Goal: Task Accomplishment & Management: Complete application form

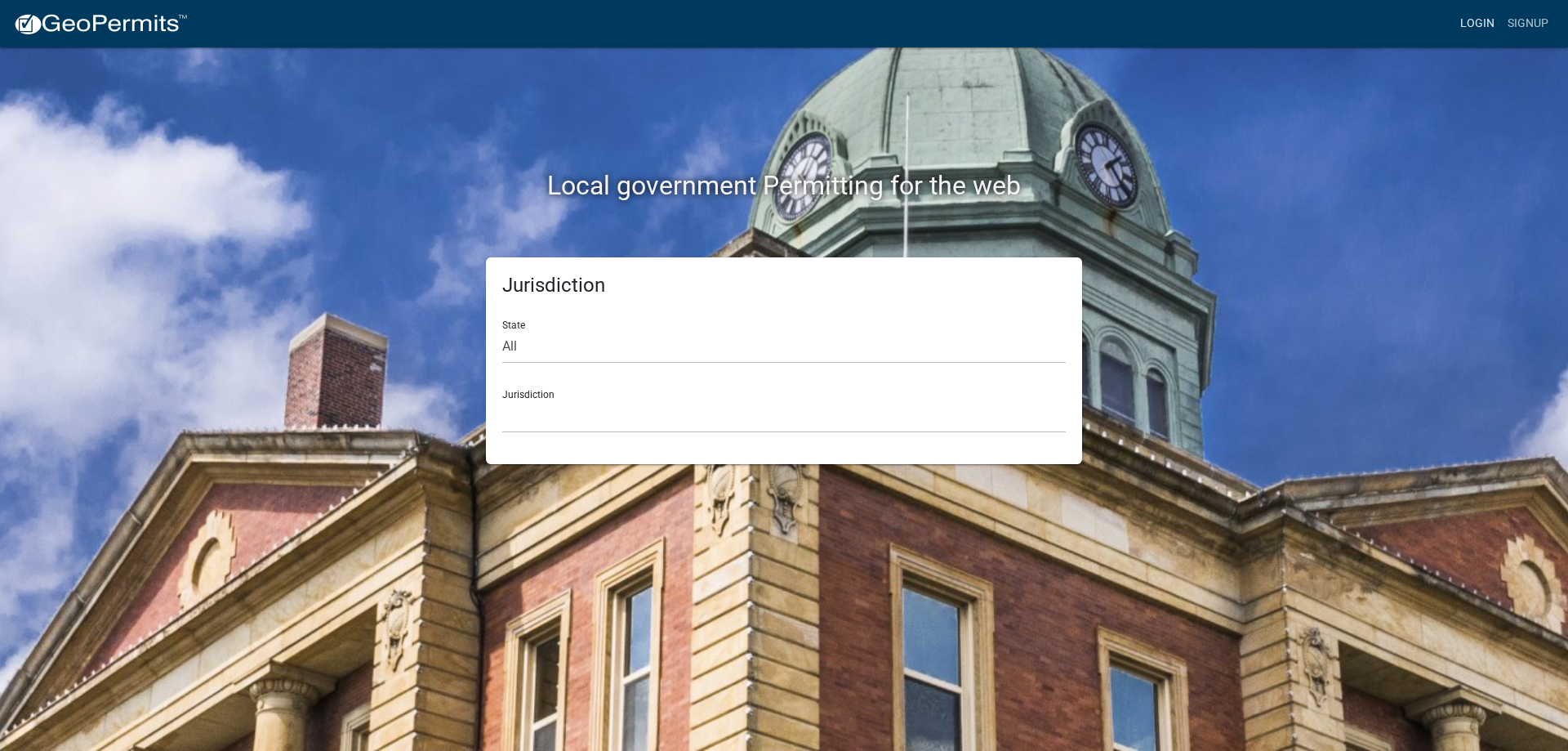
click at [1469, 24] on link "Login" at bounding box center [1477, 23] width 48 height 31
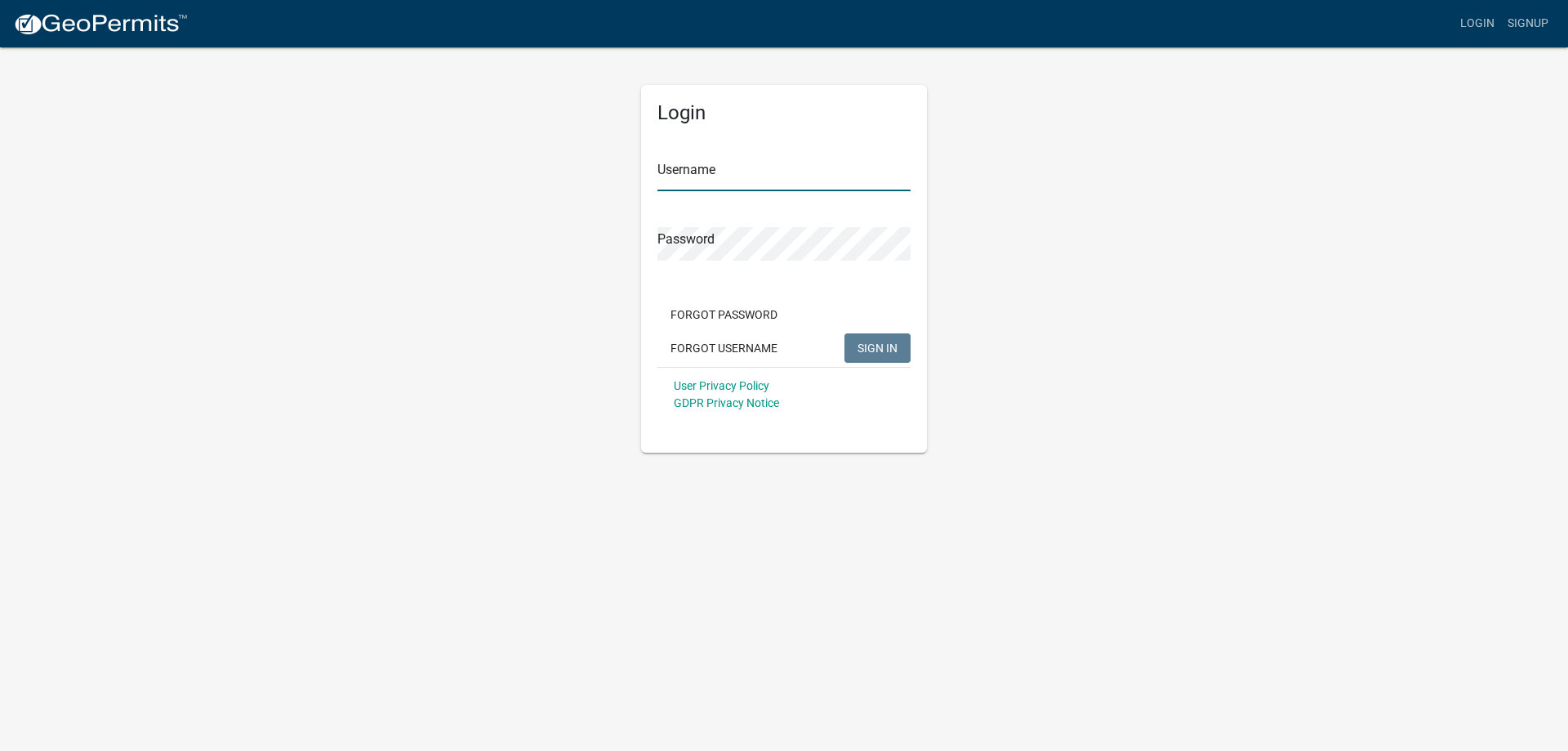
type input "janelle.hunley@howardcountyin.gov"
click at [870, 344] on span "SIGN IN" at bounding box center [877, 347] width 40 height 13
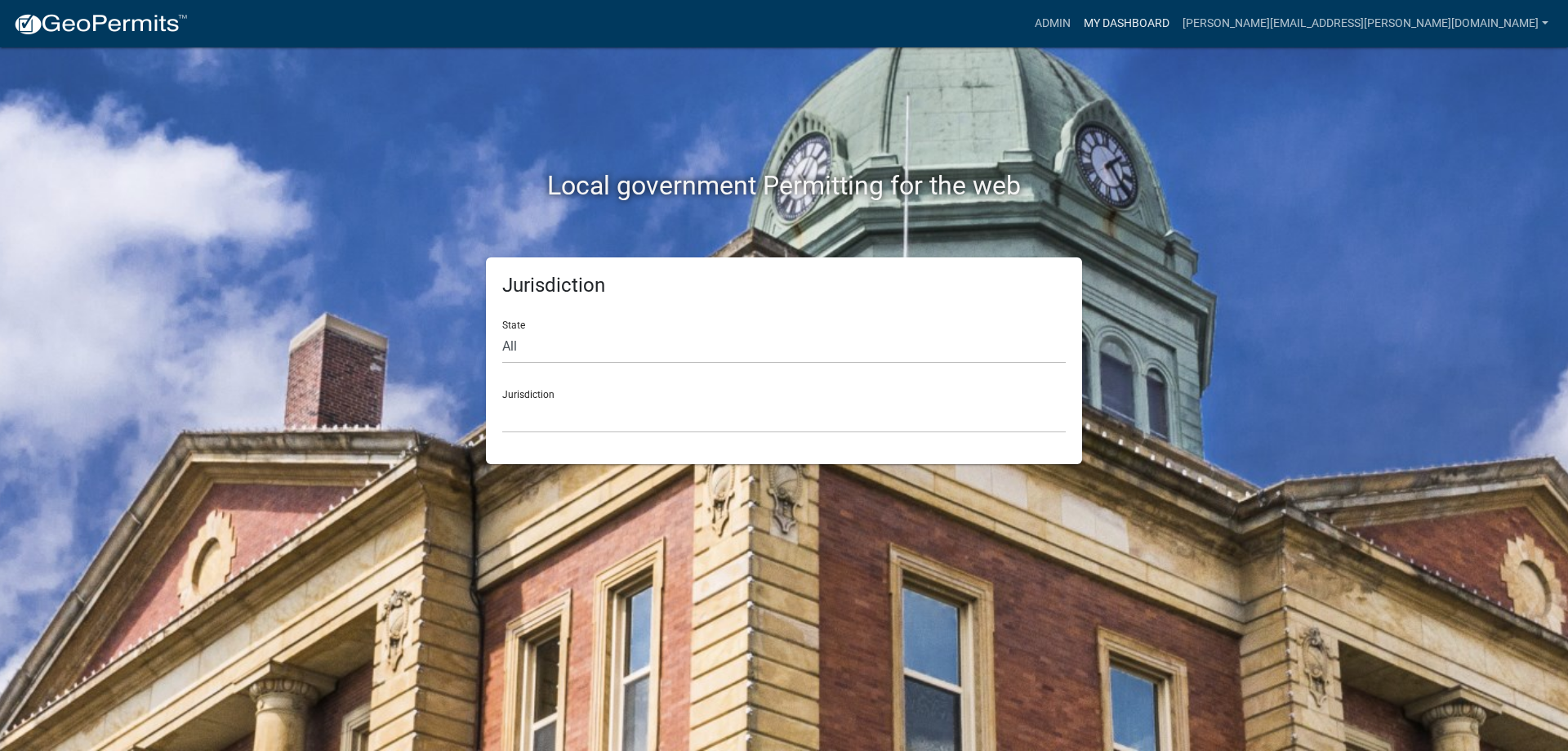
click at [1177, 19] on link "My Dashboard" at bounding box center [1127, 23] width 99 height 31
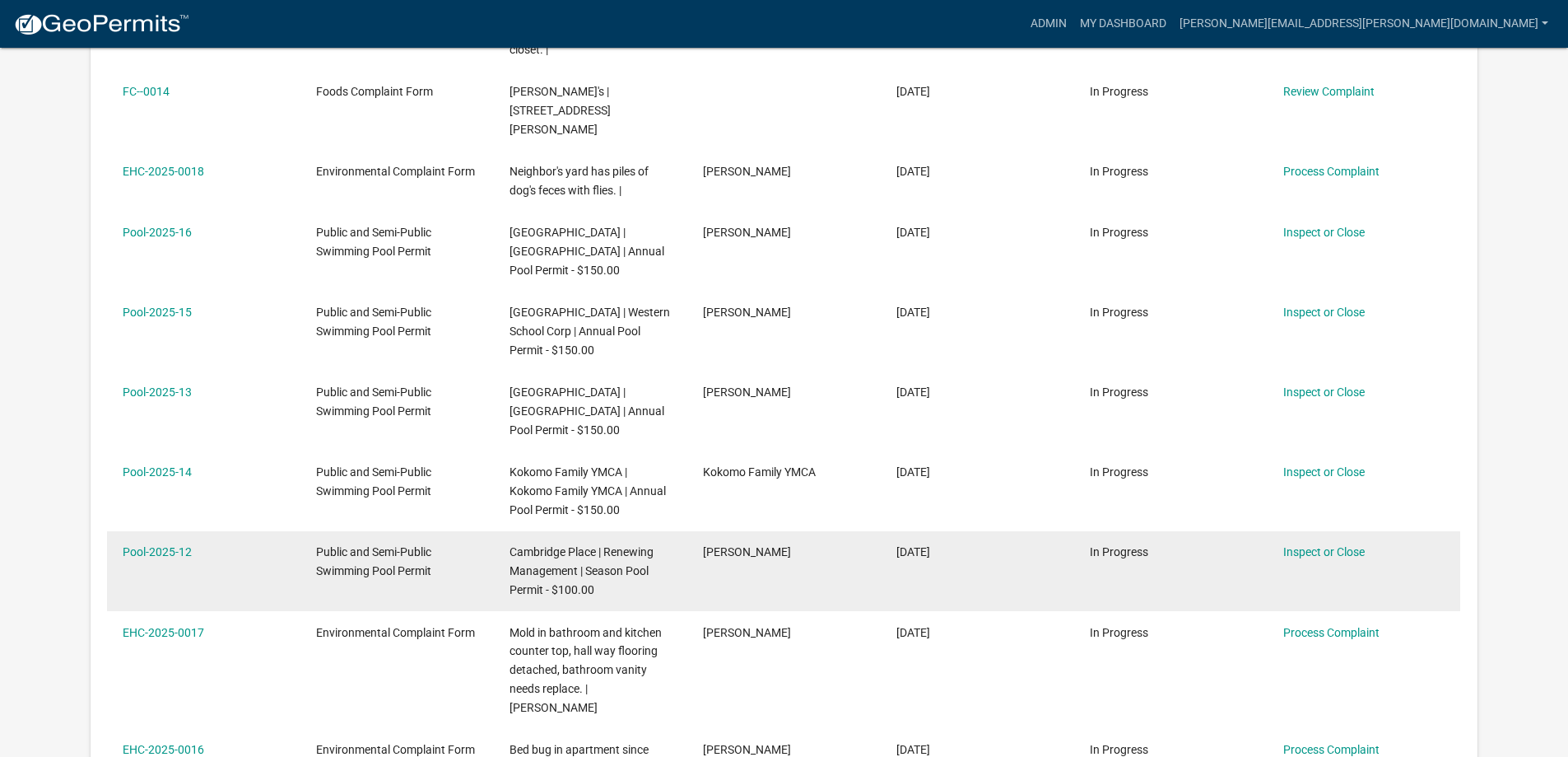
scroll to position [741, 0]
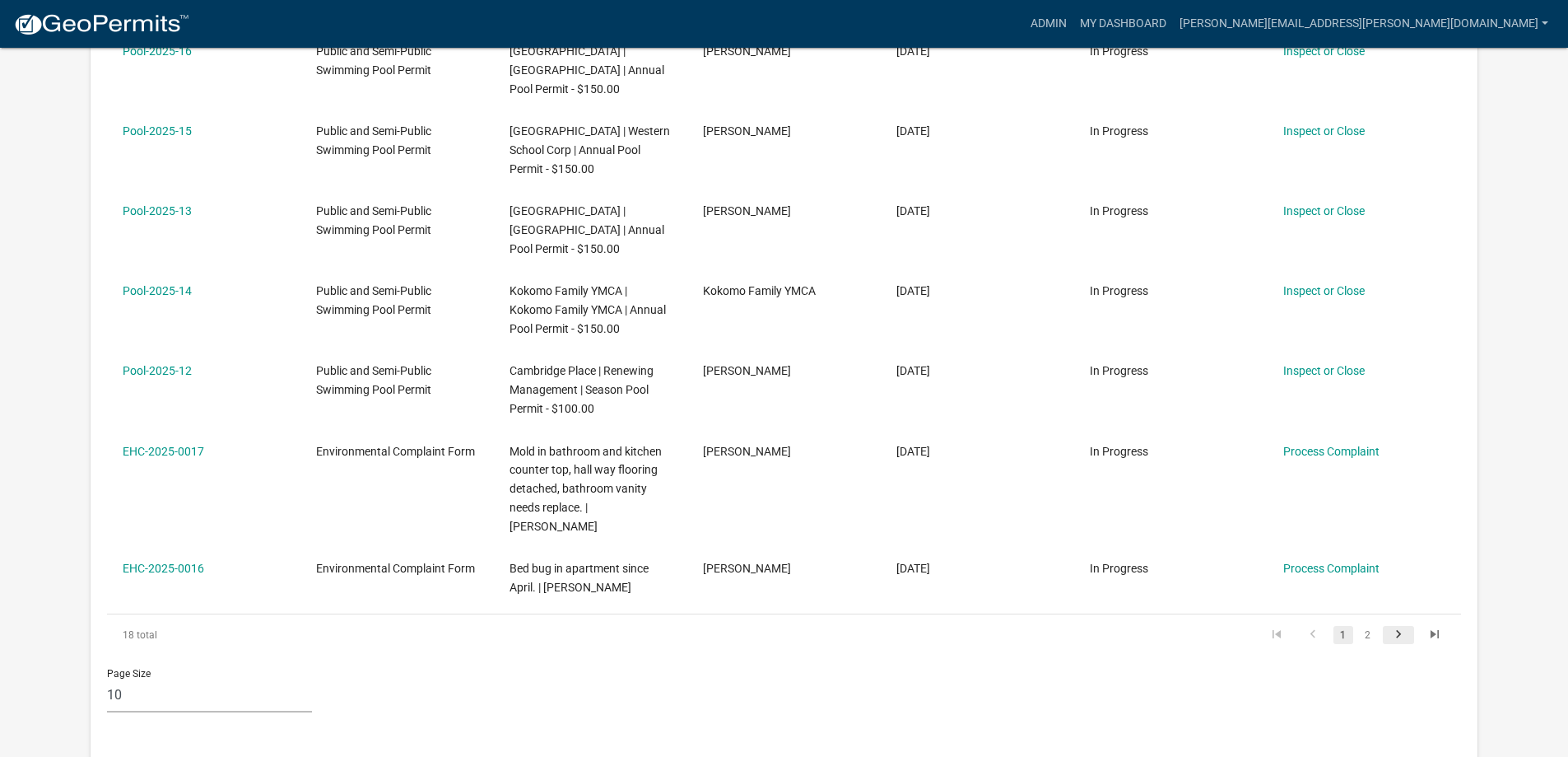
click at [1397, 627] on icon "go to next page" at bounding box center [1397, 636] width 21 height 19
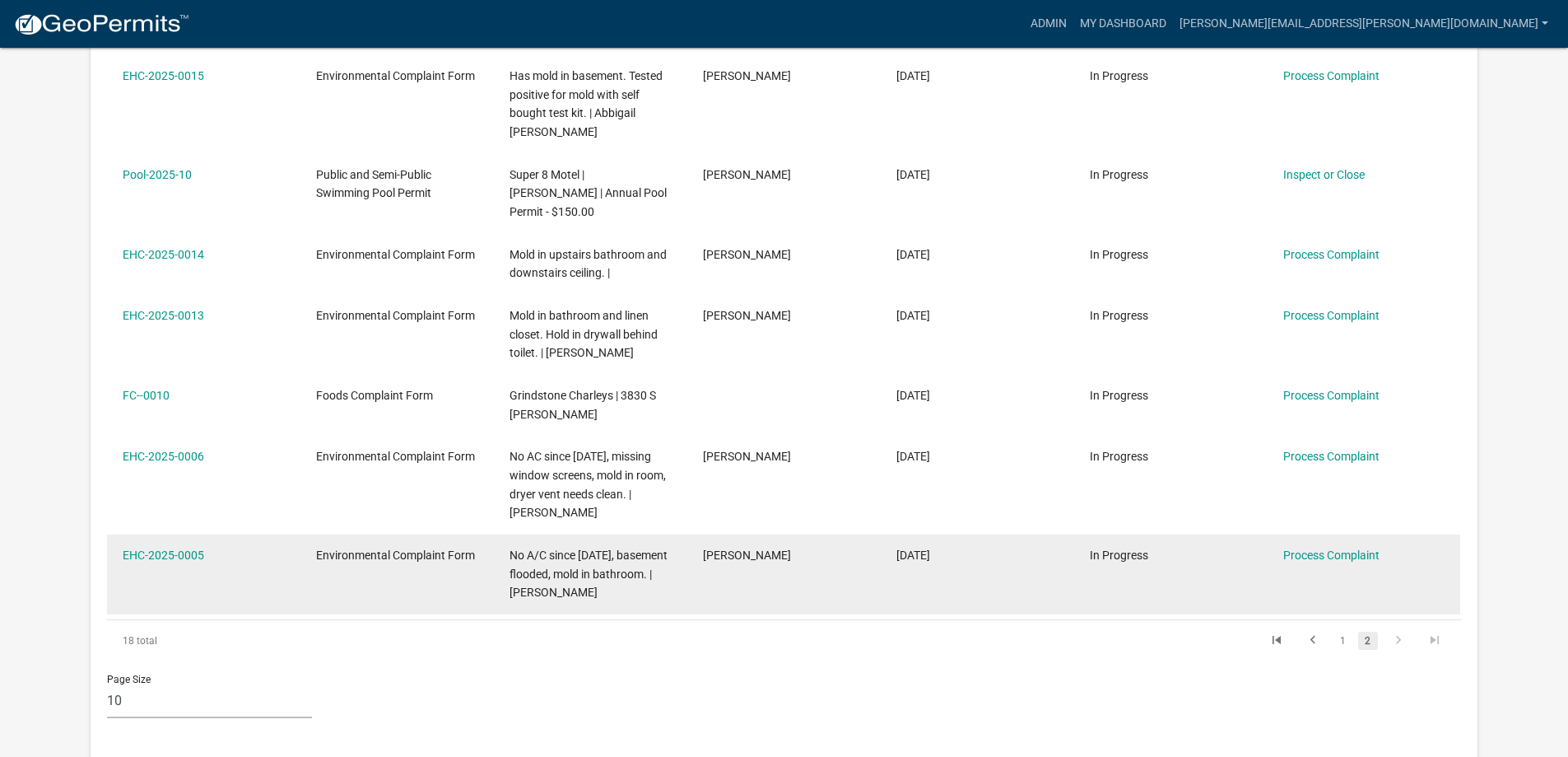
scroll to position [494, 0]
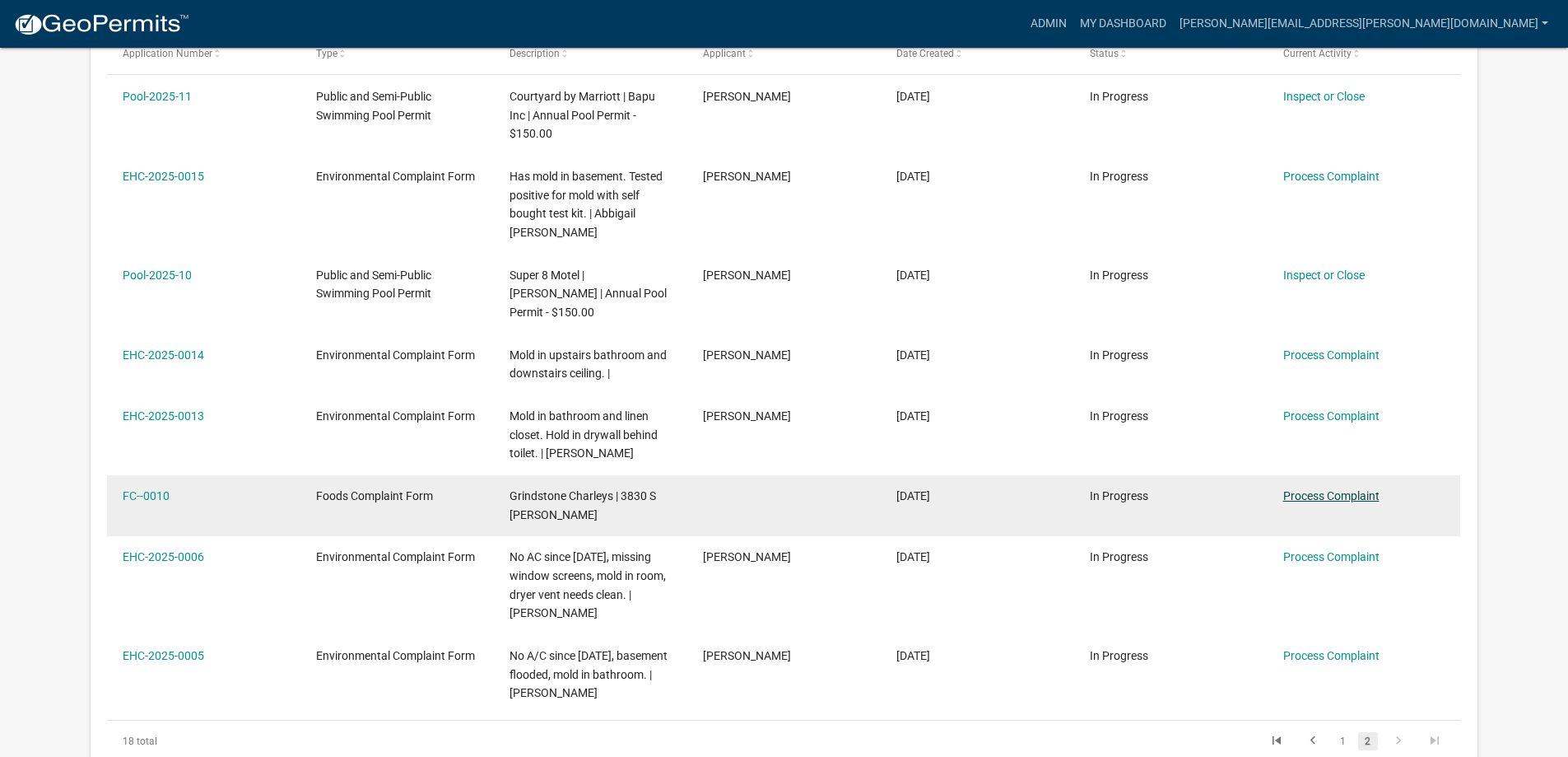
click at [1359, 498] on link "Process Complaint" at bounding box center [1332, 496] width 96 height 14
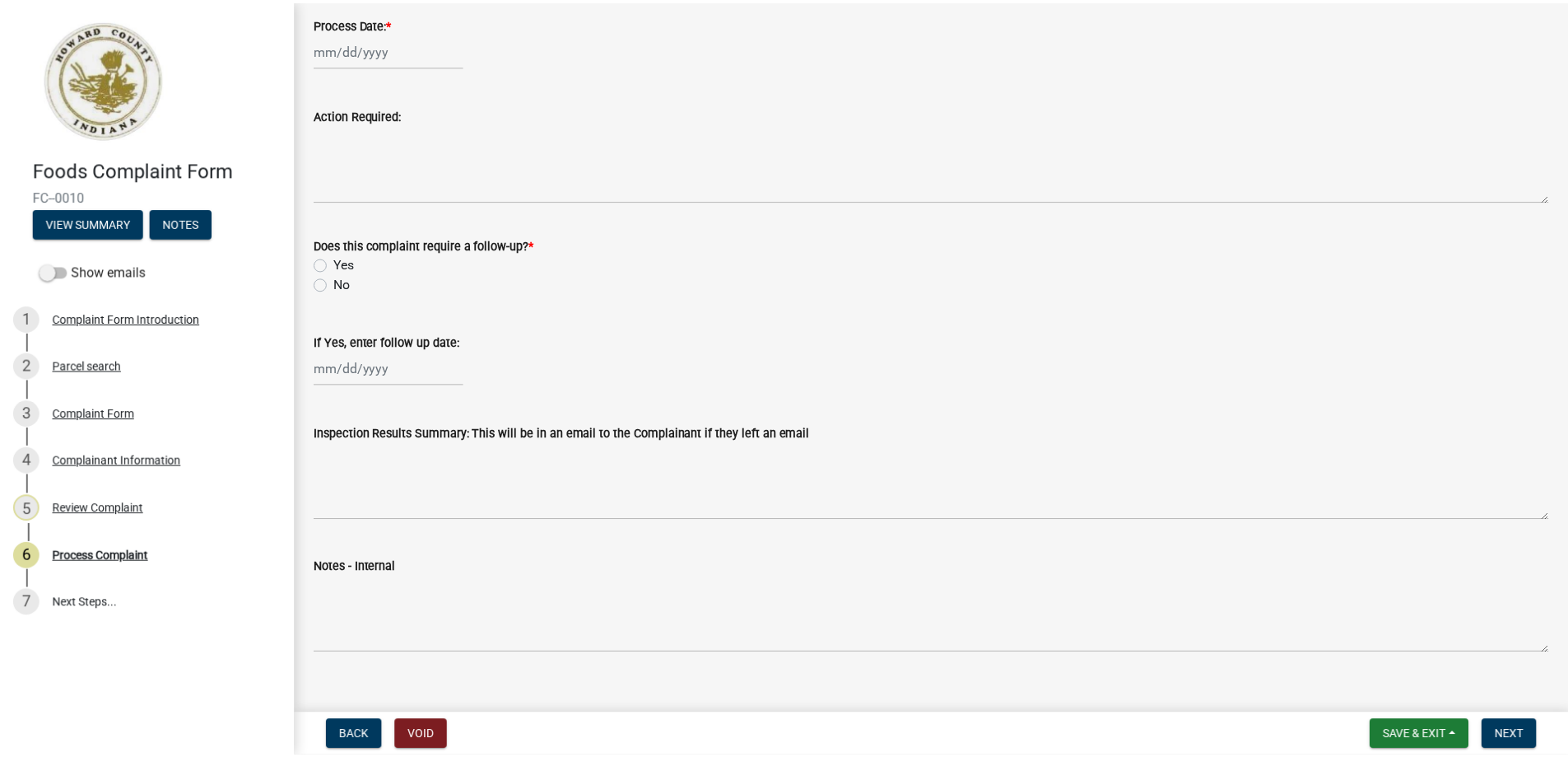
scroll to position [247, 0]
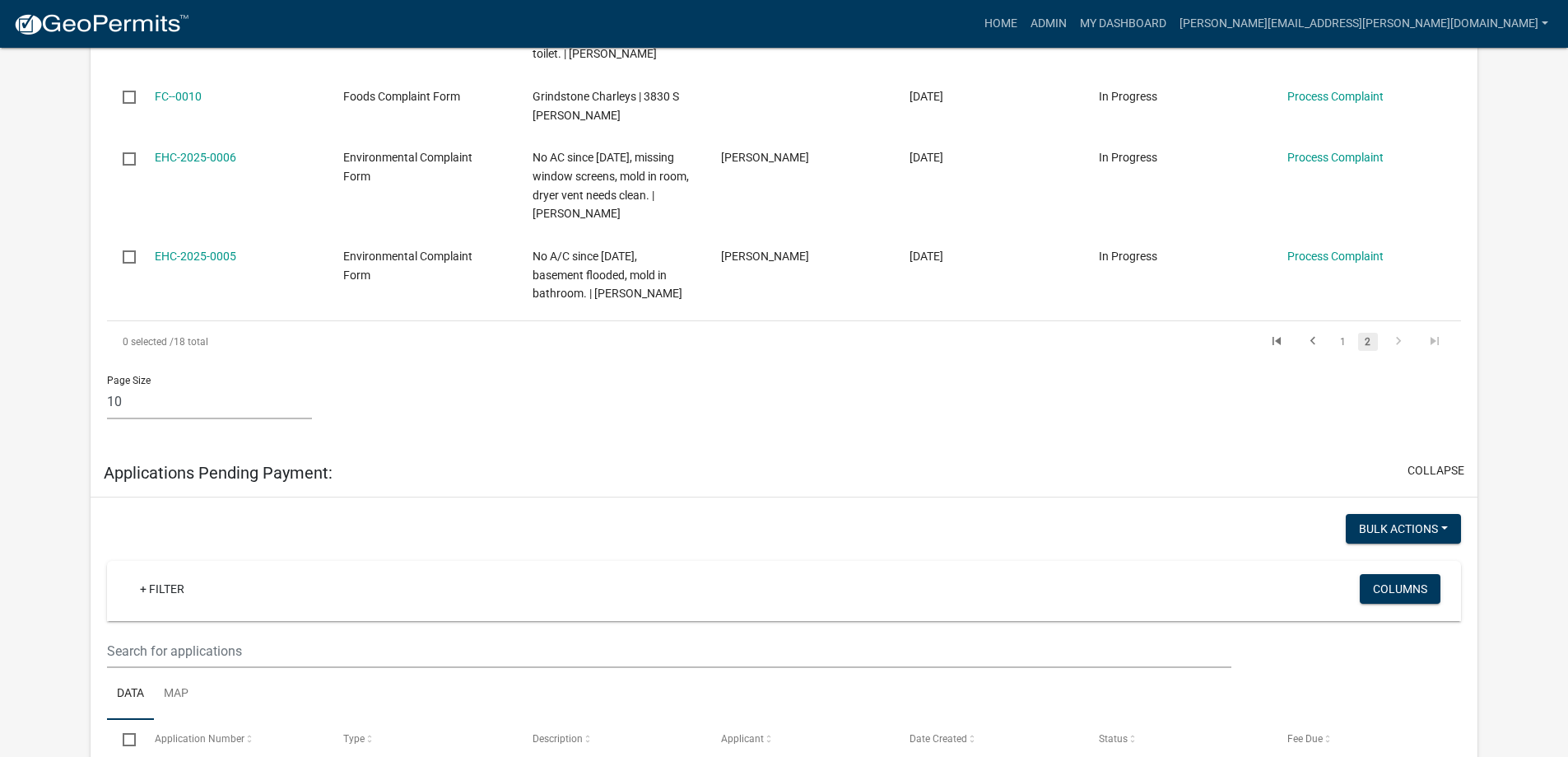
scroll to position [1041, 0]
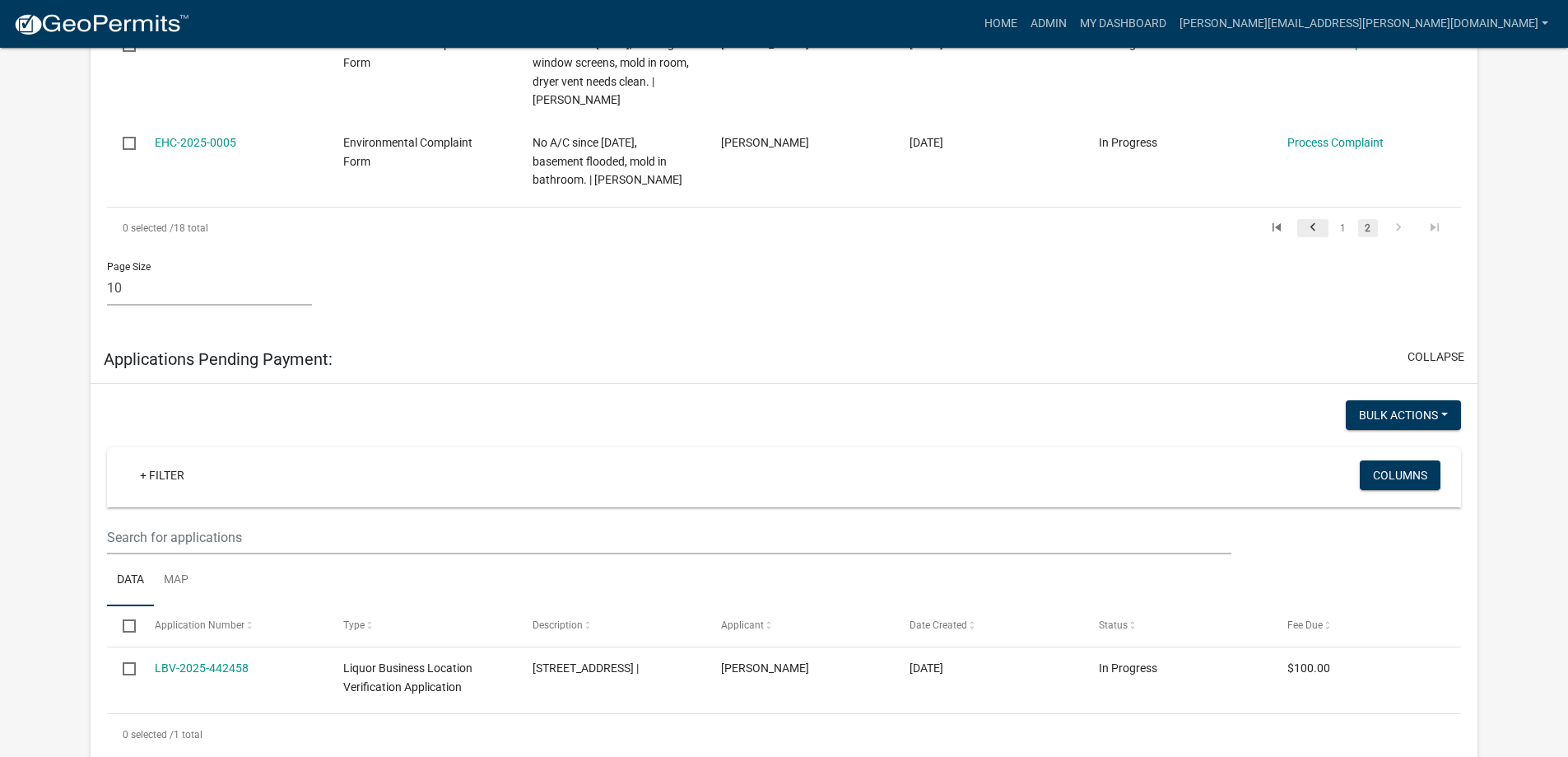
click at [1311, 240] on icon "go to previous page" at bounding box center [1312, 229] width 21 height 19
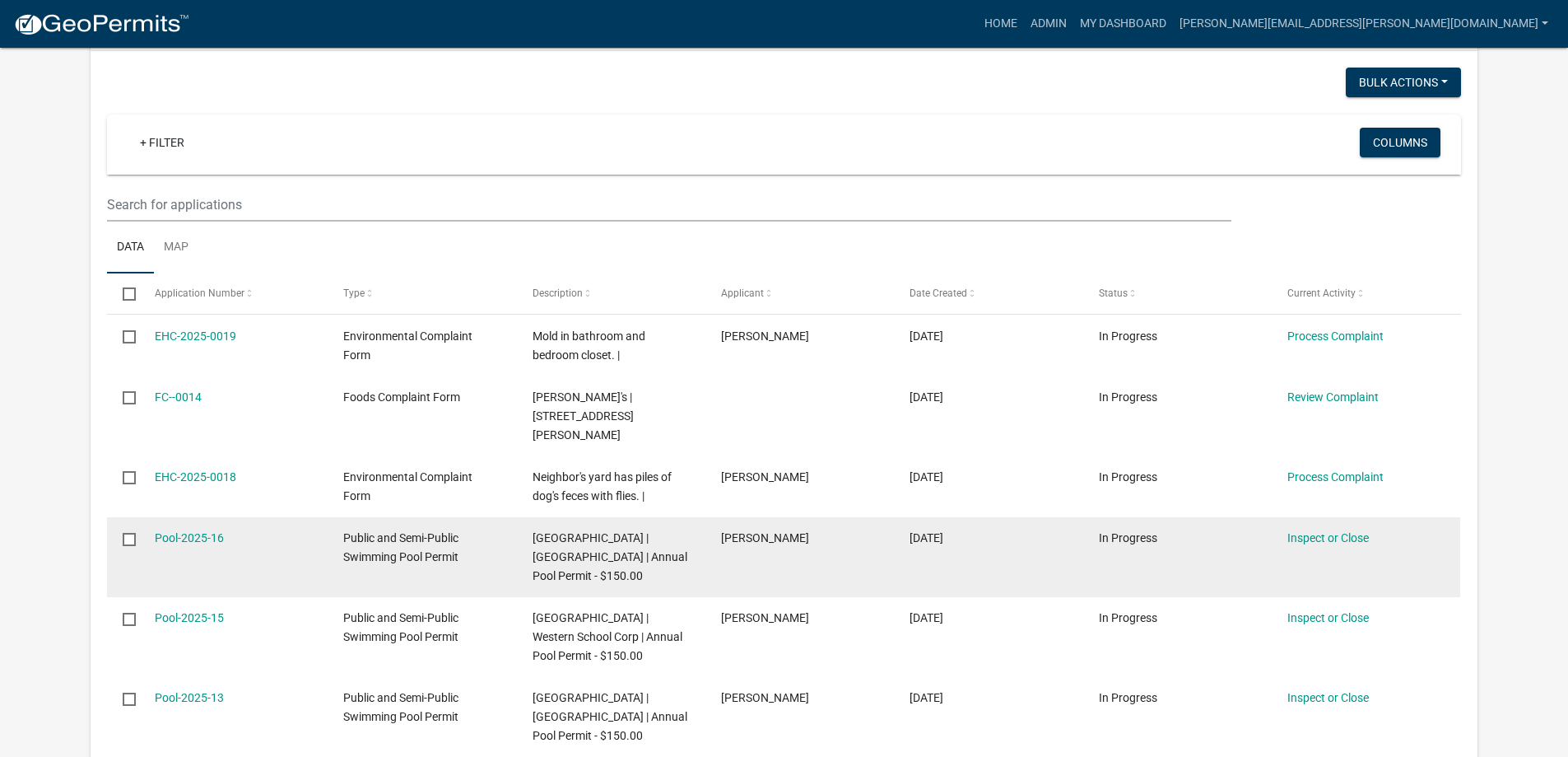
scroll to position [243, 0]
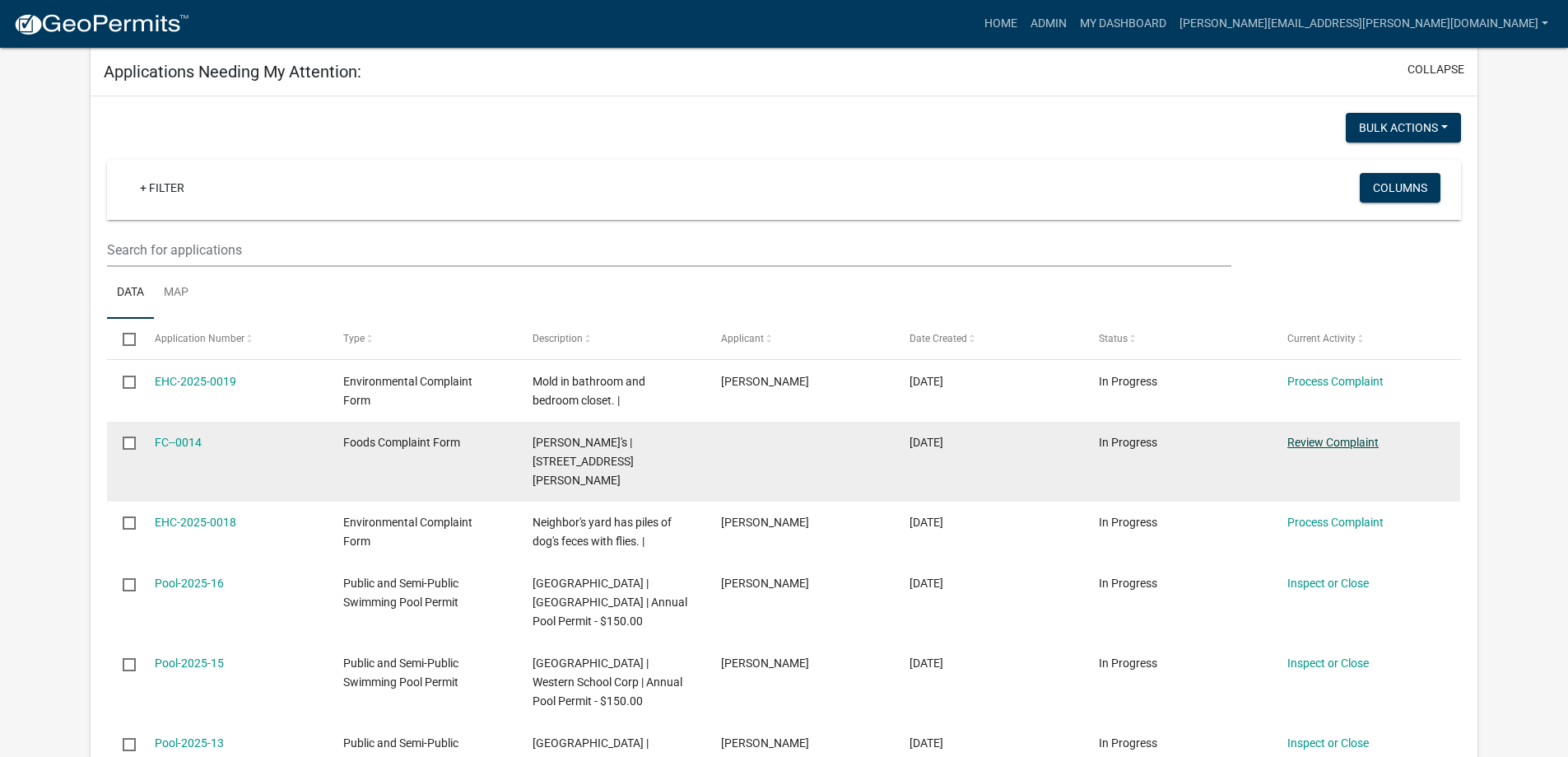
click at [1319, 444] on link "Review Complaint" at bounding box center [1332, 443] width 91 height 14
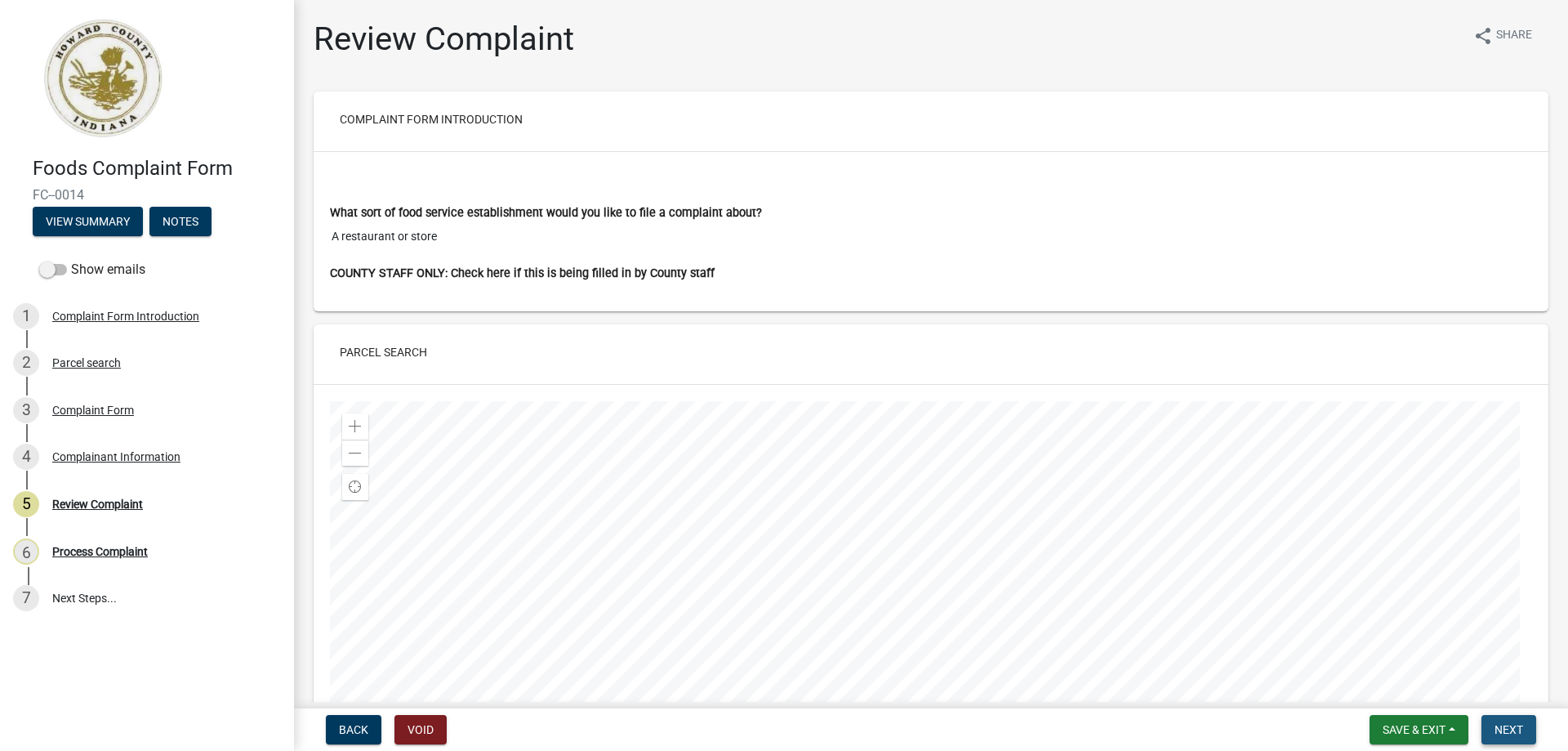
click at [1514, 724] on span "Next" at bounding box center [1509, 730] width 28 height 13
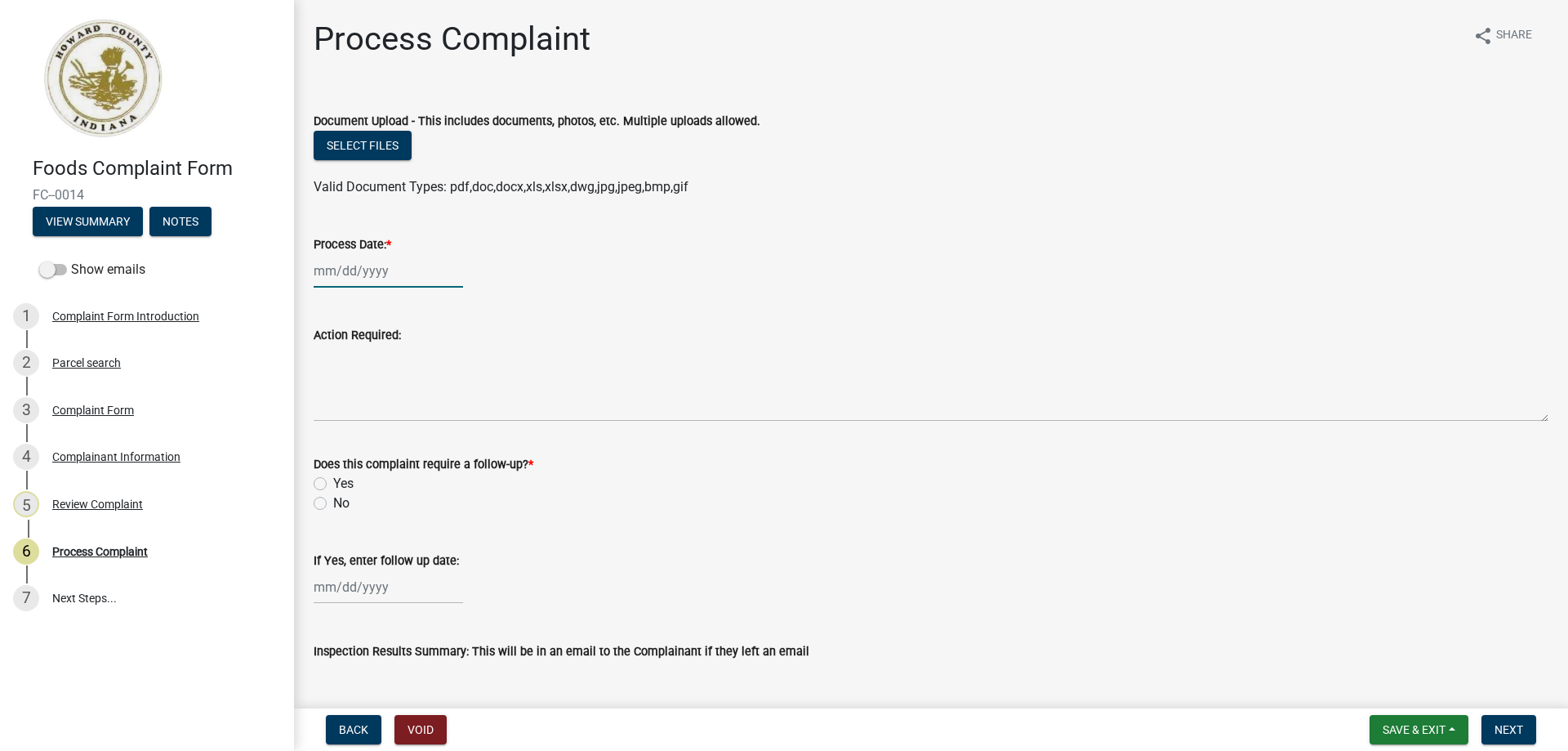
click at [366, 267] on div at bounding box center [388, 271] width 149 height 34
select select "8"
select select "2025"
click at [360, 407] on div "12" at bounding box center [355, 410] width 26 height 26
type input "08/12/2025"
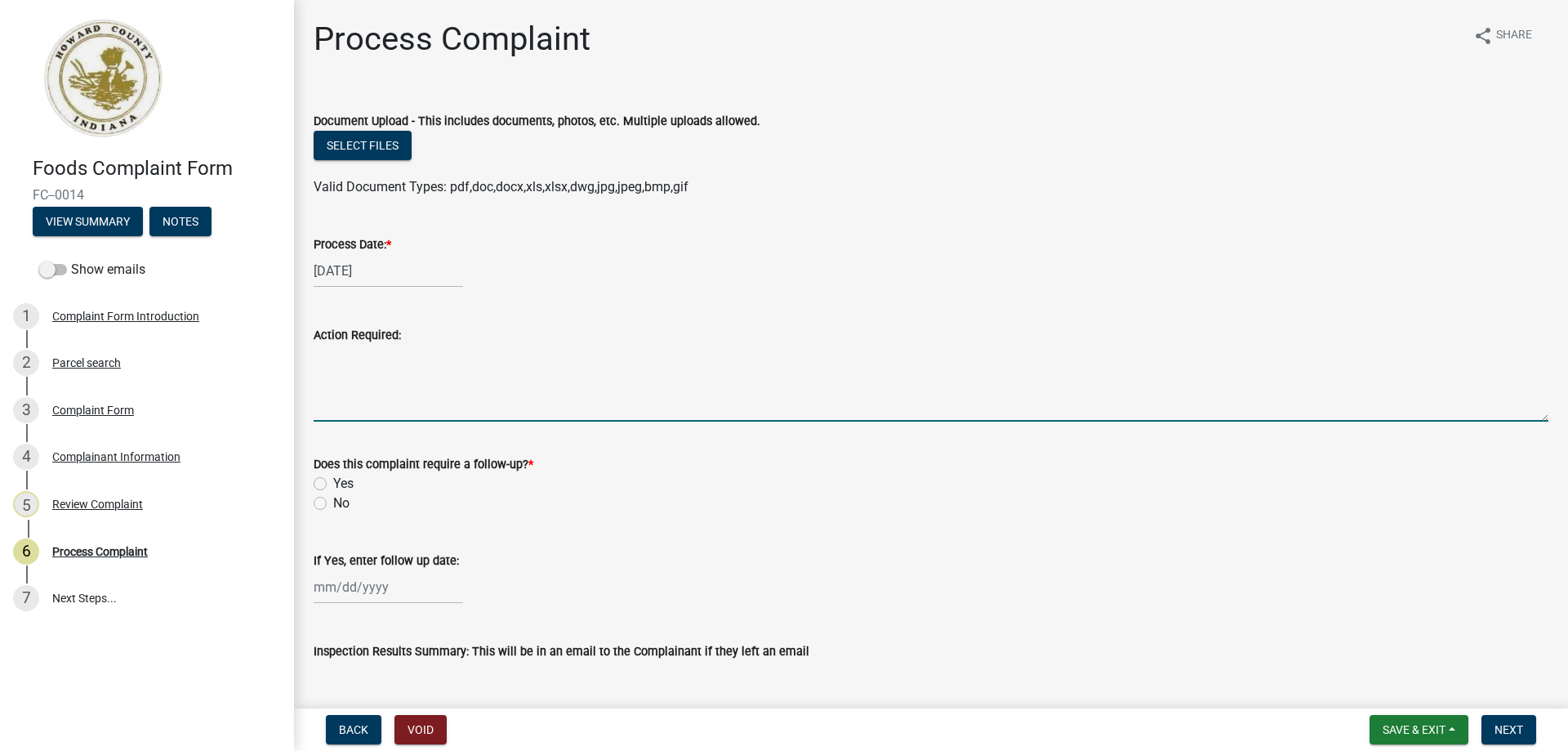
click at [349, 386] on textarea "Action Required:" at bounding box center [931, 383] width 1235 height 77
type textarea "Complaint investigation"
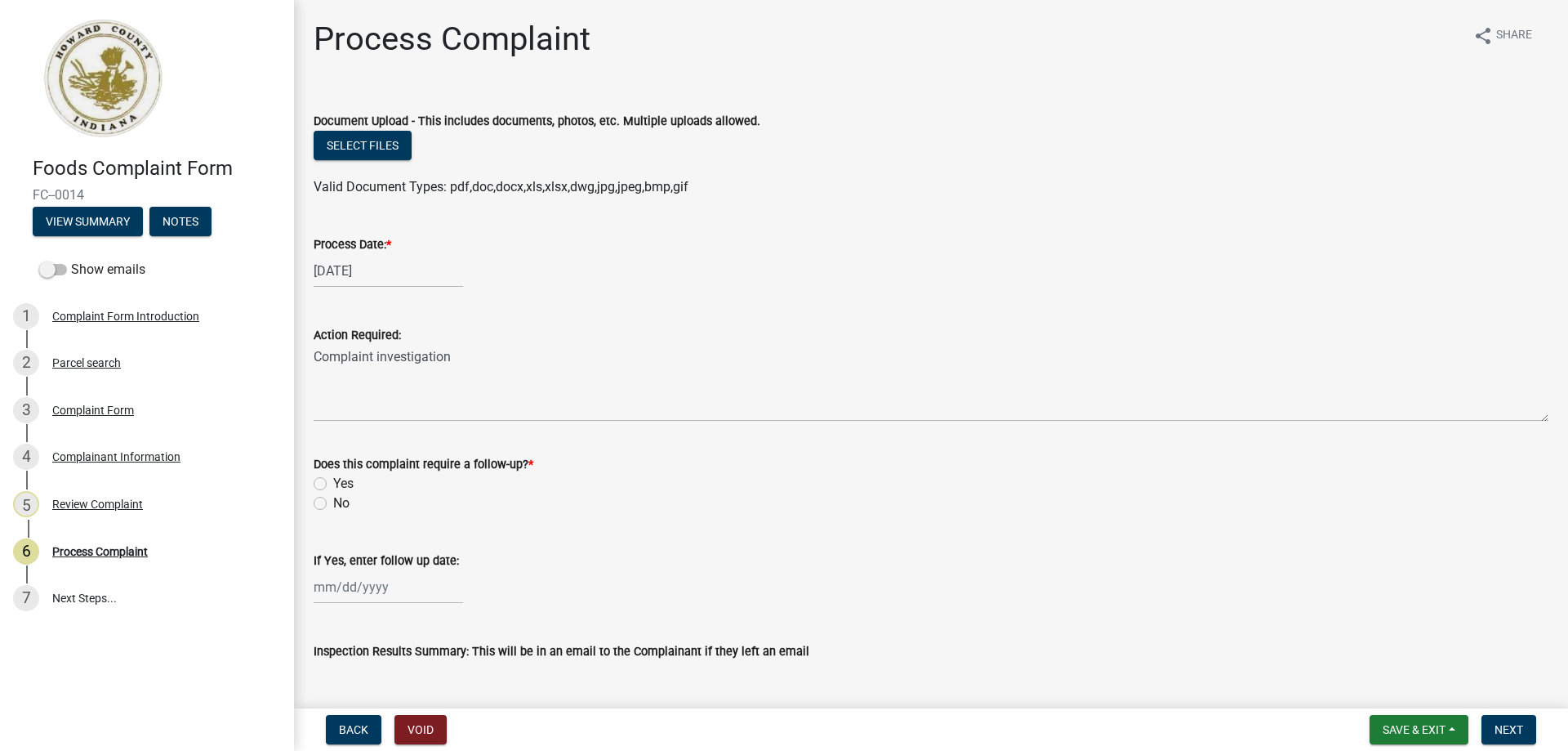
click at [334, 504] on label "No" at bounding box center [341, 503] width 16 height 19
click at [334, 504] on input "No" at bounding box center [339, 499] width 11 height 11
radio input "true"
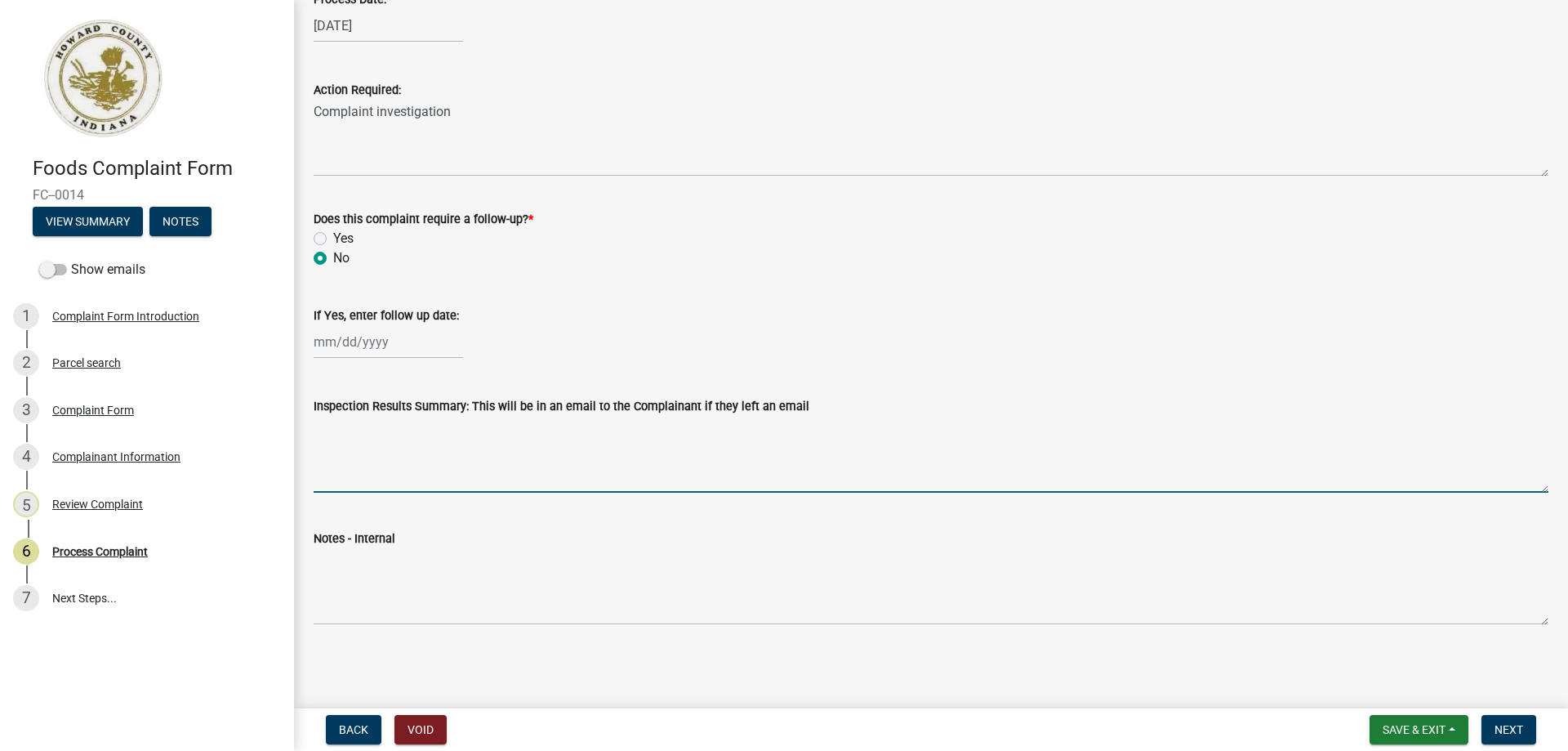
click at [345, 454] on textarea "Inspection Results Summary: This will be in an email to the Complainant if they…" at bounding box center [931, 454] width 1235 height 77
type textarea "Reports become available to the public upon request within 10 days."
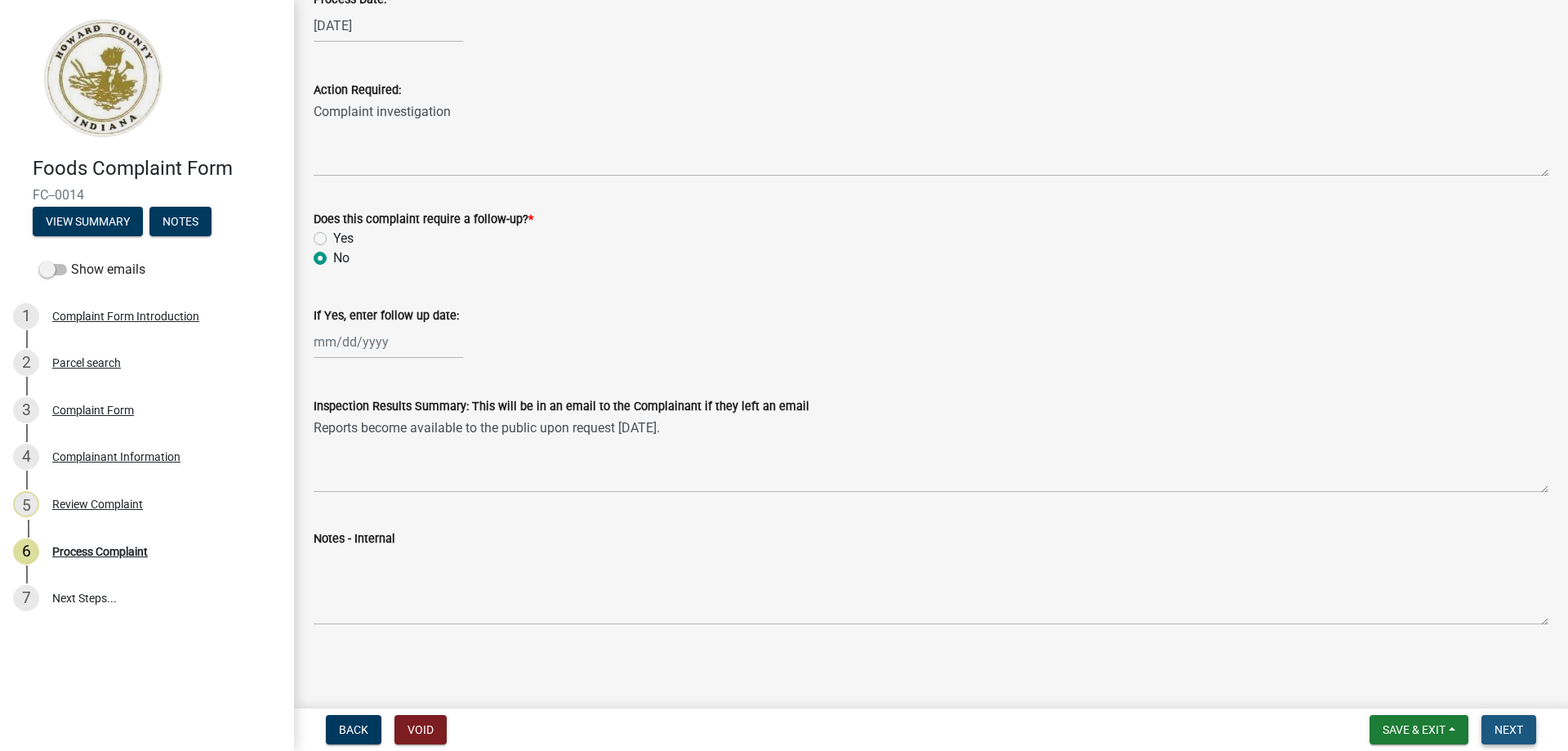
click at [1520, 724] on span "Next" at bounding box center [1509, 730] width 28 height 13
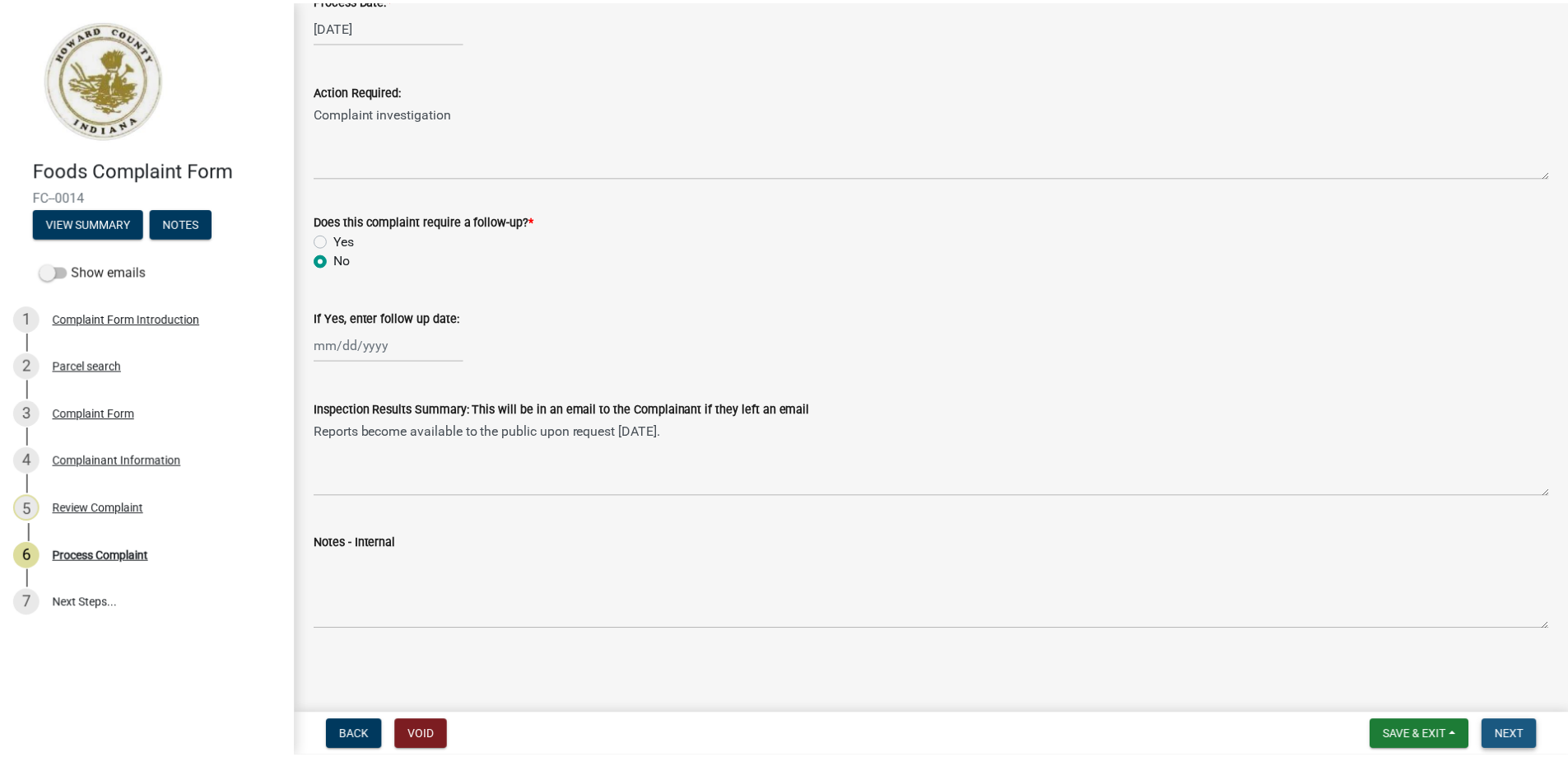
scroll to position [0, 0]
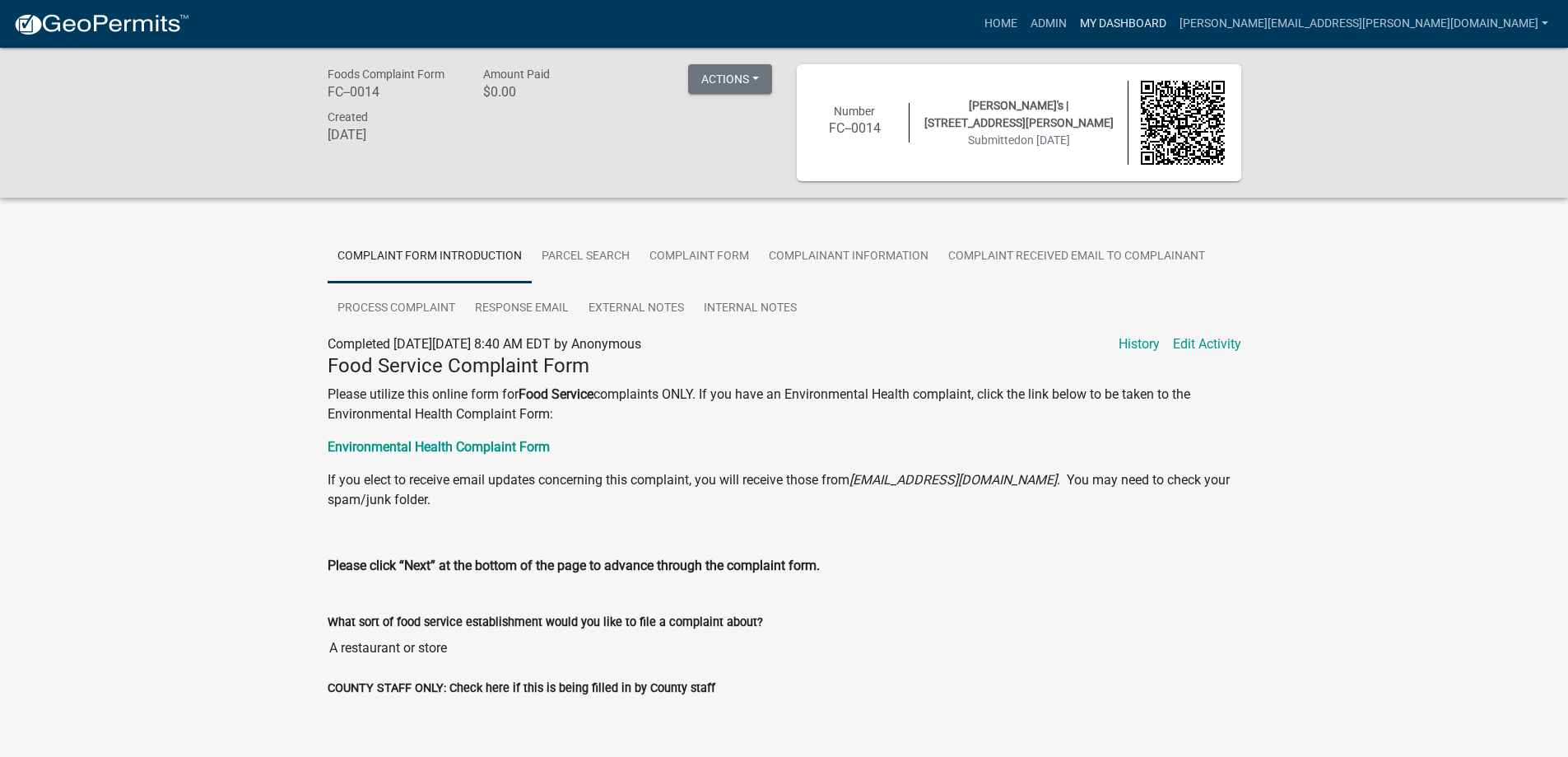
click at [1173, 23] on link "My Dashboard" at bounding box center [1123, 24] width 100 height 31
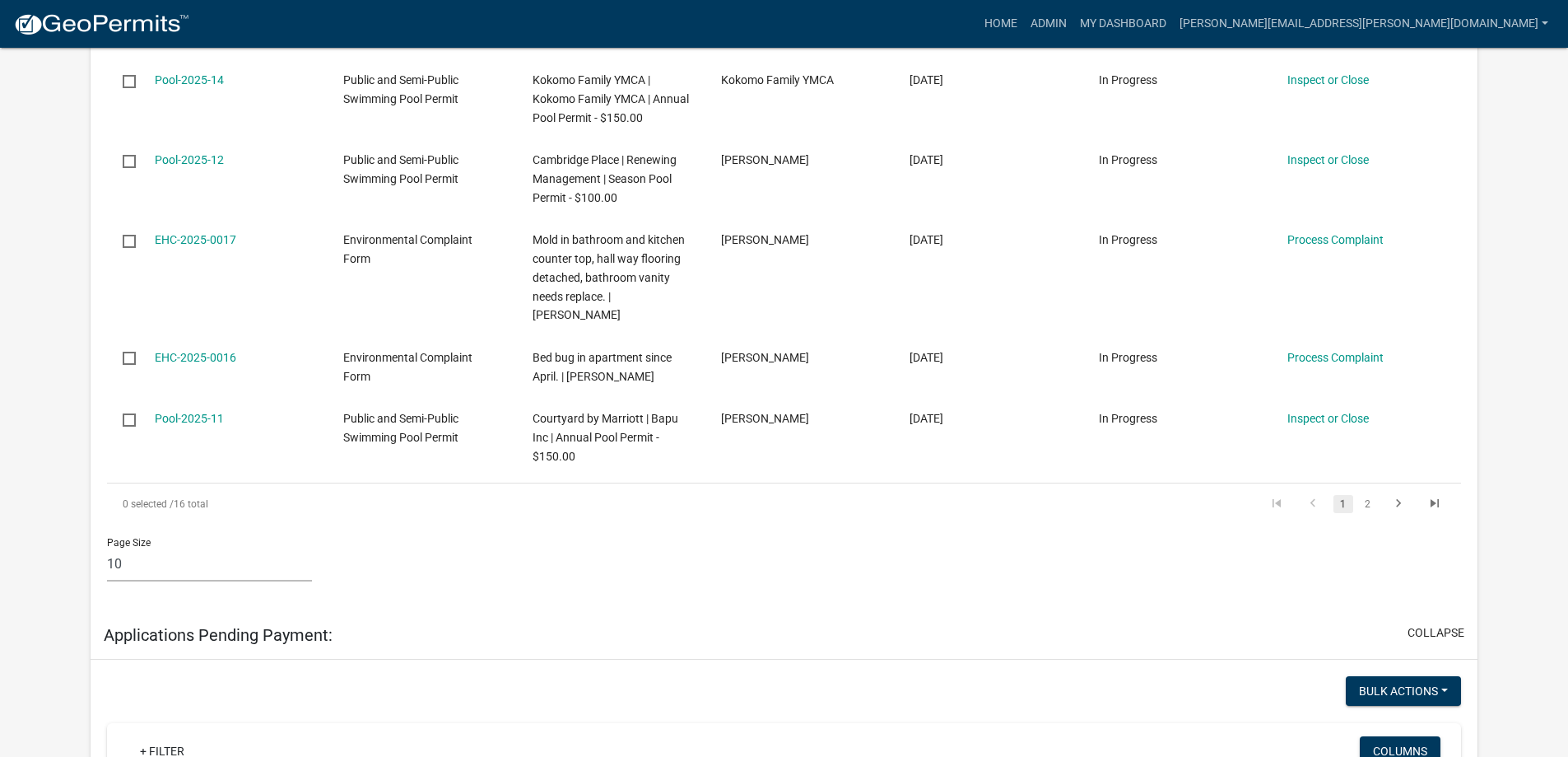
scroll to position [974, 0]
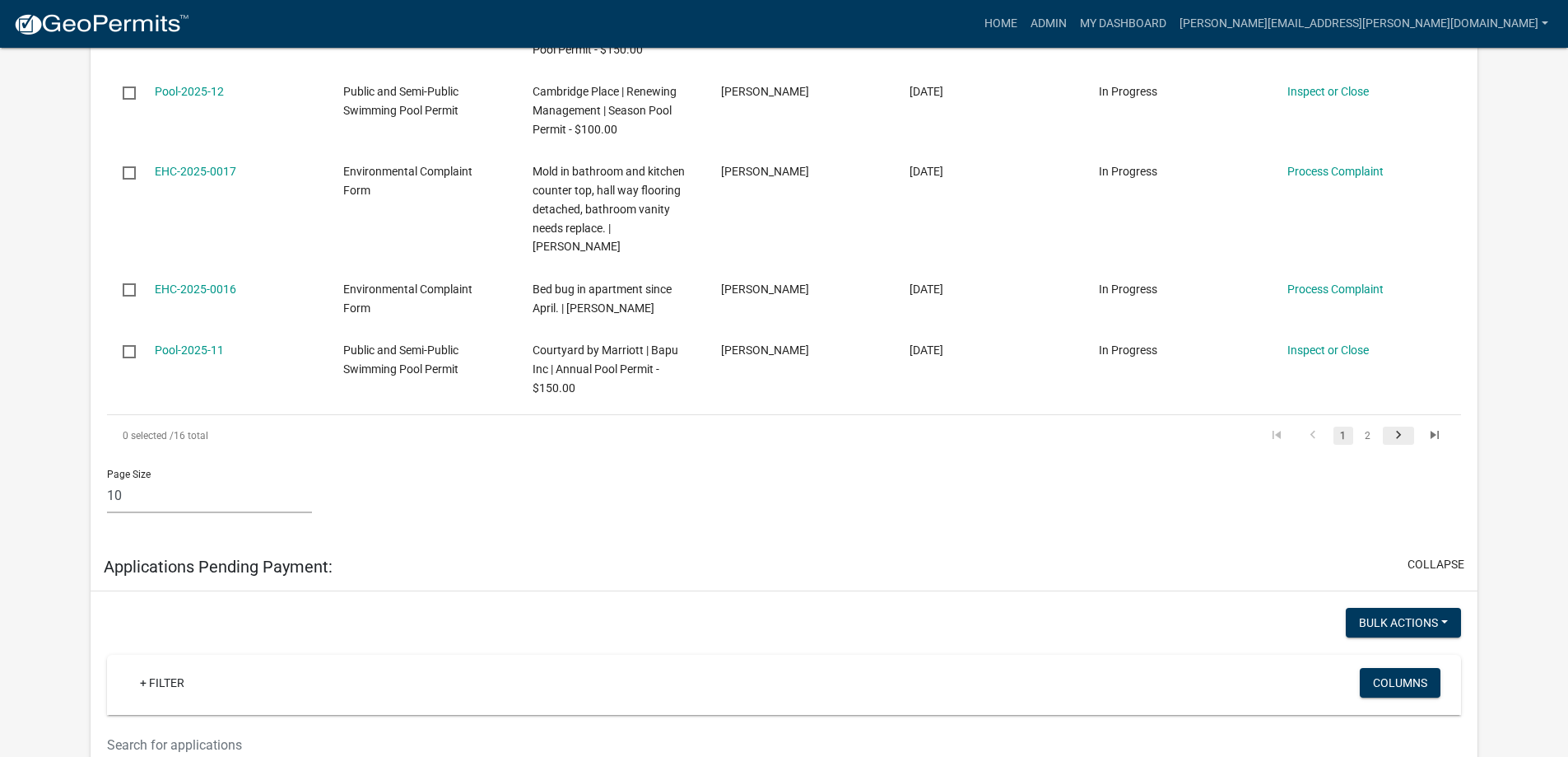
click at [1394, 432] on icon "go to next page" at bounding box center [1397, 437] width 21 height 19
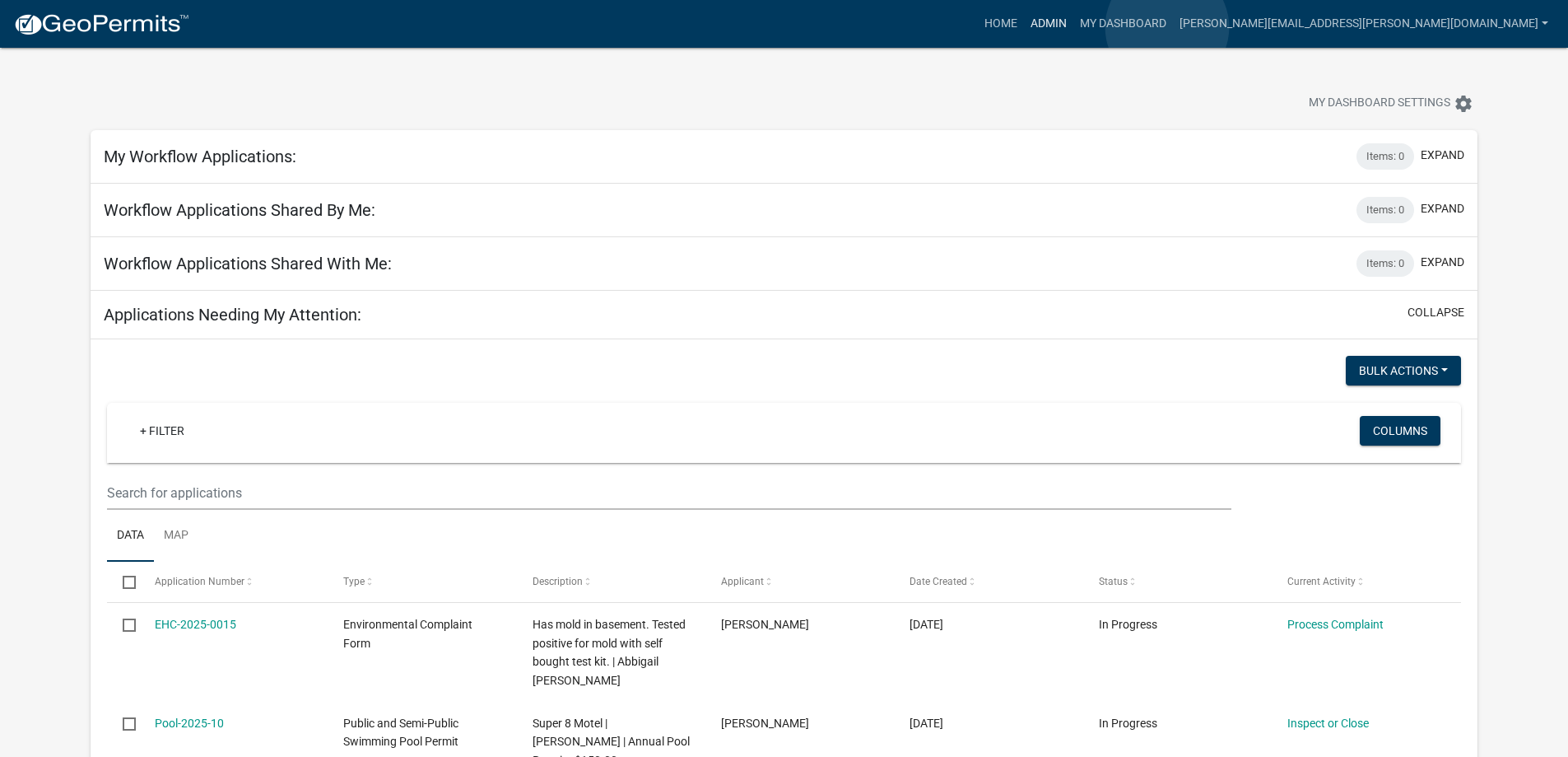
click at [1073, 27] on link "Admin" at bounding box center [1049, 24] width 49 height 31
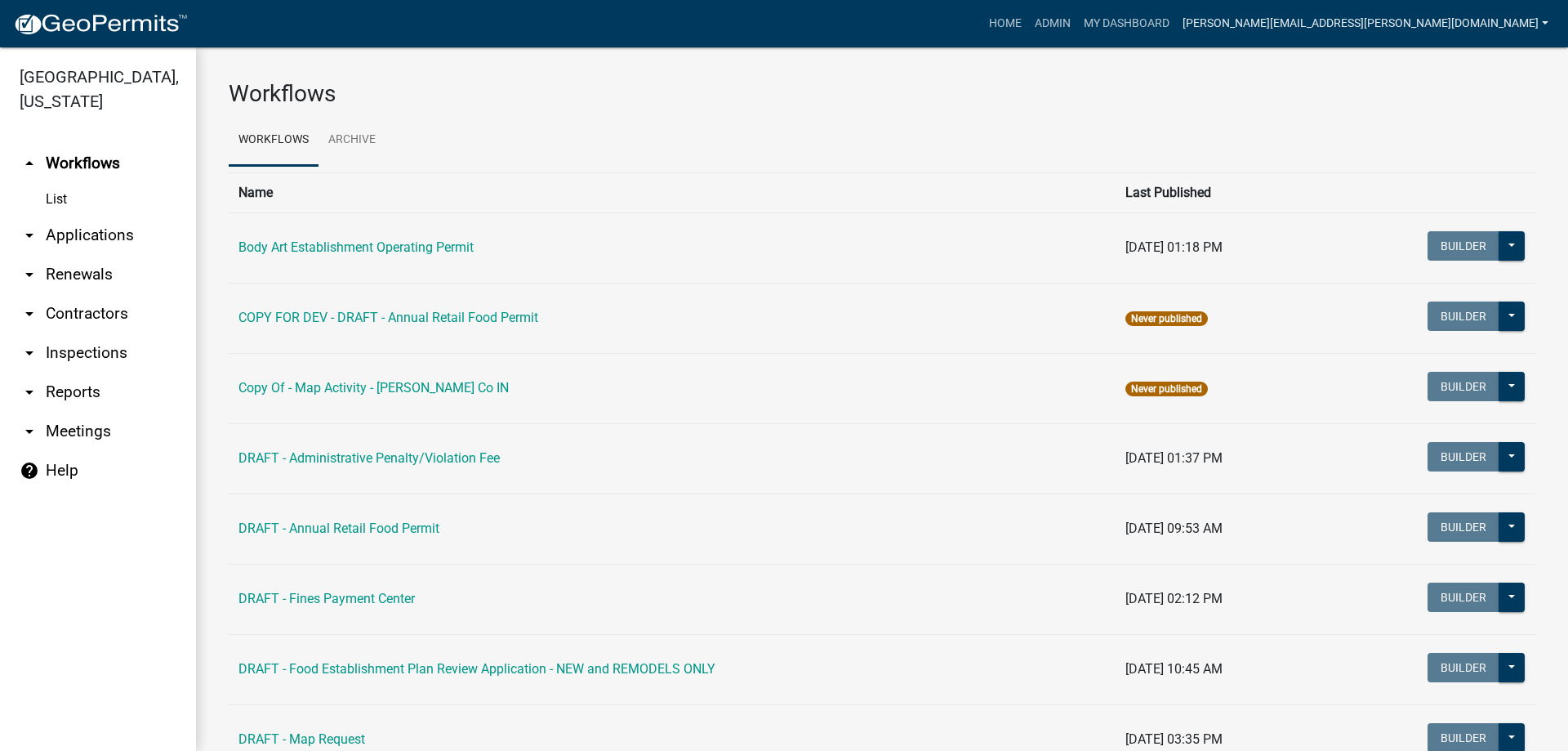
click at [1503, 19] on link "janelle.hunley@howardcountyin.gov" at bounding box center [1366, 23] width 379 height 31
click at [1451, 163] on link "Logout" at bounding box center [1490, 159] width 131 height 39
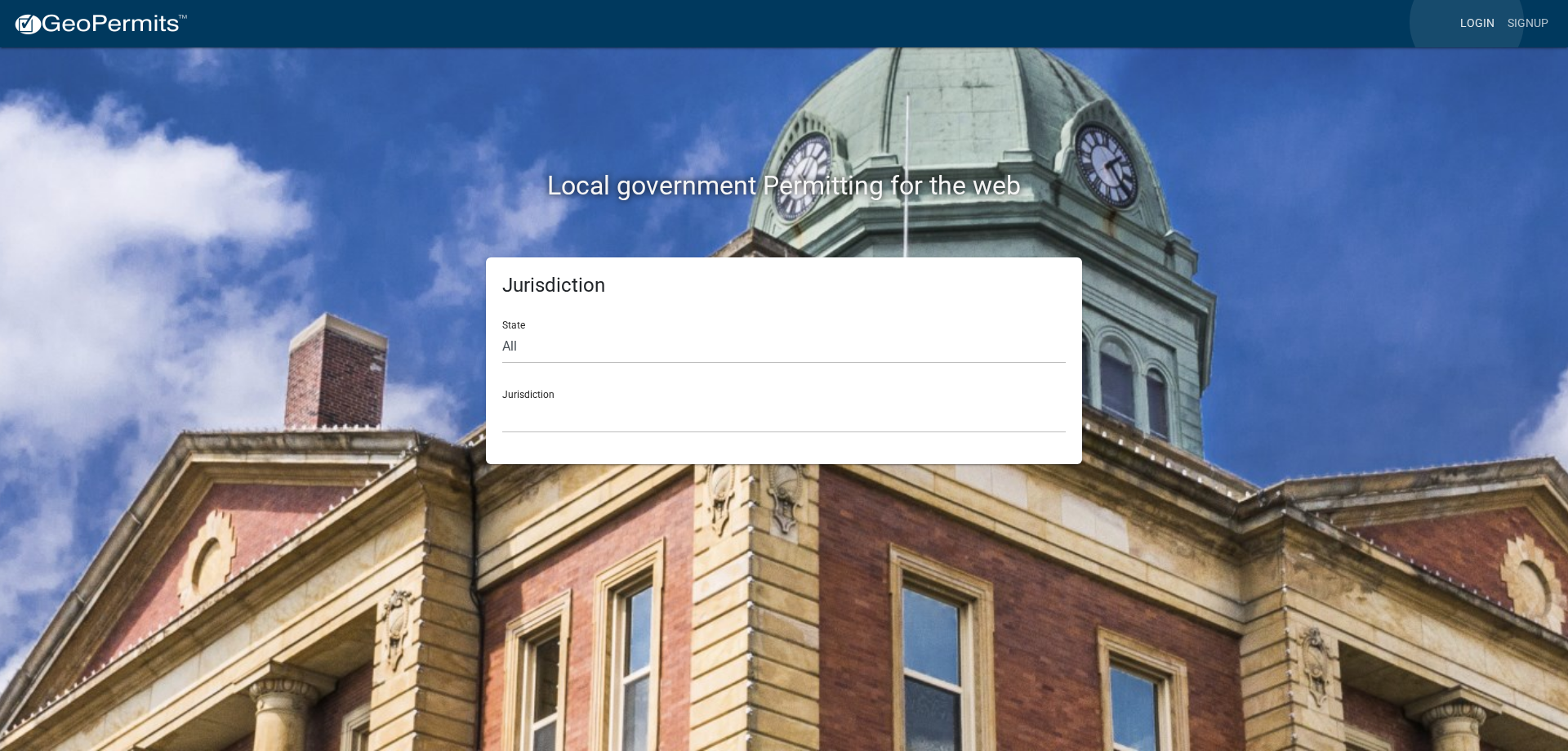
click at [1467, 22] on link "Login" at bounding box center [1477, 23] width 48 height 31
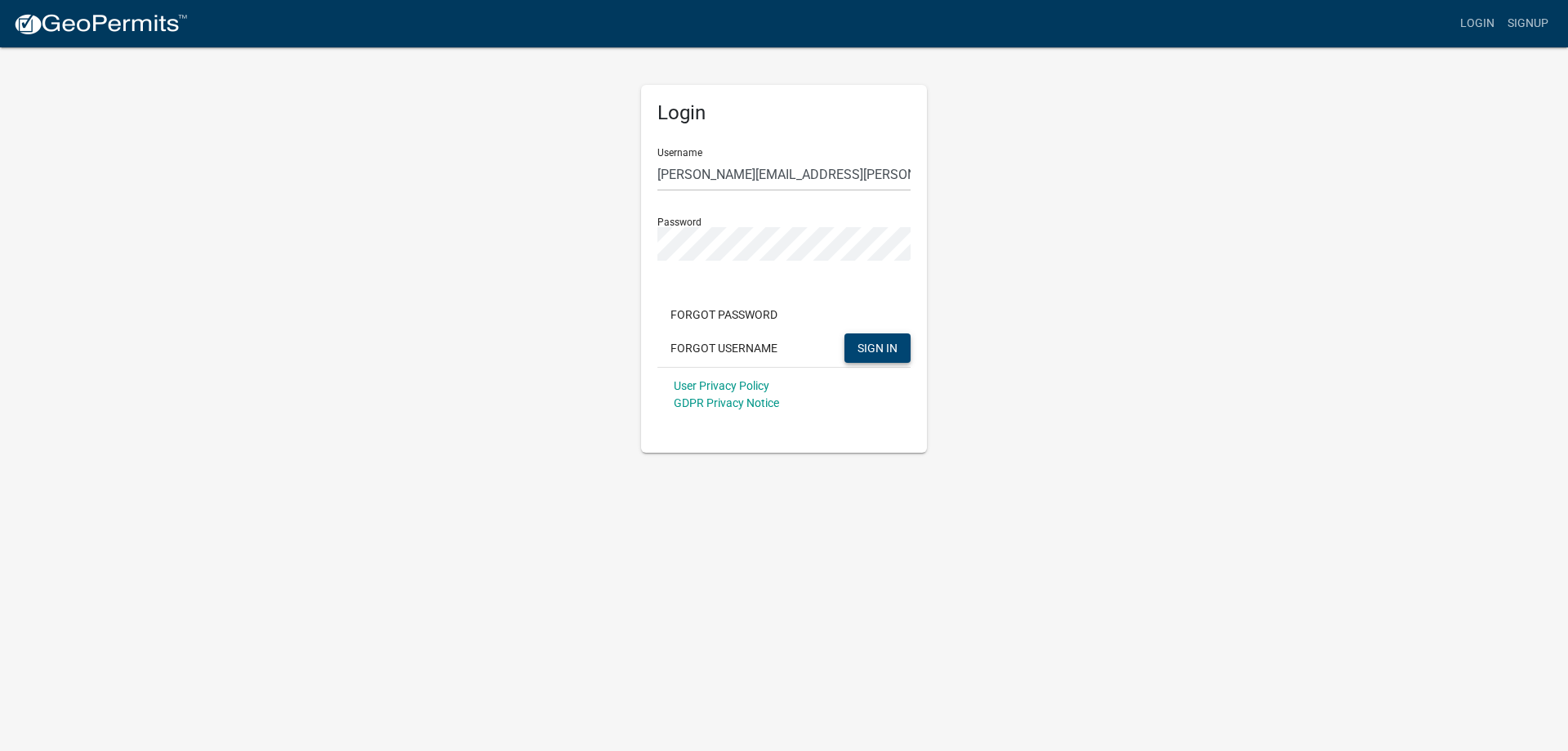
click at [868, 344] on span "SIGN IN" at bounding box center [877, 347] width 40 height 13
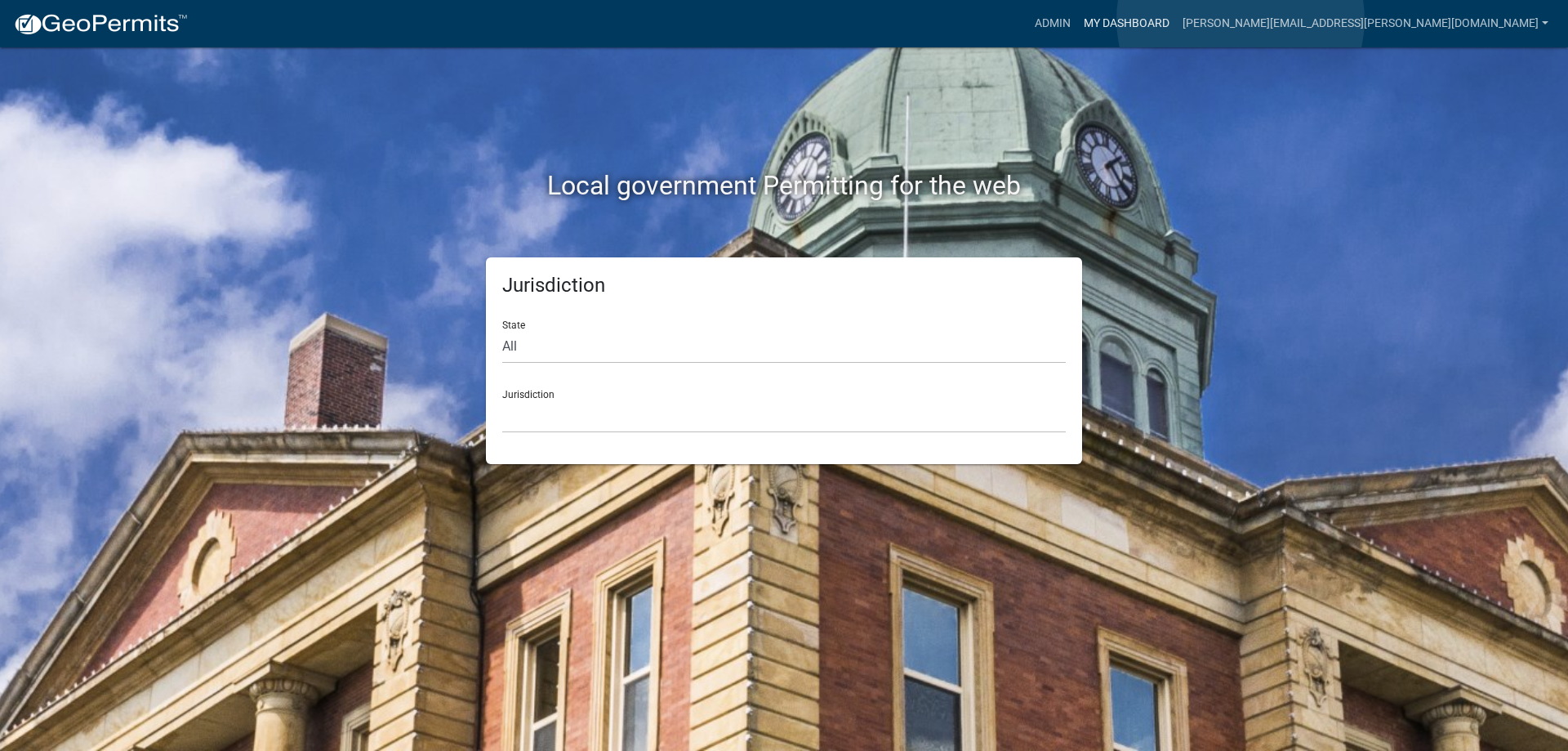
click at [1177, 19] on link "My Dashboard" at bounding box center [1127, 23] width 99 height 31
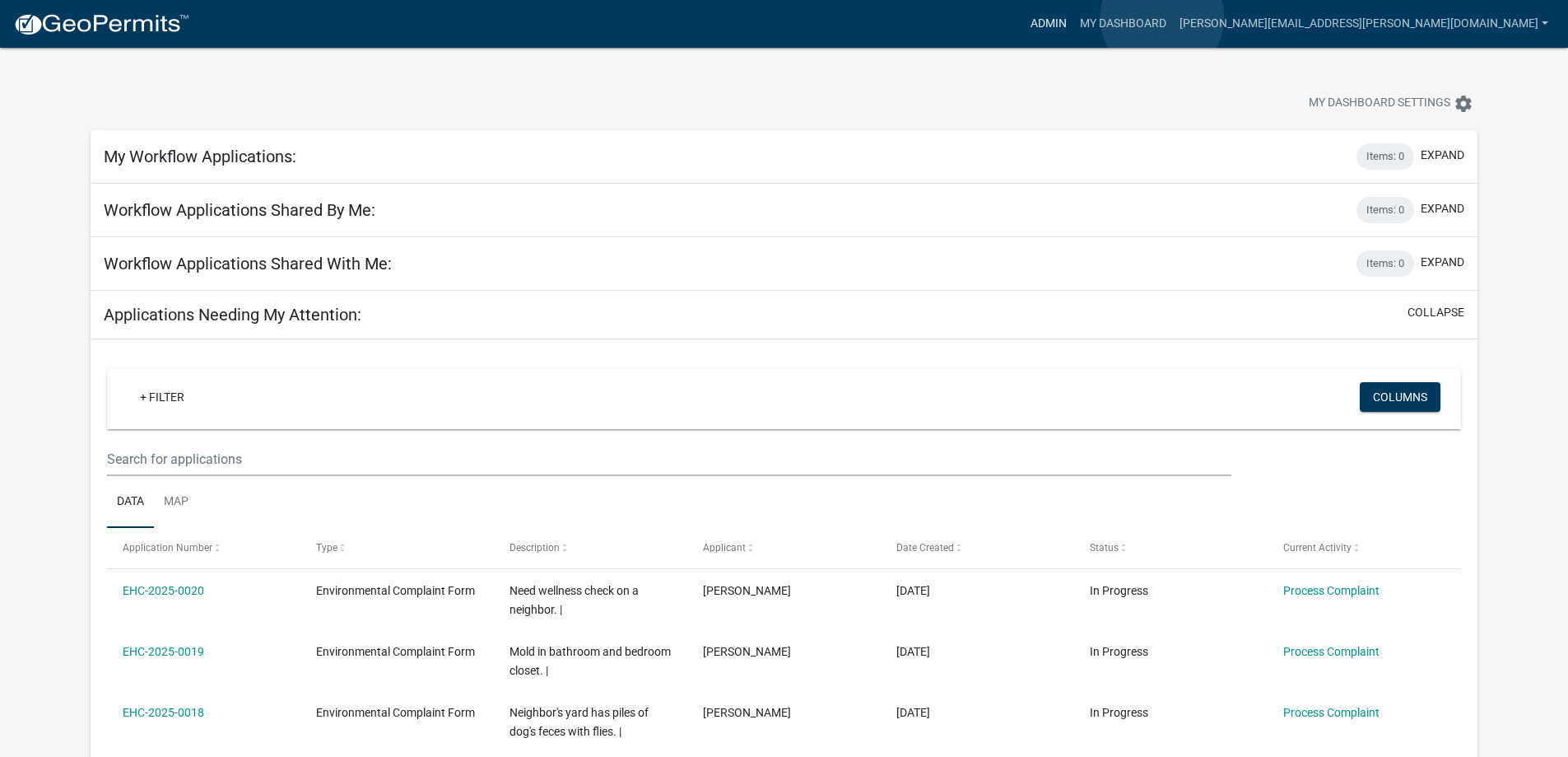
click at [1073, 17] on link "Admin" at bounding box center [1049, 24] width 49 height 31
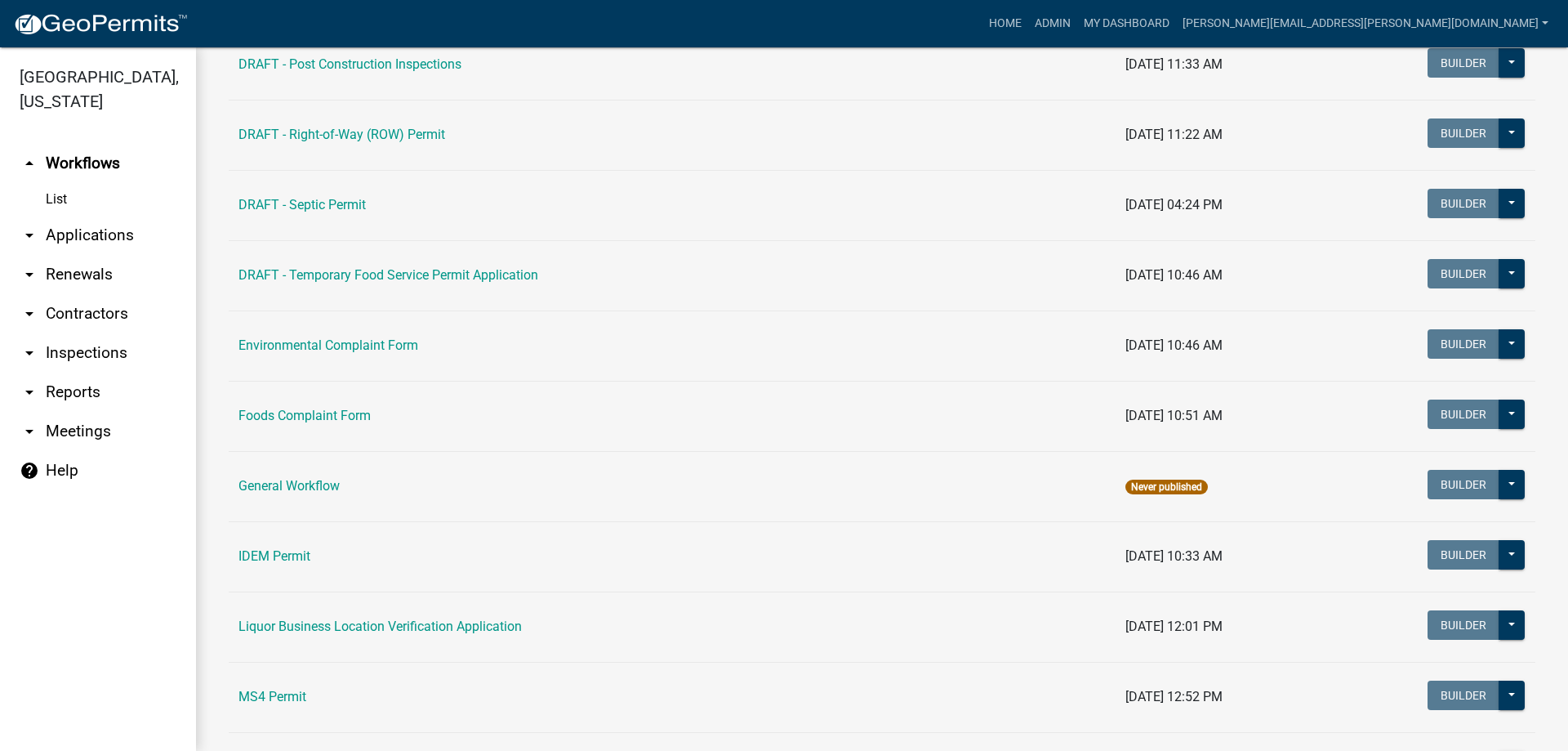
scroll to position [817, 0]
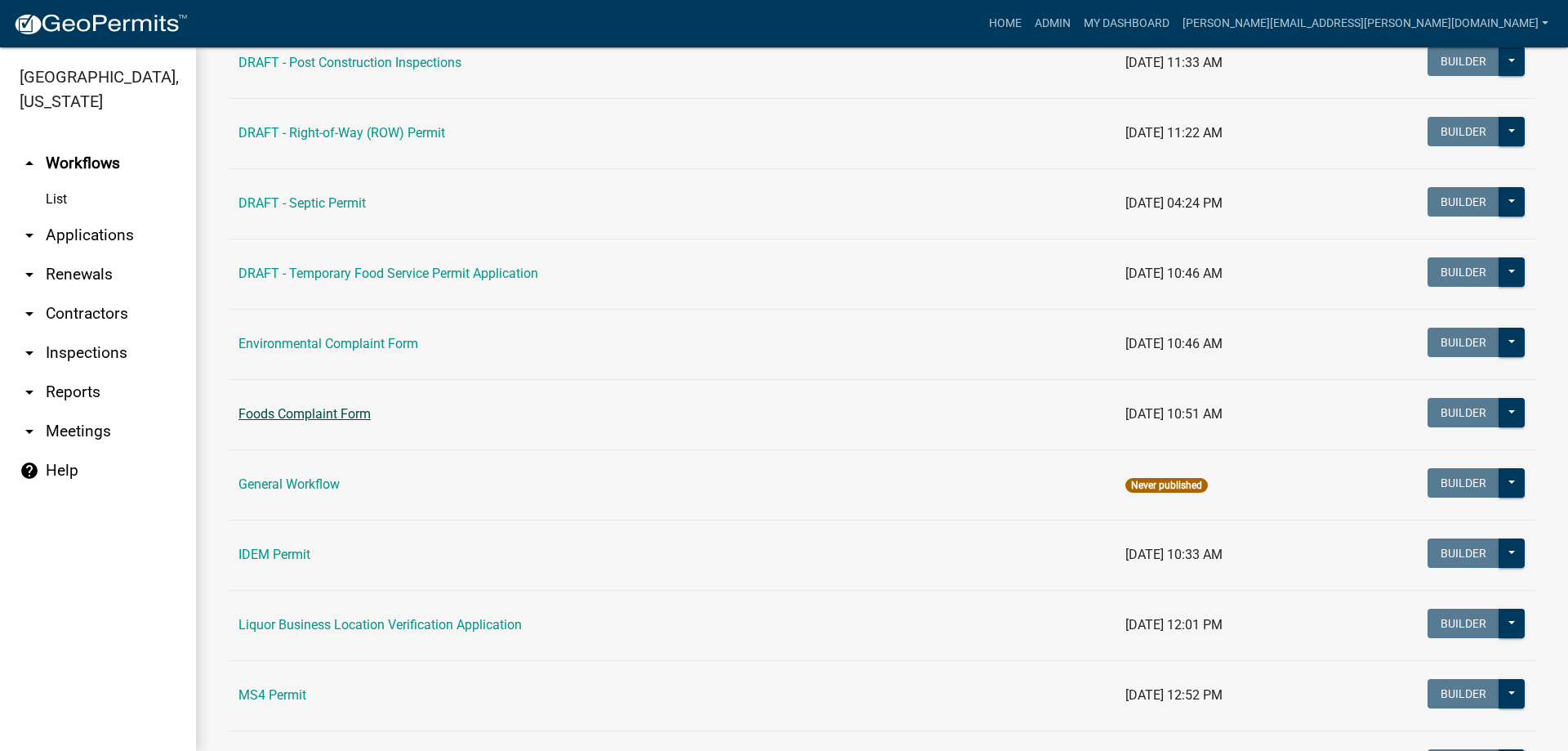
click at [344, 417] on link "Foods Complaint Form" at bounding box center [305, 413] width 132 height 16
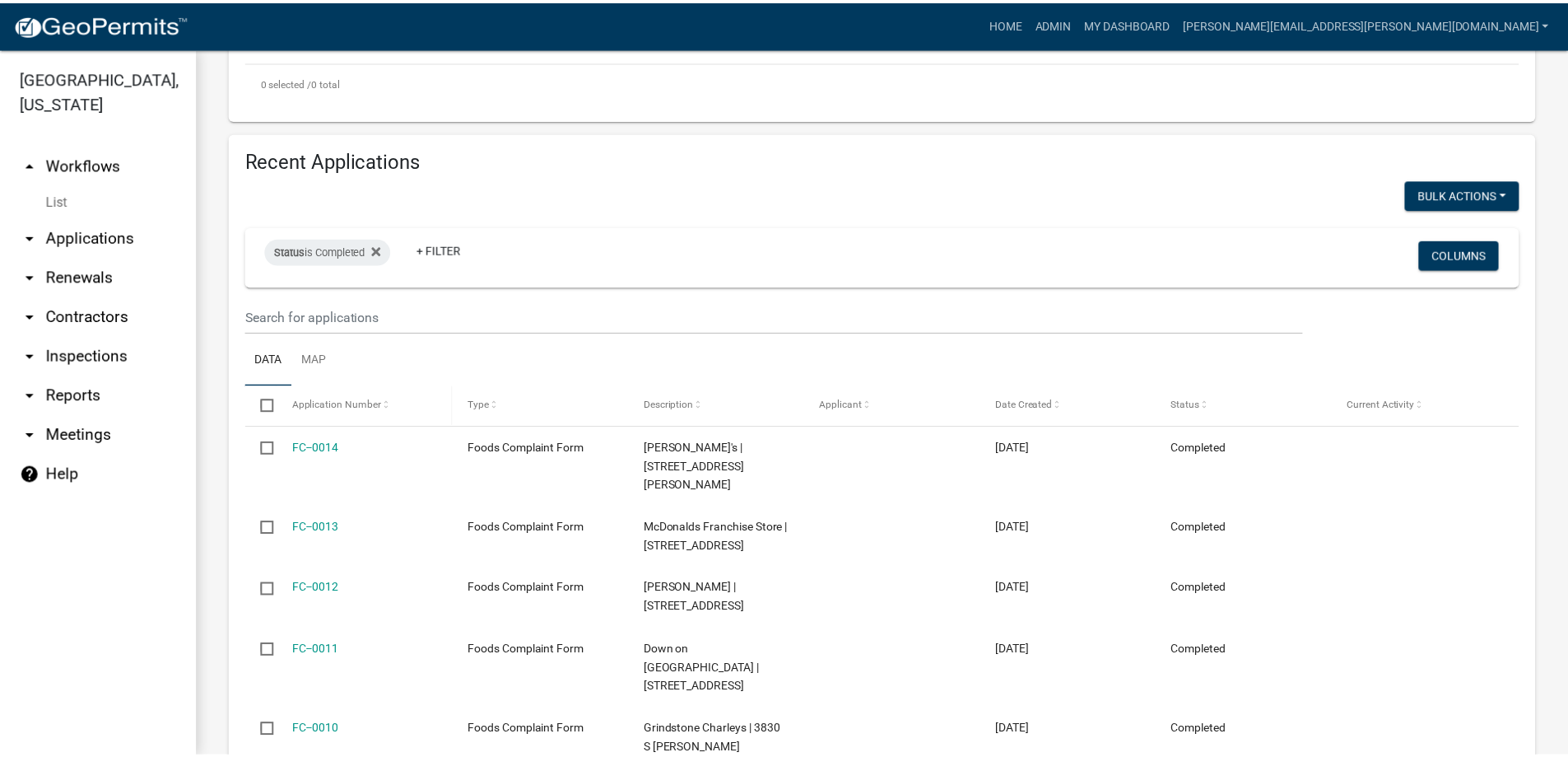
scroll to position [494, 0]
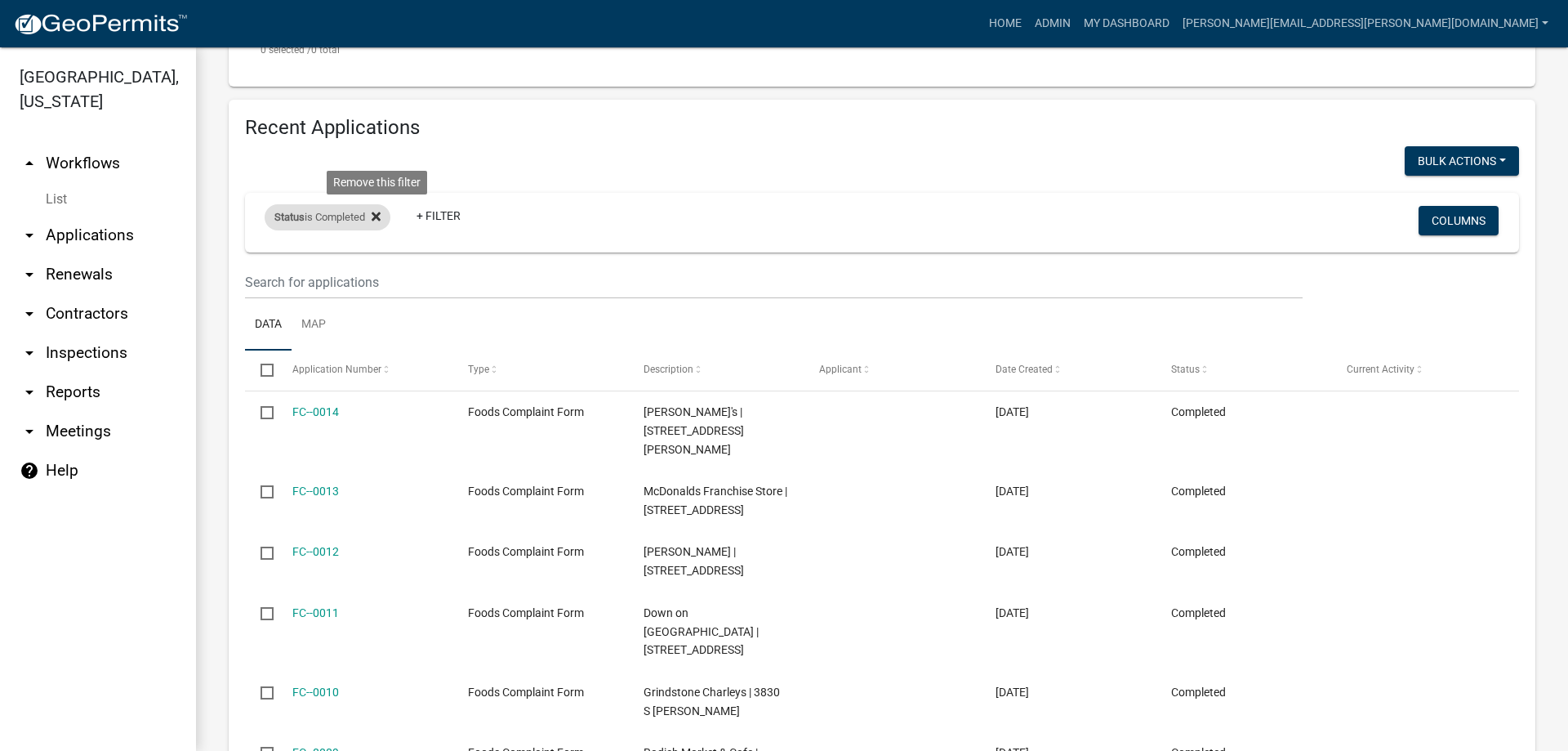
click at [379, 215] on icon at bounding box center [375, 216] width 9 height 9
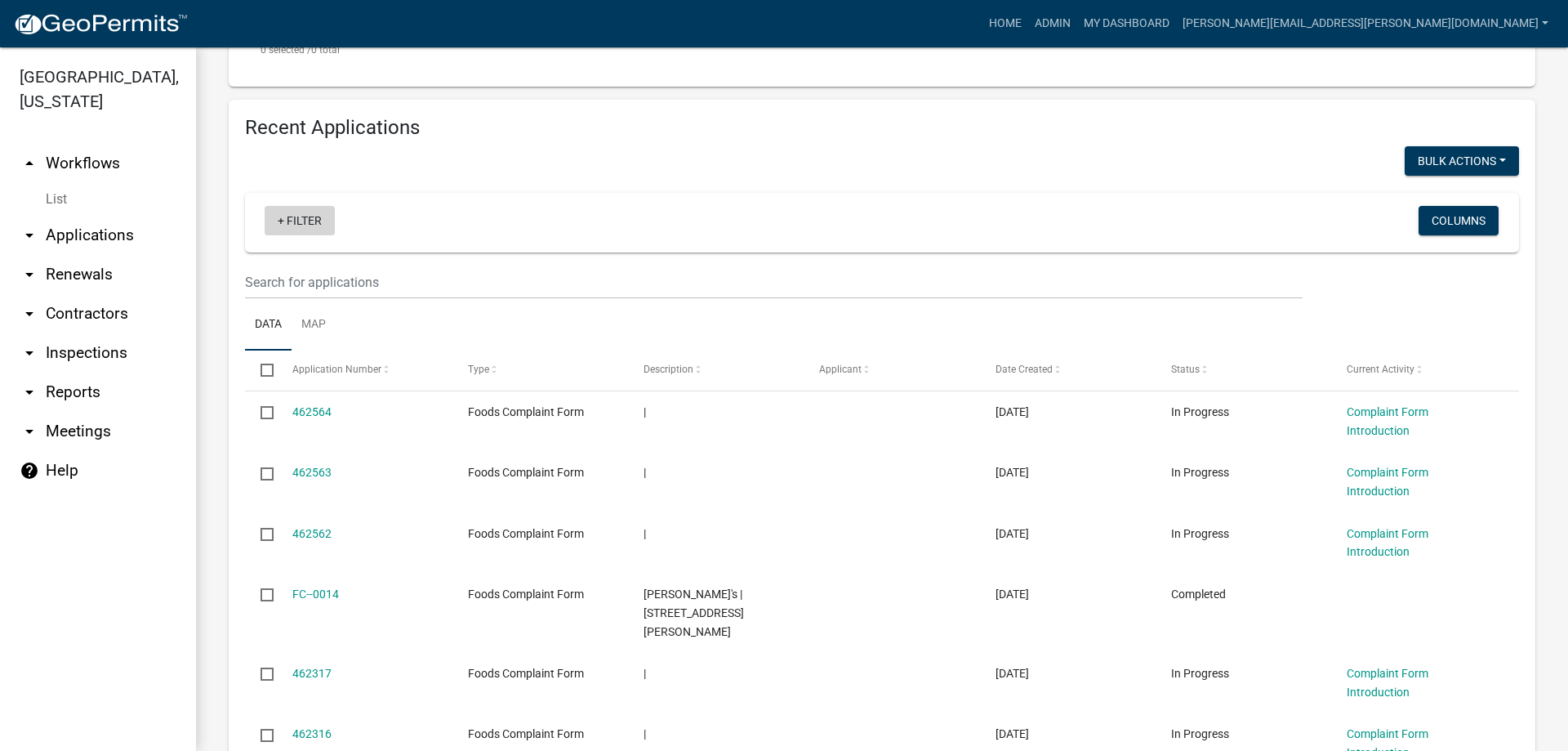
click at [309, 219] on link "+ Filter" at bounding box center [300, 220] width 70 height 29
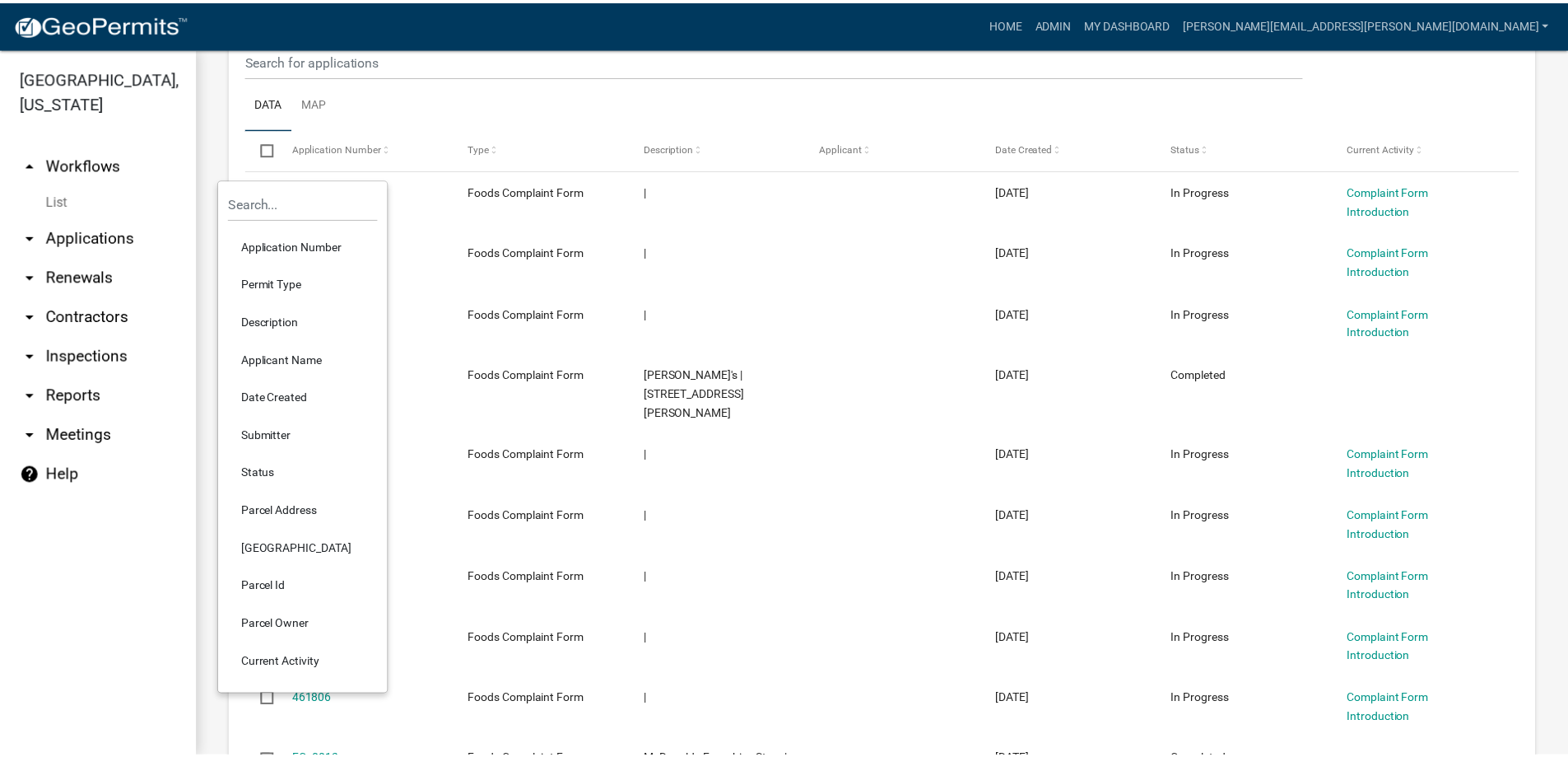
scroll to position [741, 0]
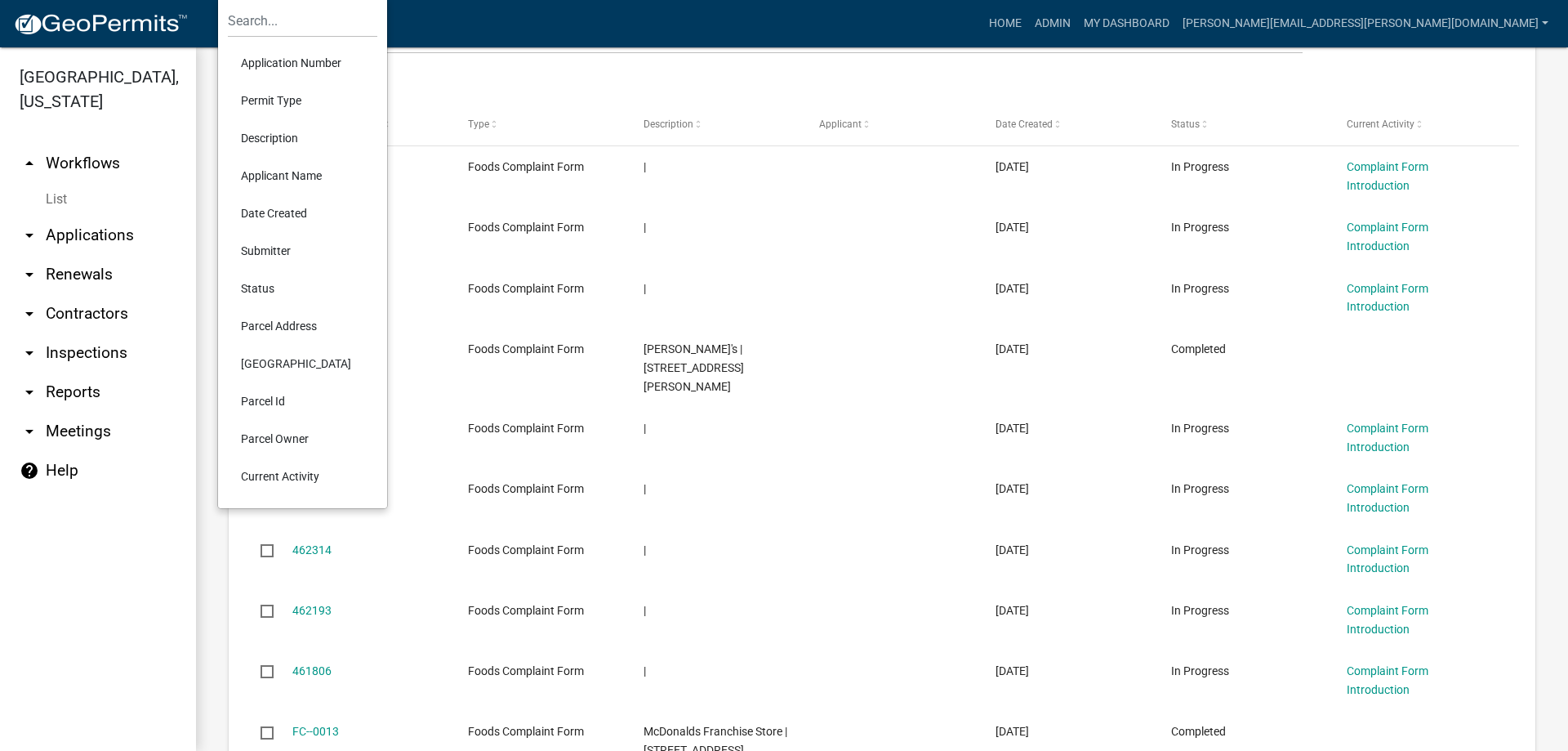
click at [261, 291] on li "Status" at bounding box center [303, 288] width 149 height 38
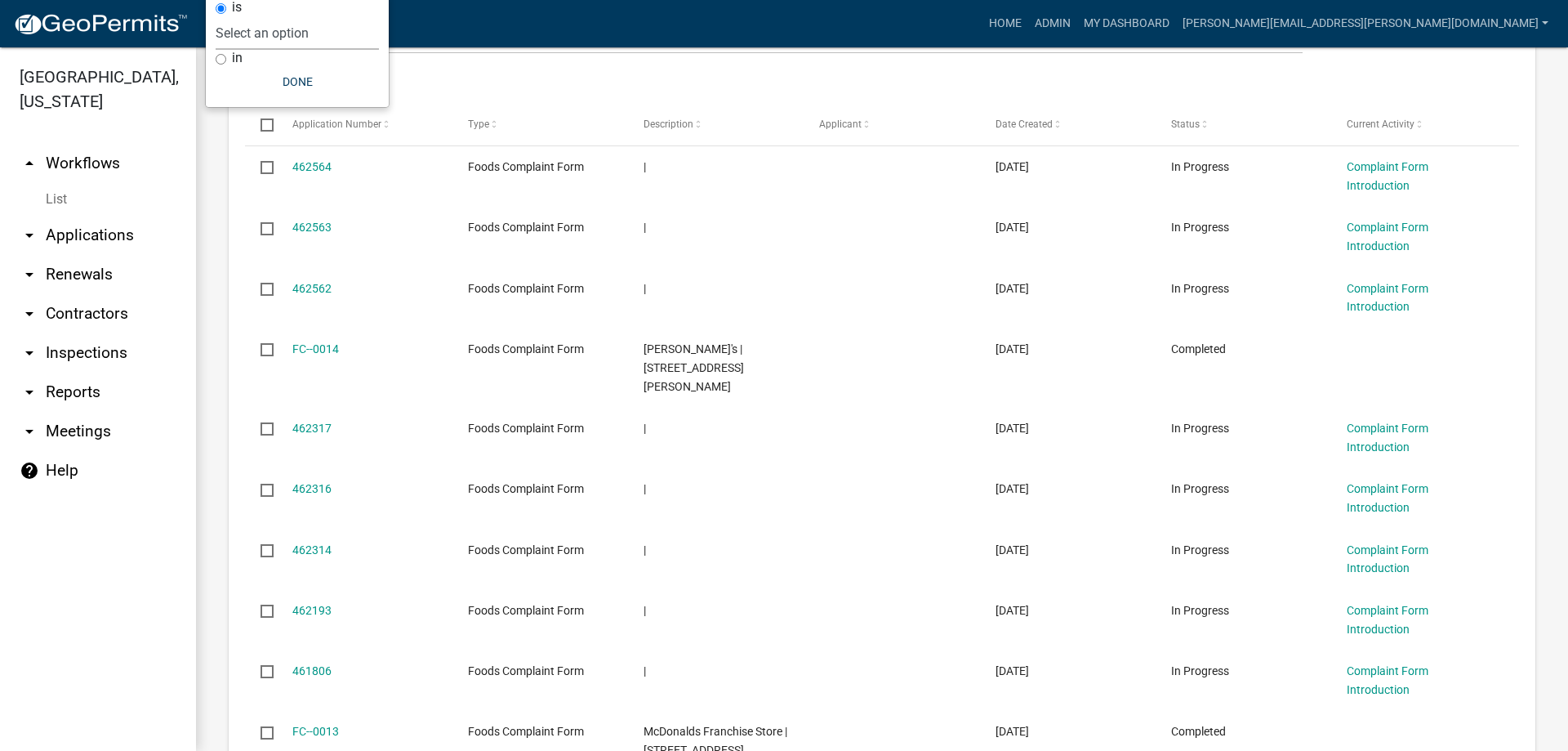
click at [265, 33] on select "Select an option Not Started In Progress Completed Voided Rejected Discarded" at bounding box center [297, 33] width 163 height 34
select select "2"
click at [248, 16] on select "Select an option Not Started In Progress Completed Voided Rejected Discarded" at bounding box center [297, 33] width 163 height 34
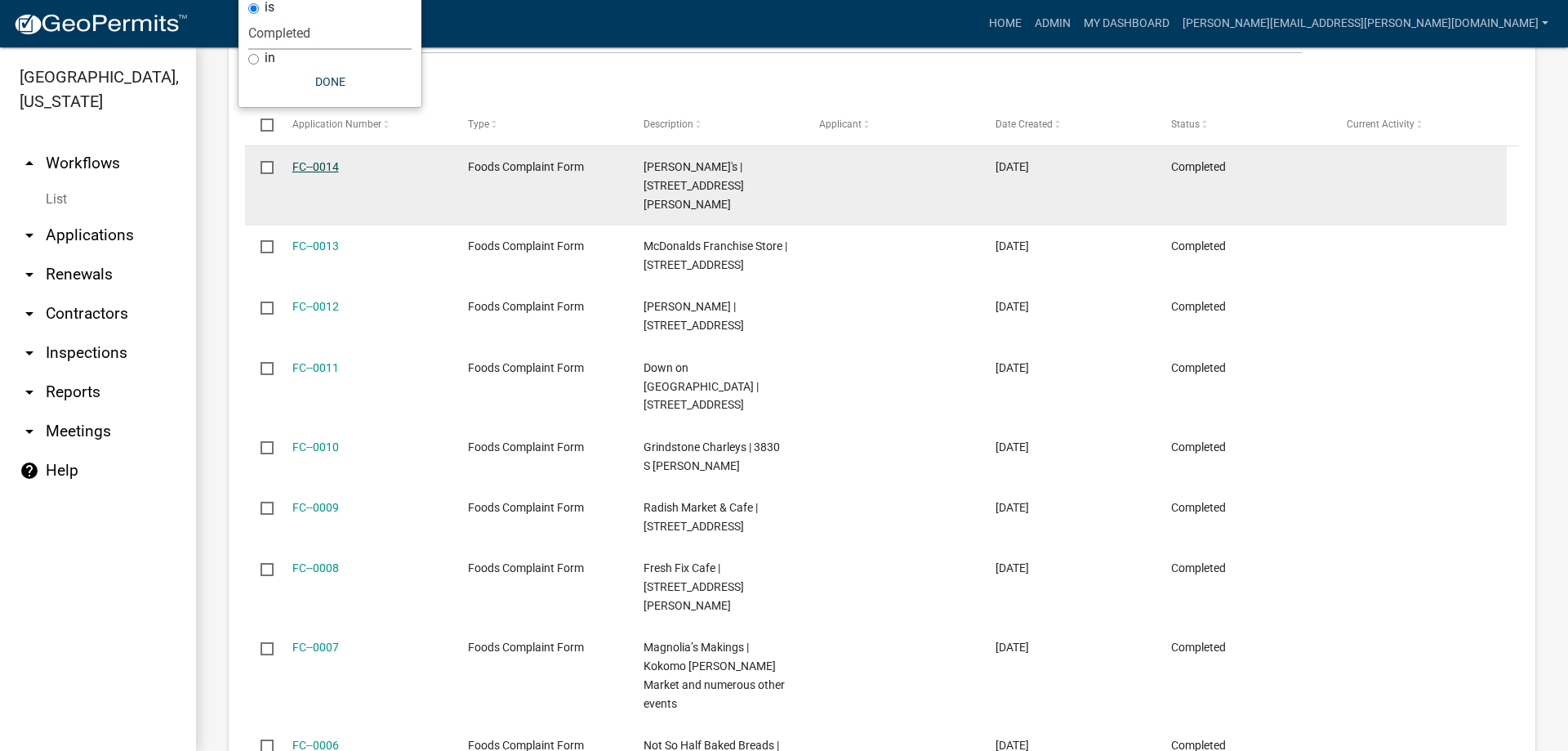
click at [321, 169] on link "FC--0014" at bounding box center [316, 167] width 47 height 13
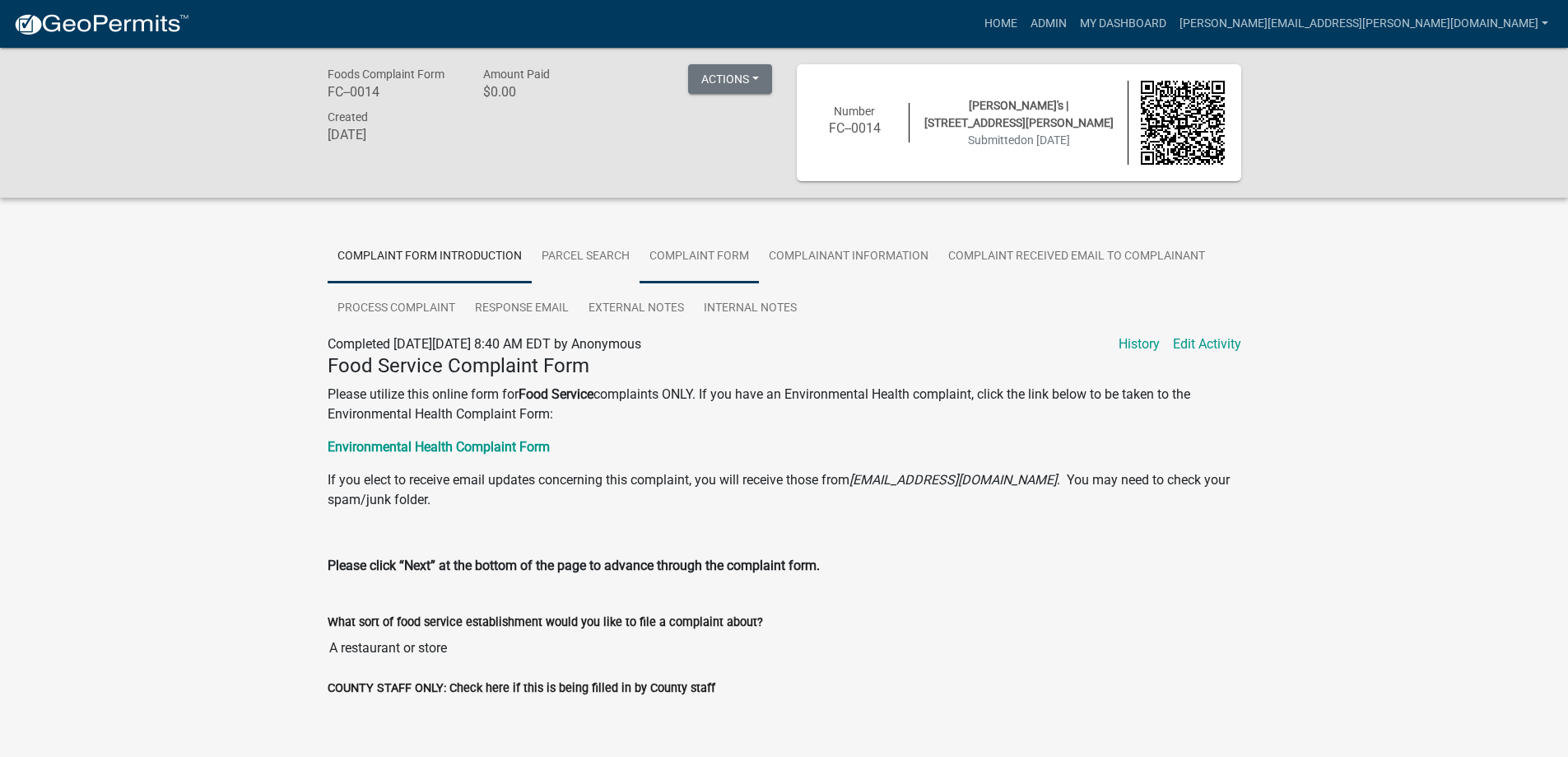
click at [689, 253] on link "Complaint Form" at bounding box center [698, 257] width 119 height 52
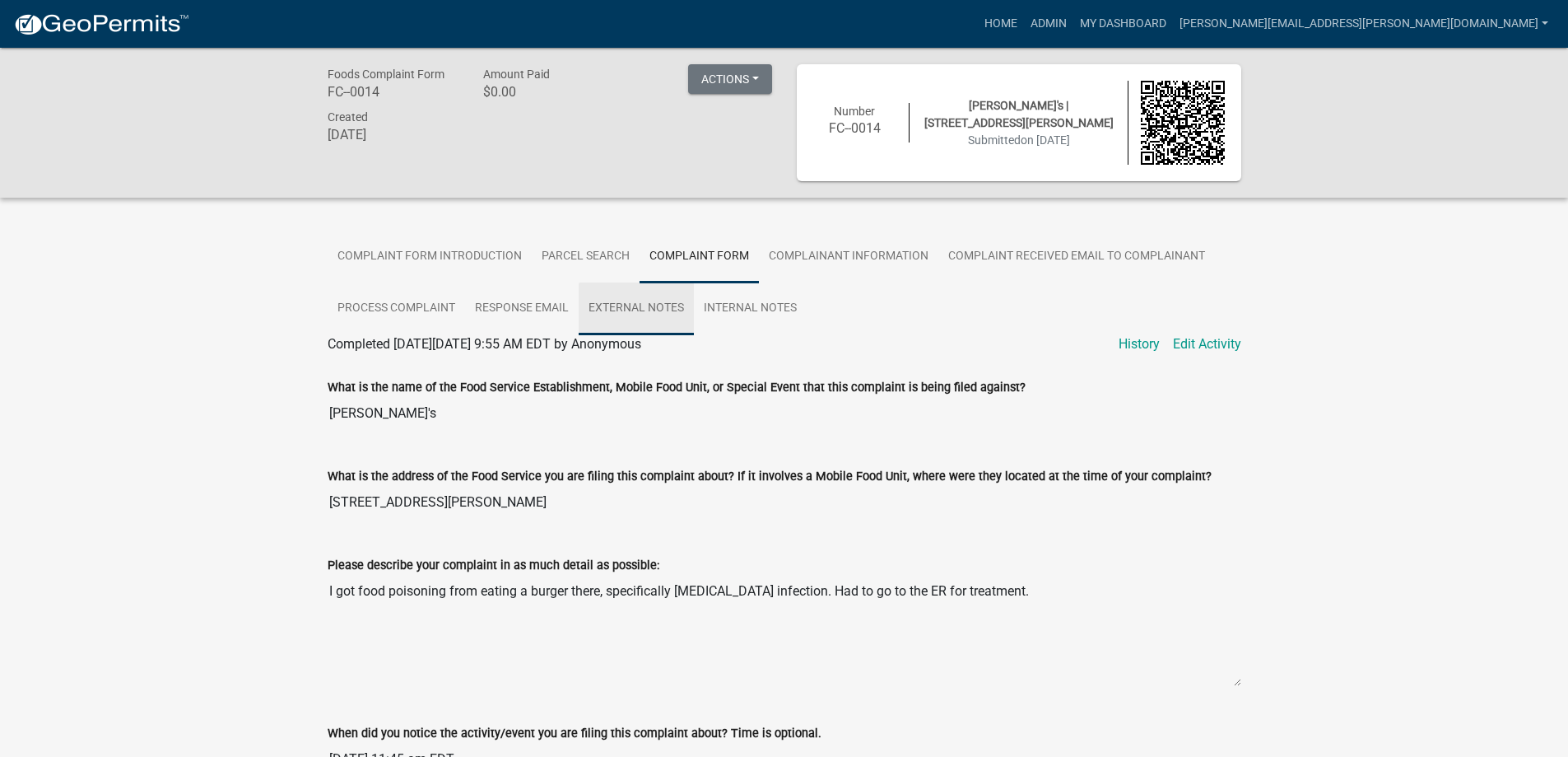
click at [623, 306] on link "External Notes" at bounding box center [636, 308] width 115 height 52
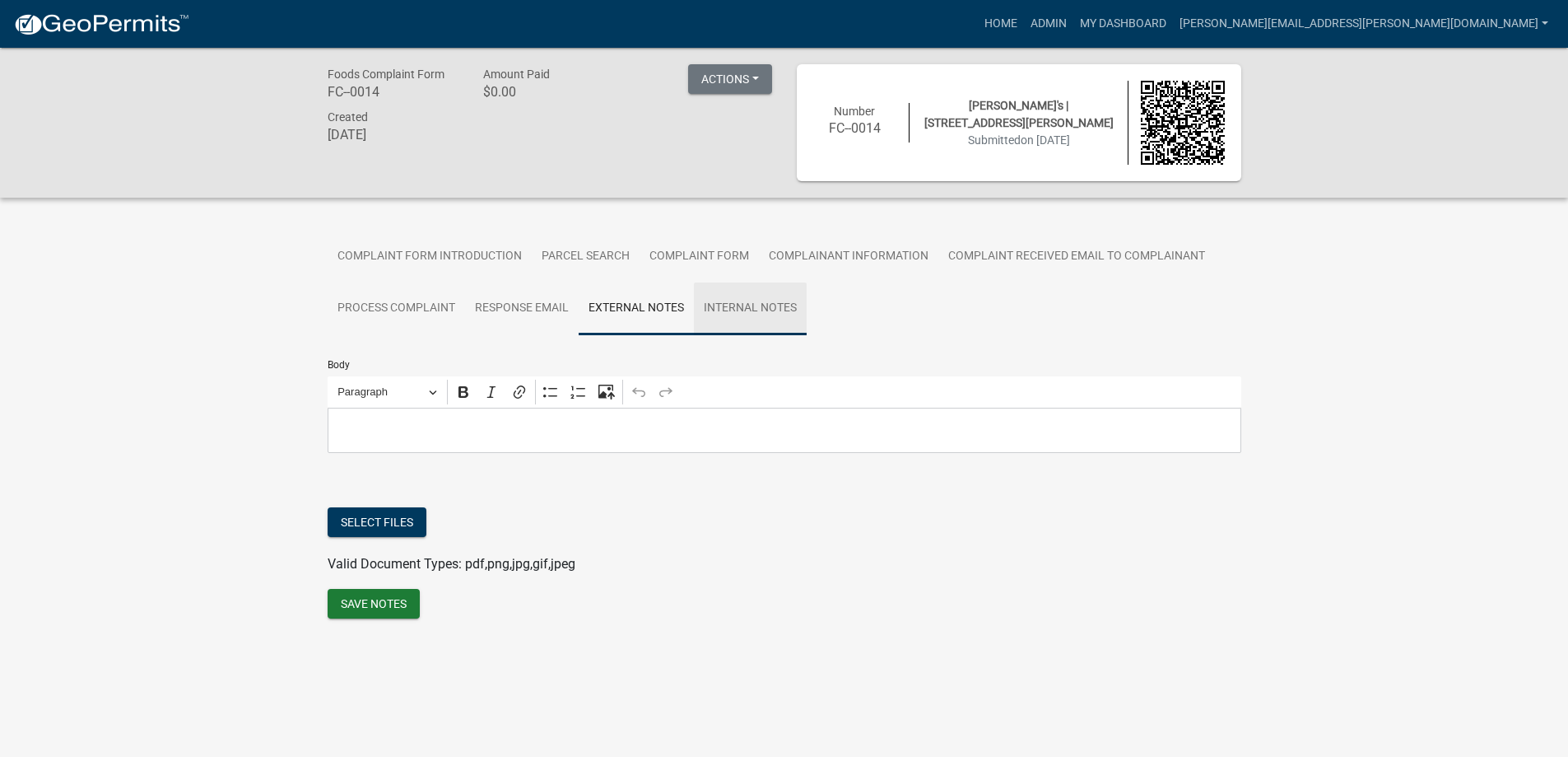
click at [724, 306] on link "Internal Notes" at bounding box center [751, 308] width 113 height 52
click at [403, 303] on link "Process Complaint" at bounding box center [396, 308] width 138 height 52
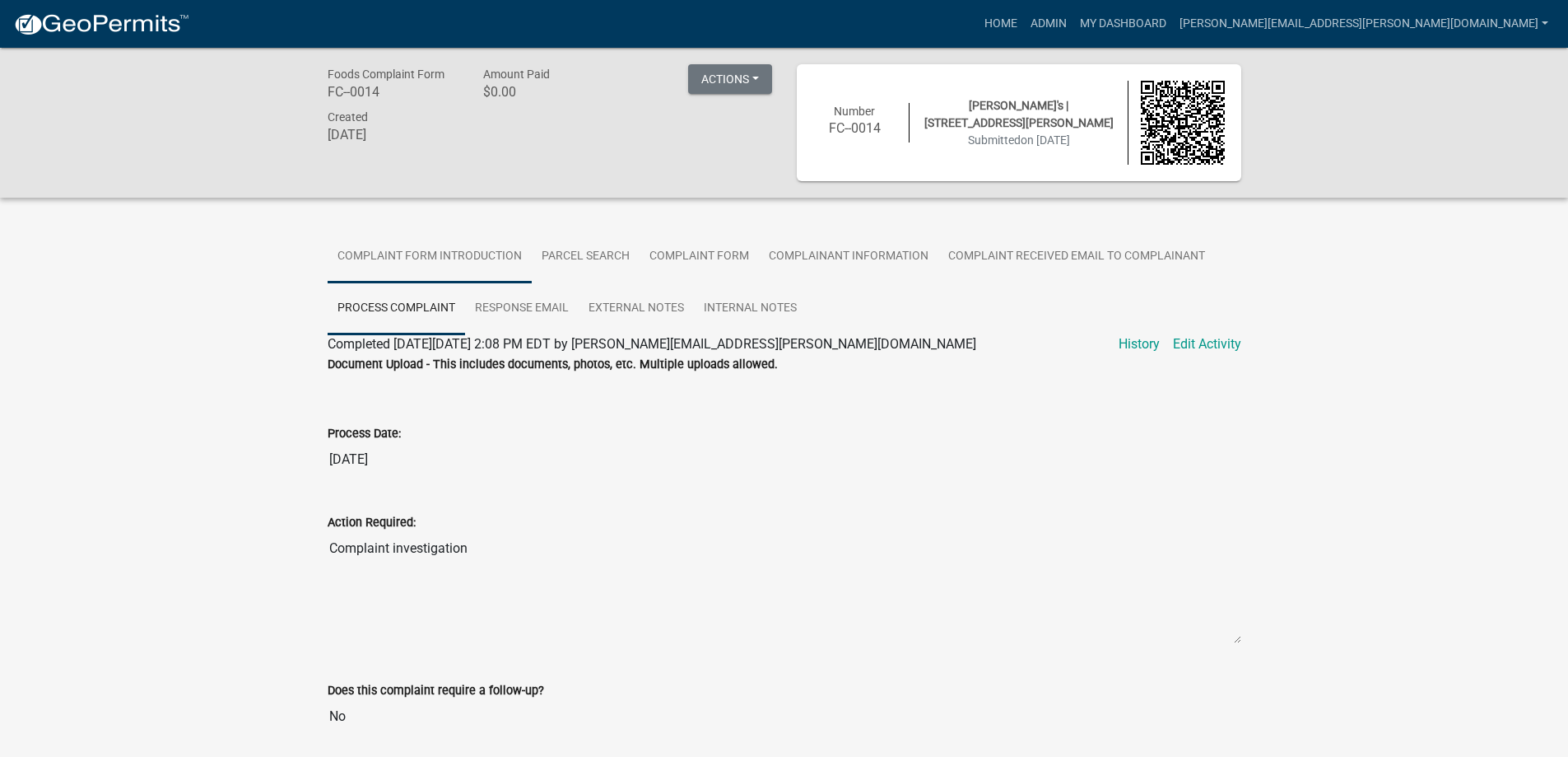
click at [368, 259] on link "Complaint Form Introduction" at bounding box center [430, 257] width 204 height 52
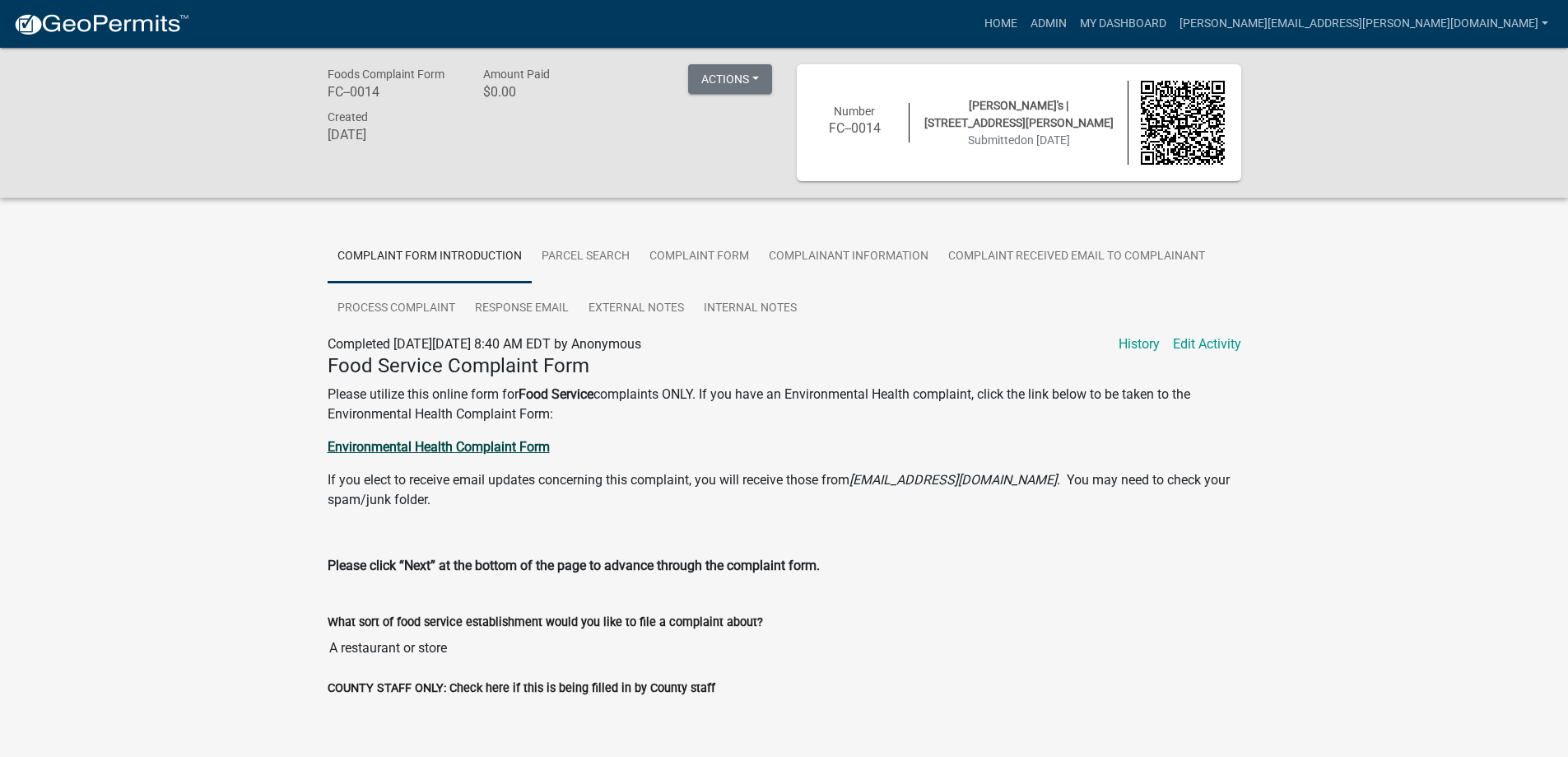
click at [485, 448] on strong "Environmental Health Complaint Form" at bounding box center [438, 447] width 222 height 16
click at [683, 252] on link "Complaint Form" at bounding box center [698, 257] width 119 height 52
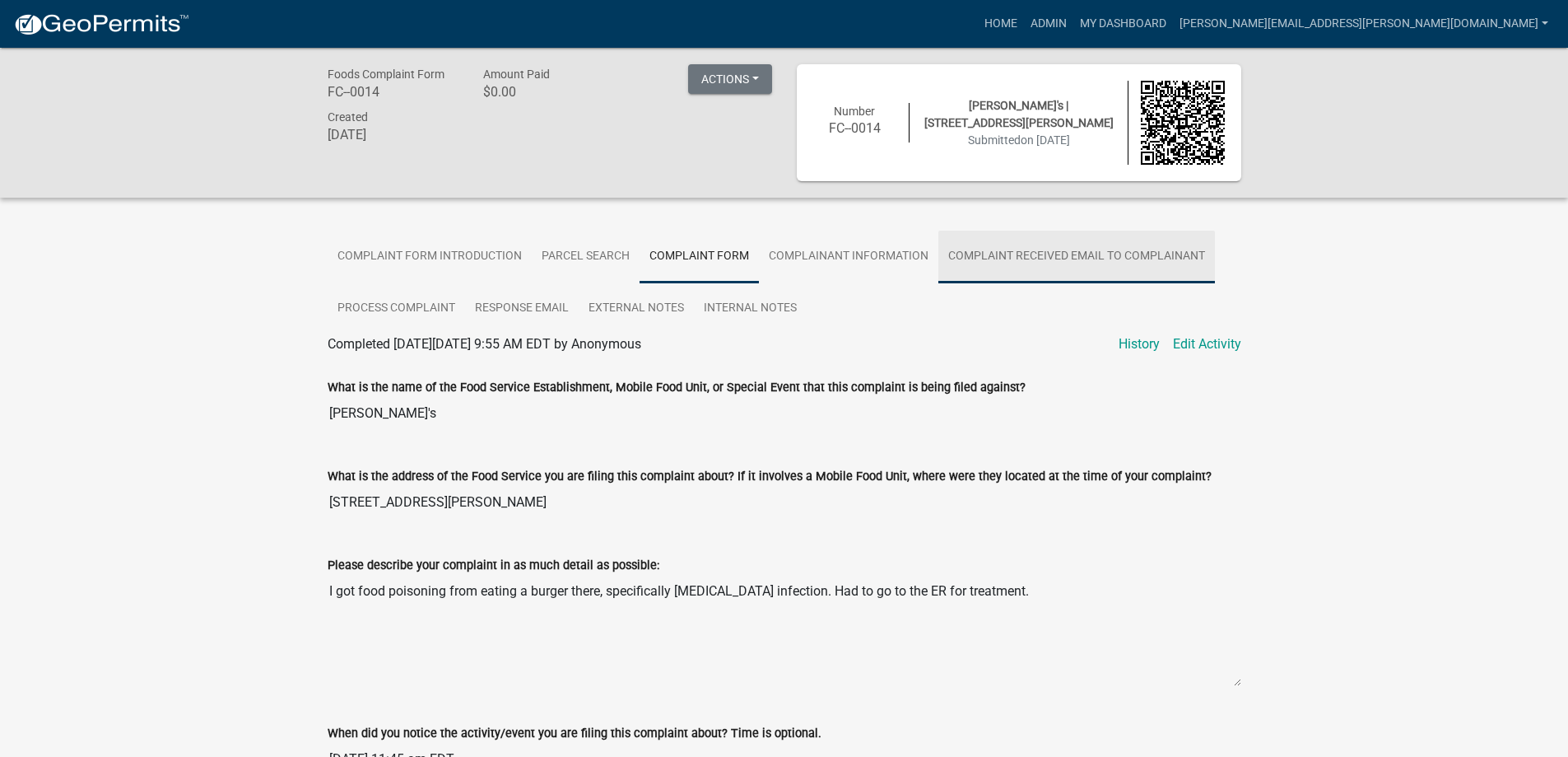
click at [1040, 256] on link "Complaint Received Email to Complainant" at bounding box center [1077, 257] width 277 height 52
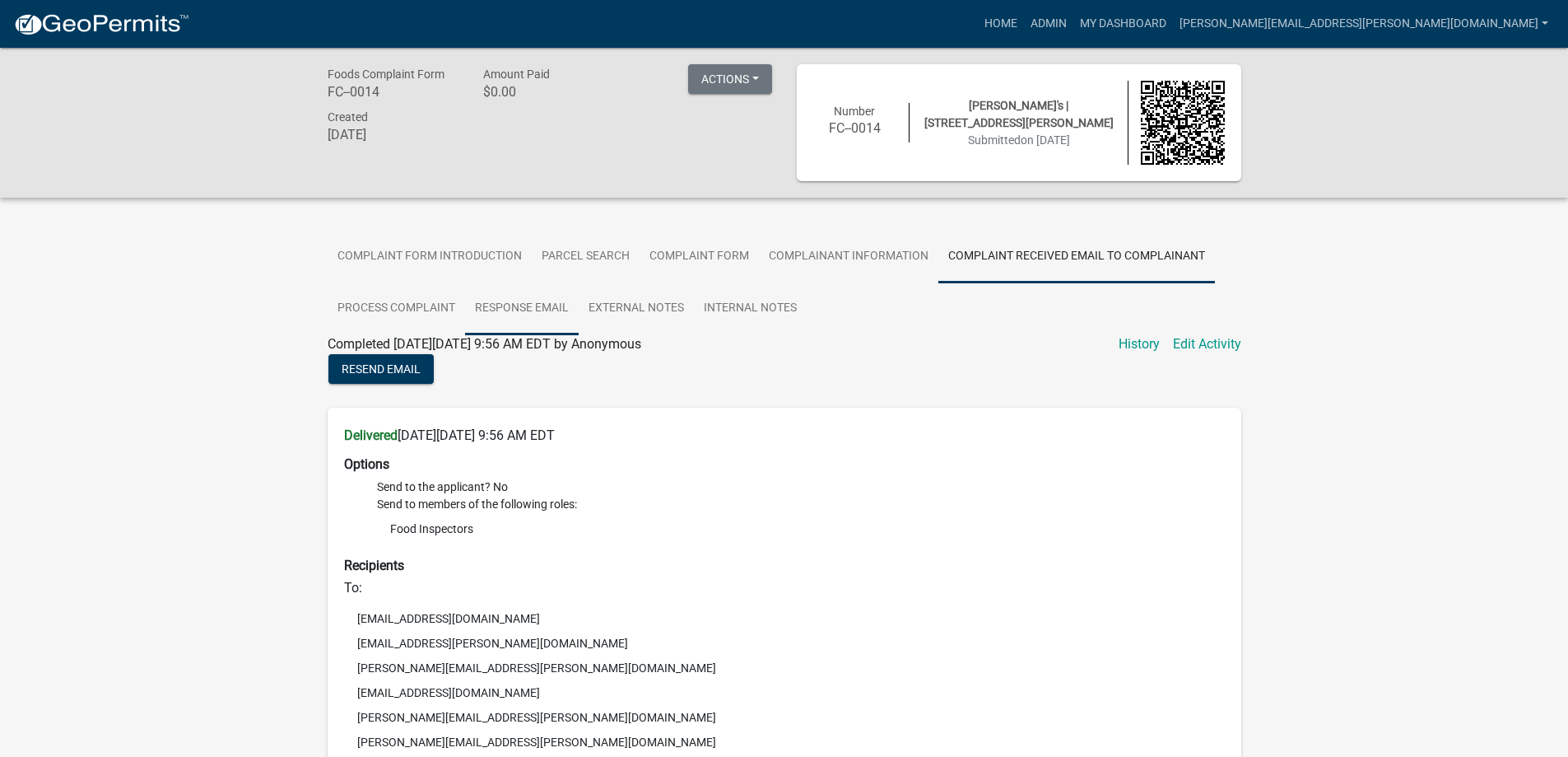
click at [526, 309] on link "Response Email" at bounding box center [522, 308] width 114 height 52
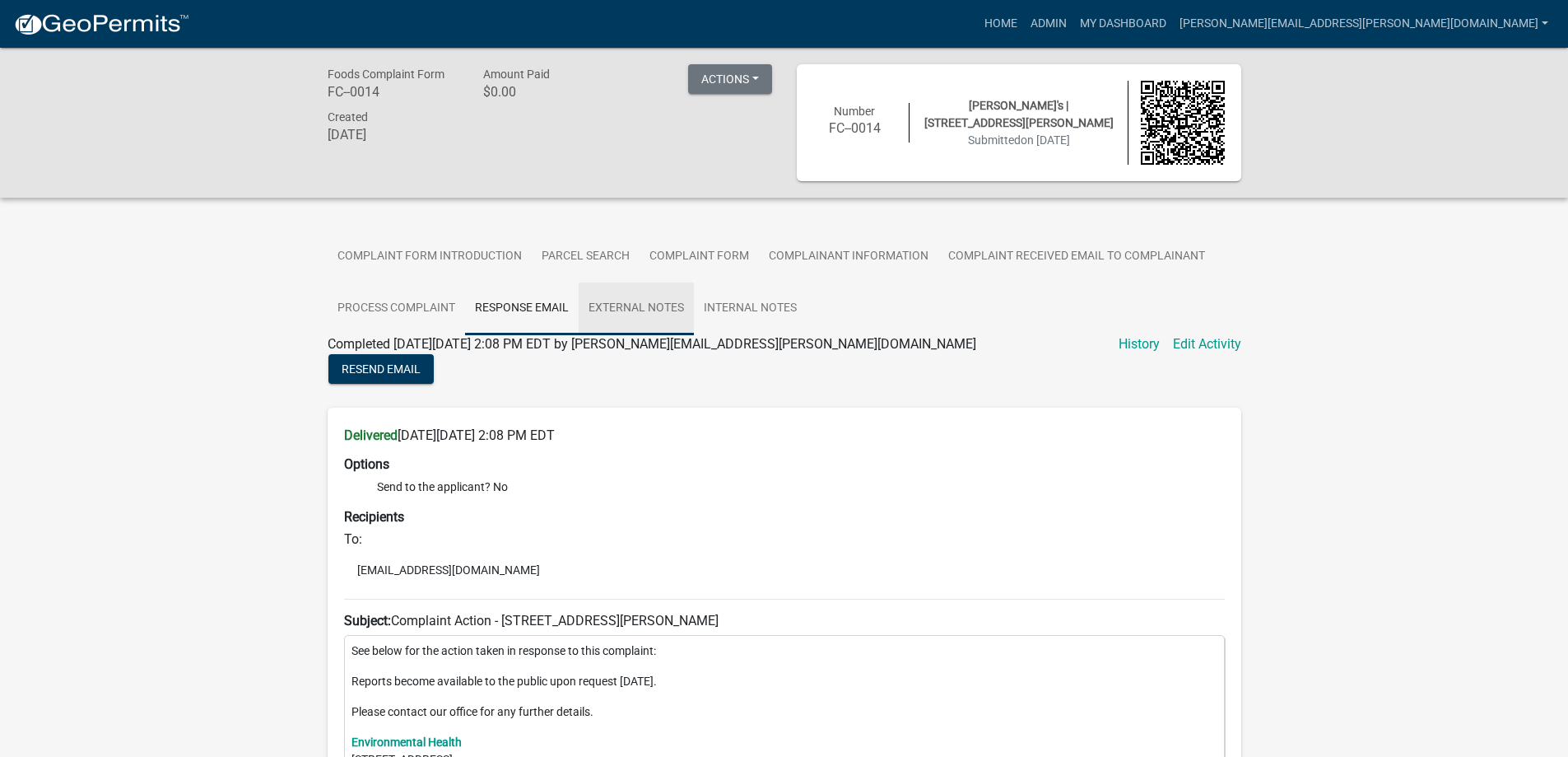
click at [621, 311] on link "External Notes" at bounding box center [636, 308] width 115 height 52
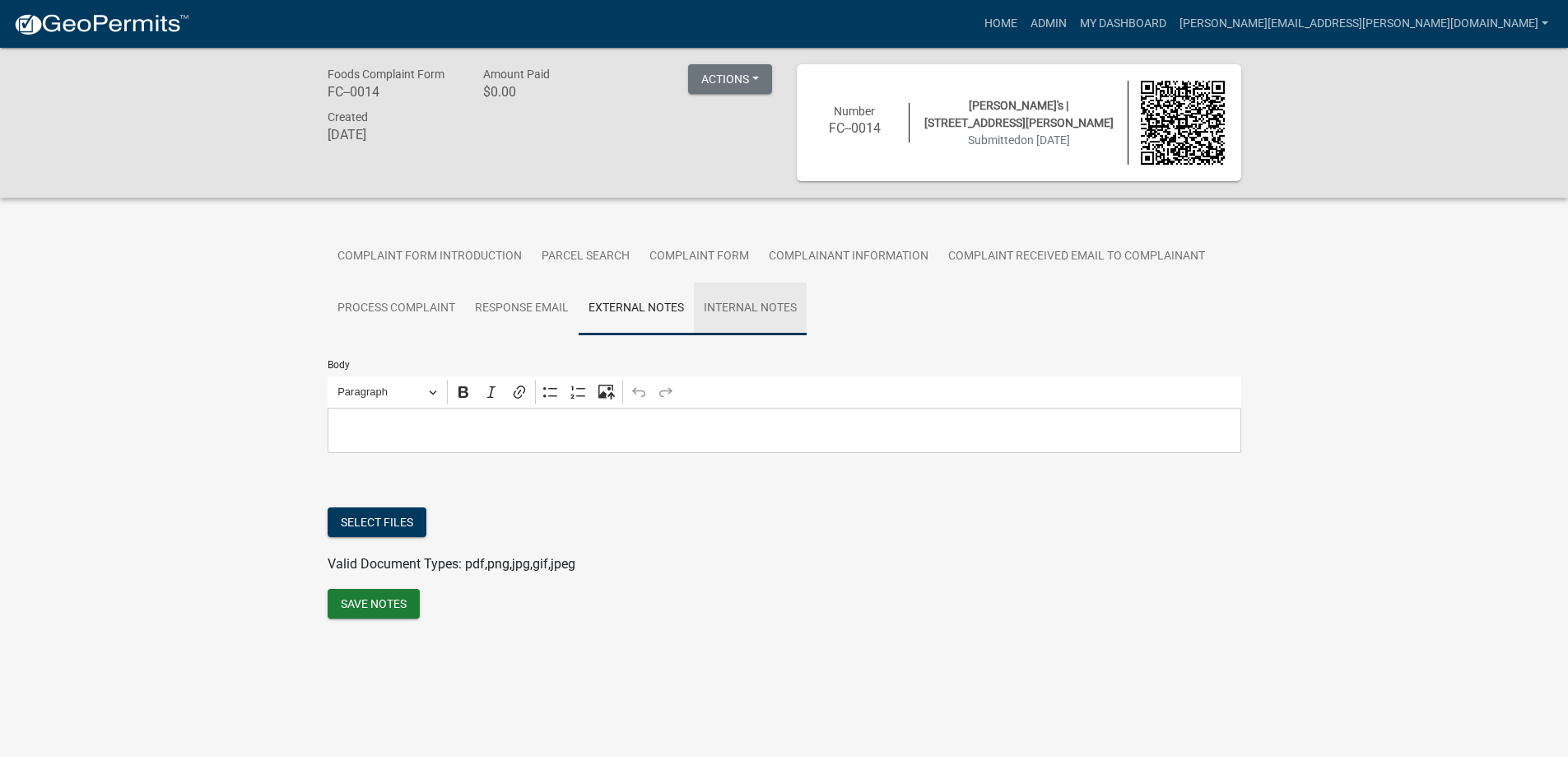
click at [736, 308] on link "Internal Notes" at bounding box center [751, 308] width 113 height 52
click at [533, 308] on link "Response Email" at bounding box center [522, 308] width 114 height 52
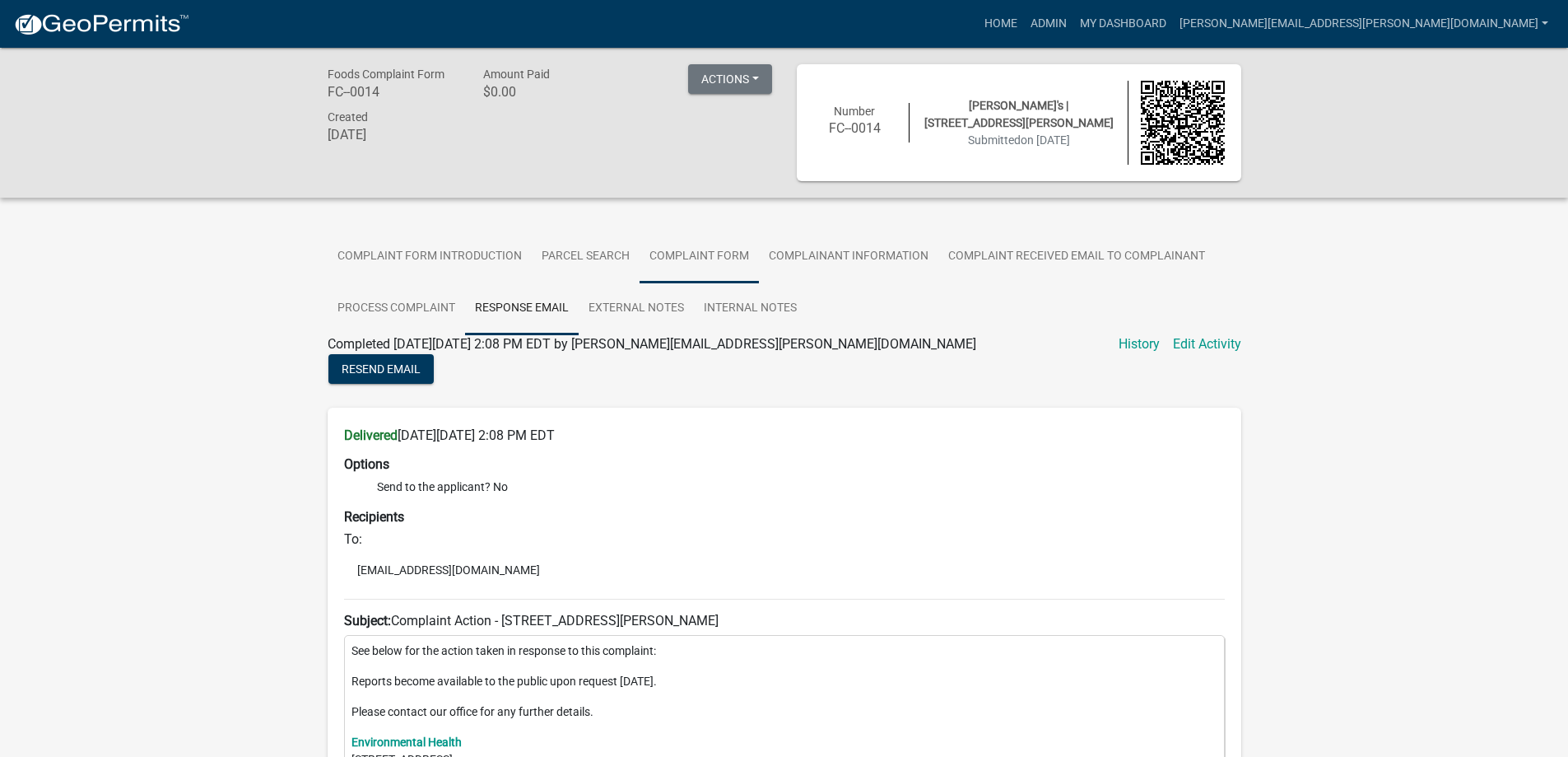
click at [713, 253] on link "Complaint Form" at bounding box center [698, 257] width 119 height 52
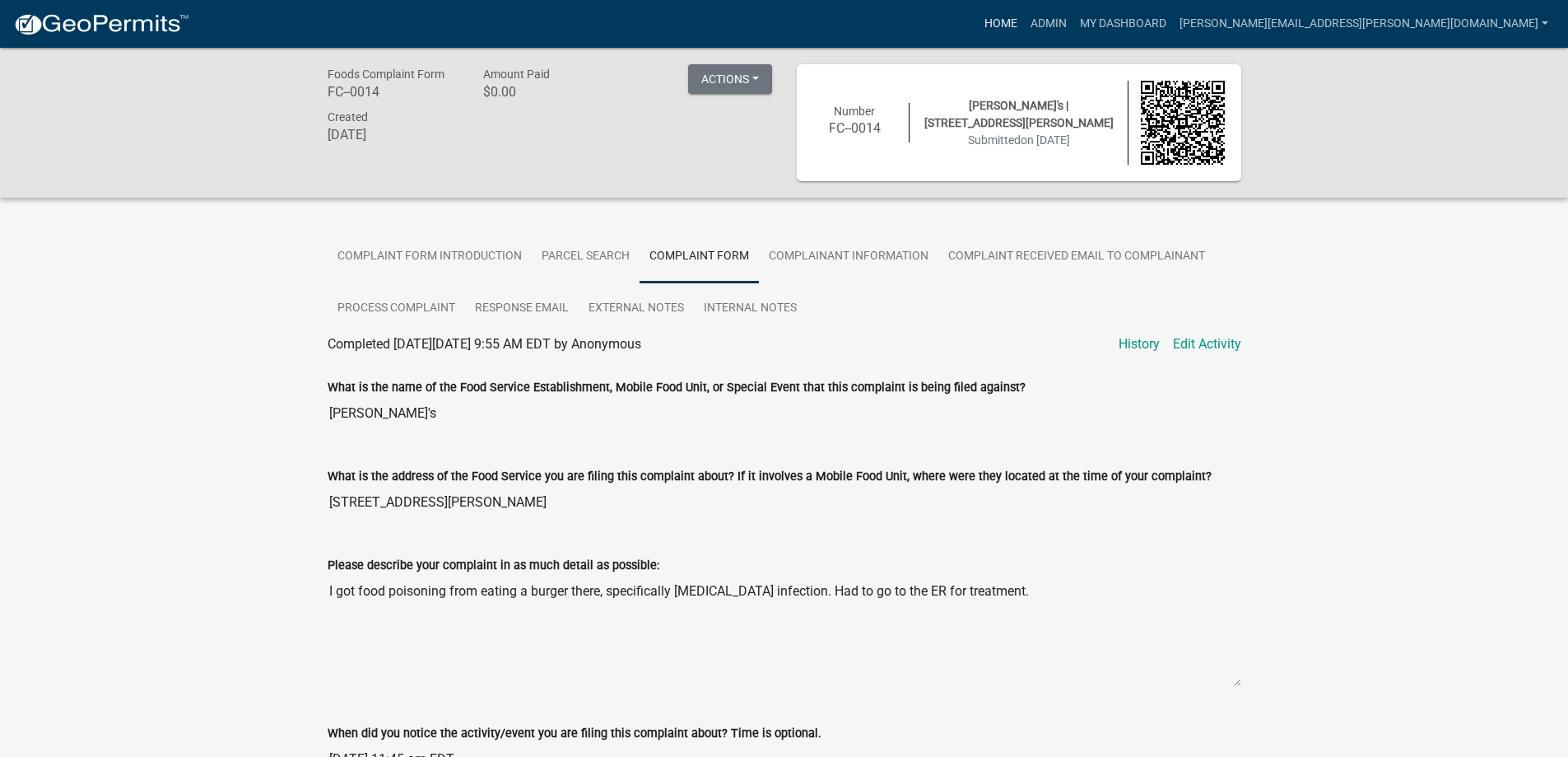
click at [1024, 20] on link "Home" at bounding box center [1001, 24] width 46 height 31
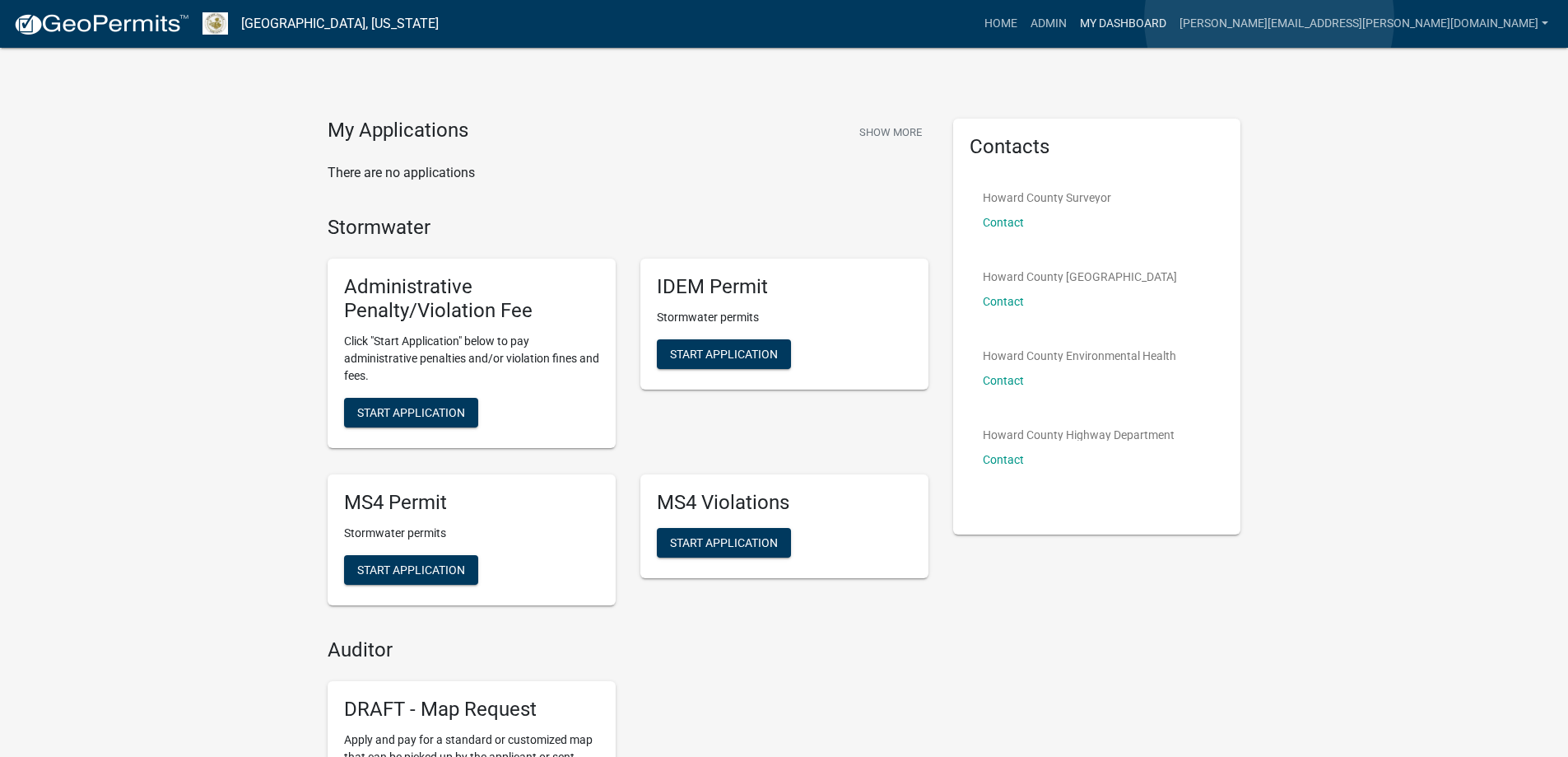
click at [1173, 24] on link "My Dashboard" at bounding box center [1123, 24] width 100 height 31
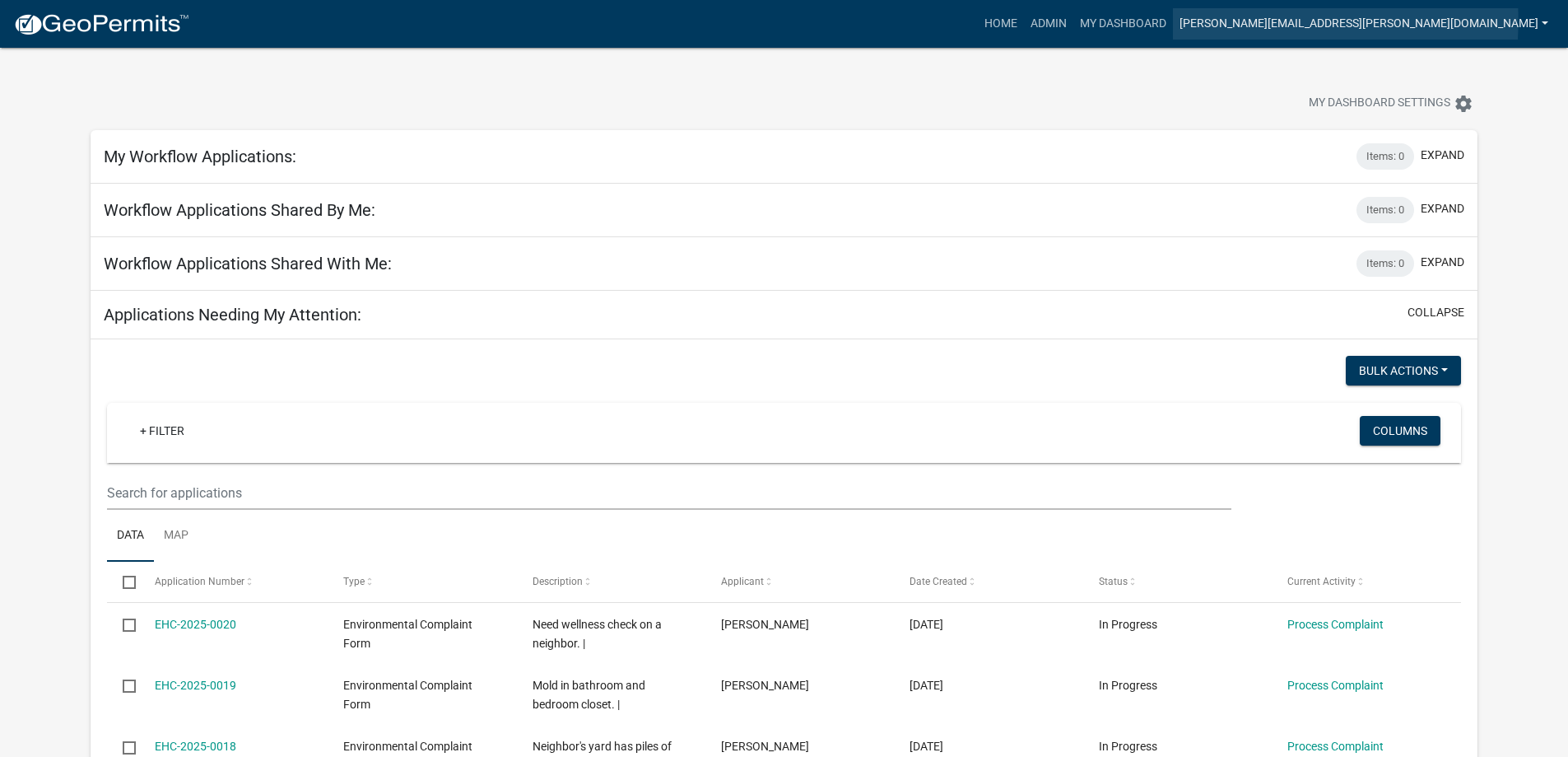
click at [1314, 20] on link "janelle.hunley@howardcountyin.gov" at bounding box center [1364, 24] width 382 height 31
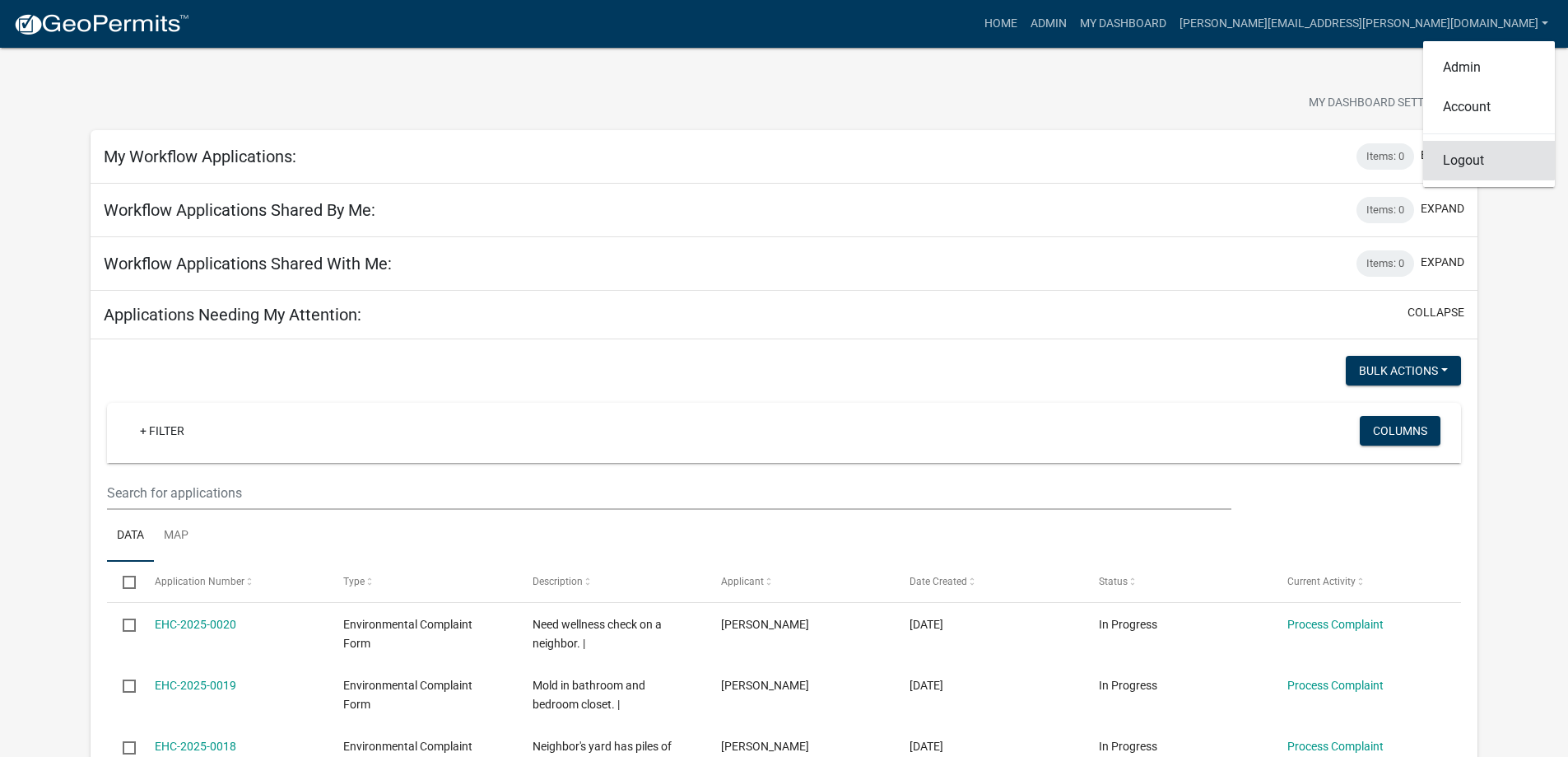
click at [1472, 161] on link "Logout" at bounding box center [1489, 161] width 132 height 40
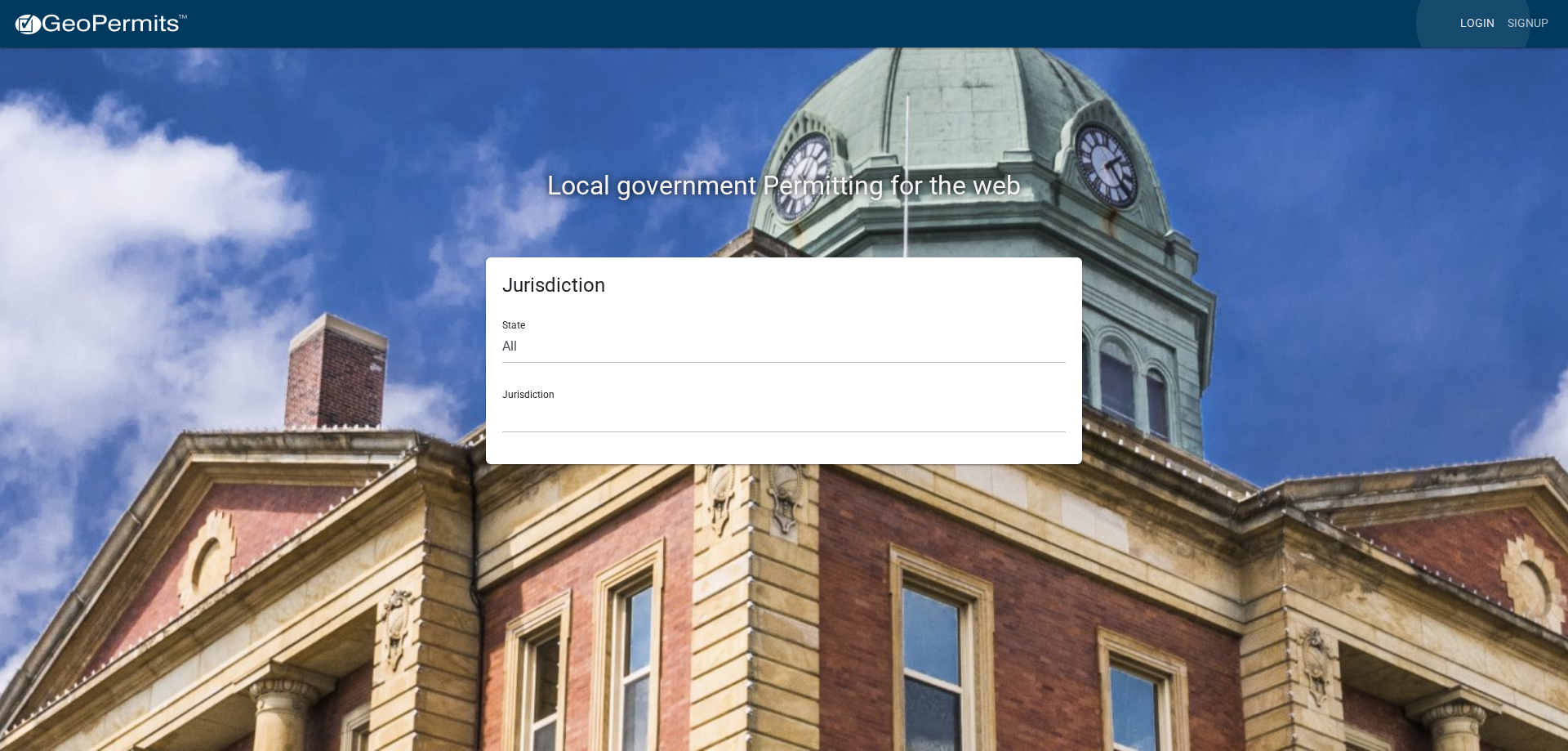
click at [1473, 23] on link "Login" at bounding box center [1477, 23] width 48 height 31
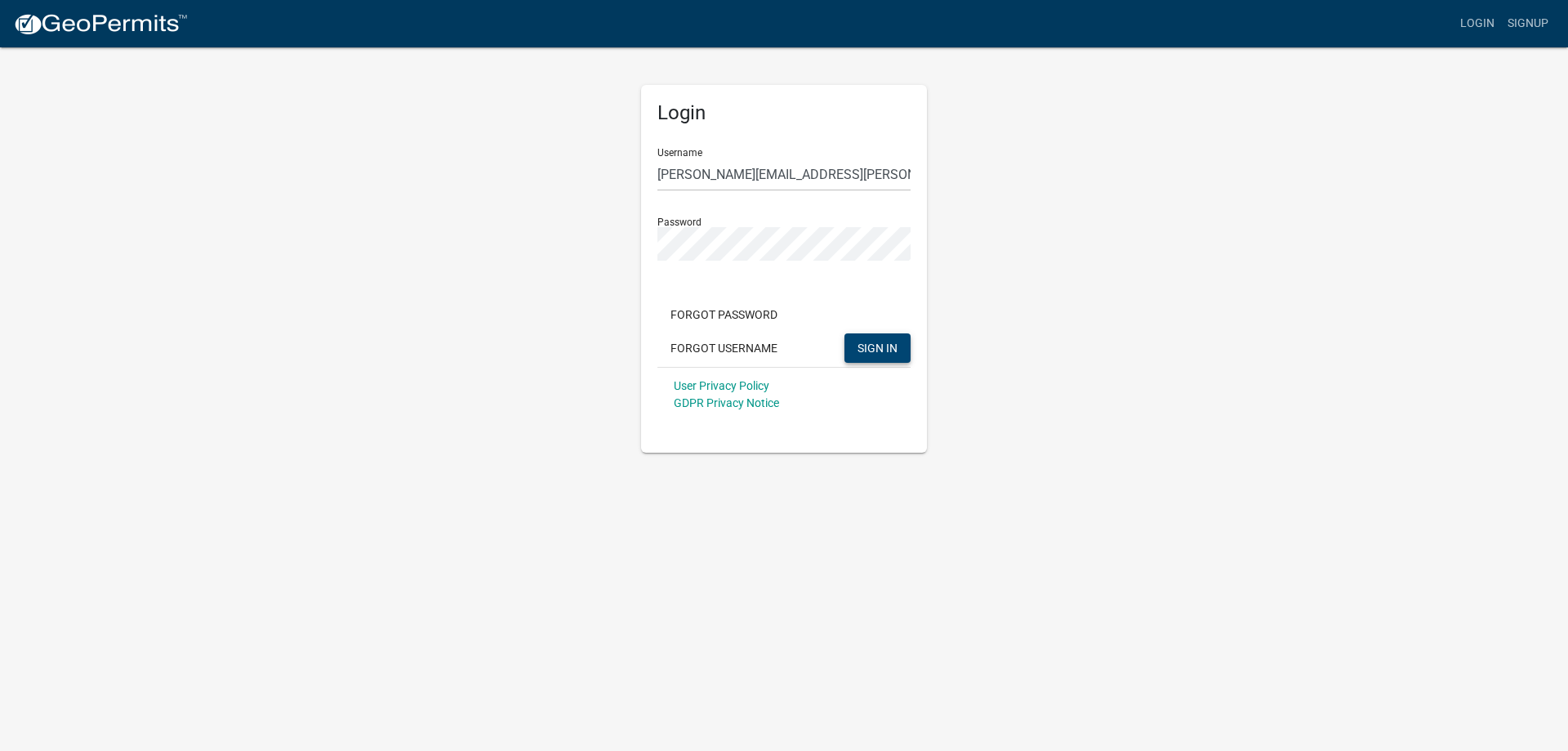
click at [892, 353] on span "SIGN IN" at bounding box center [877, 347] width 40 height 13
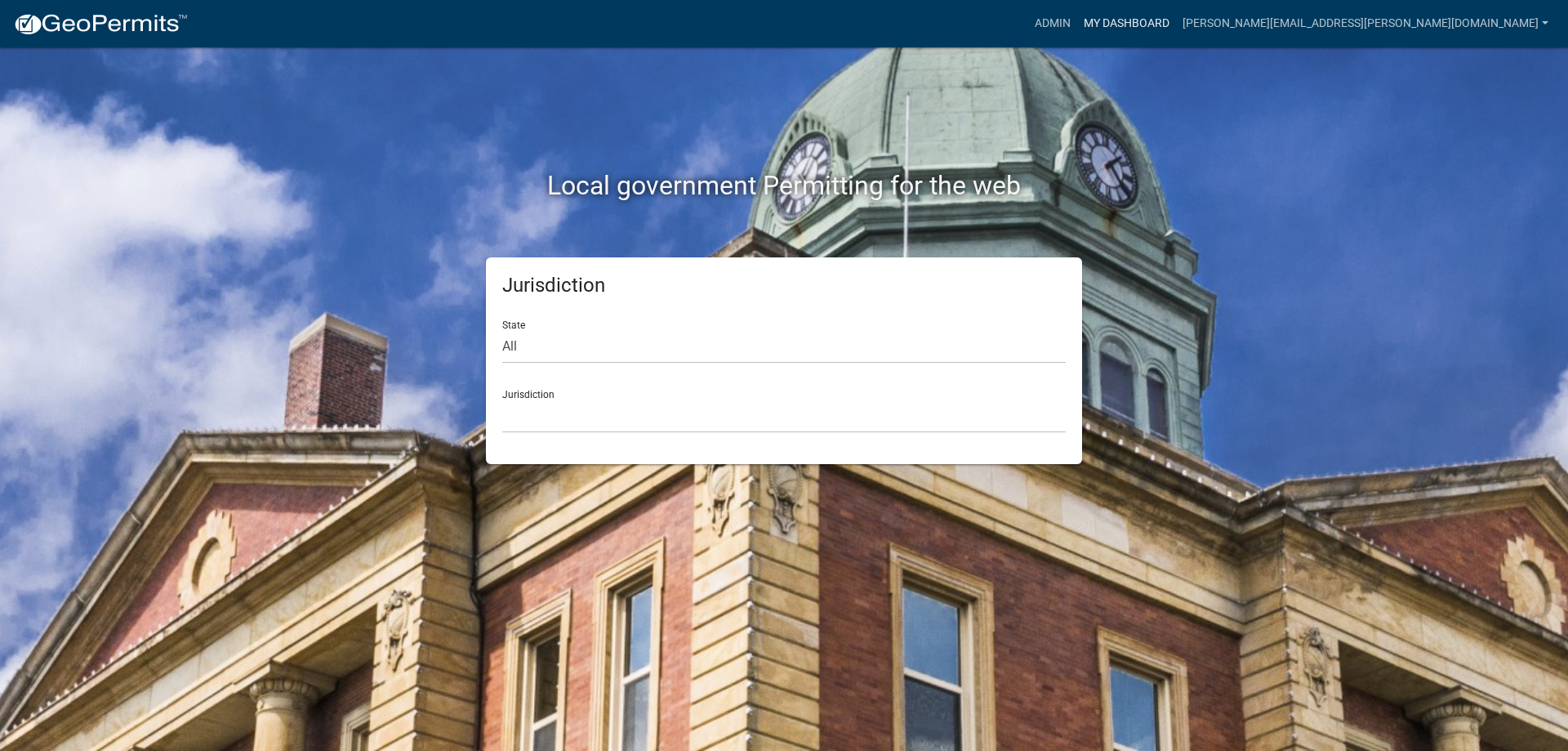
click at [1177, 24] on link "My Dashboard" at bounding box center [1127, 23] width 99 height 31
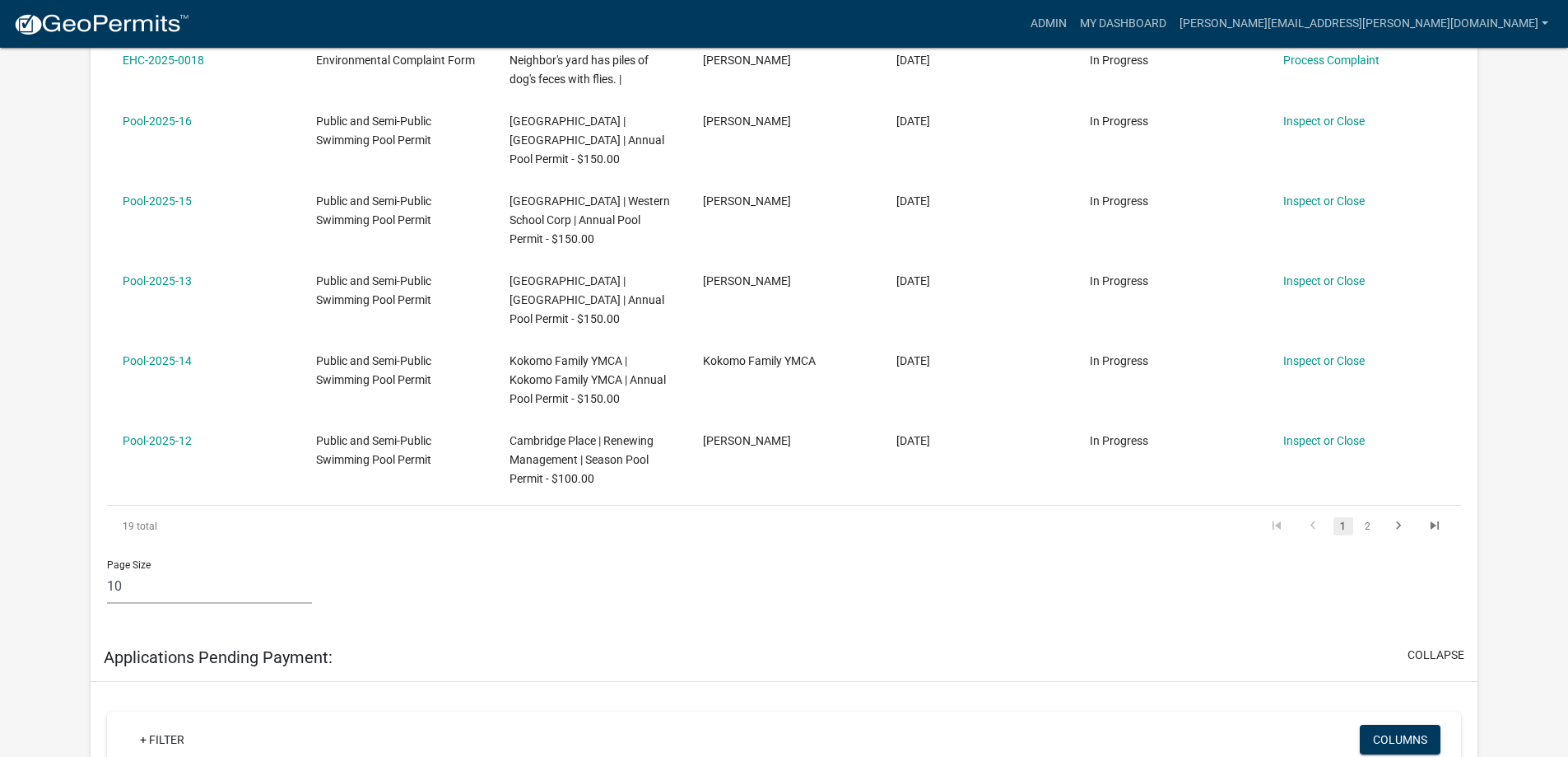
scroll to position [280, 0]
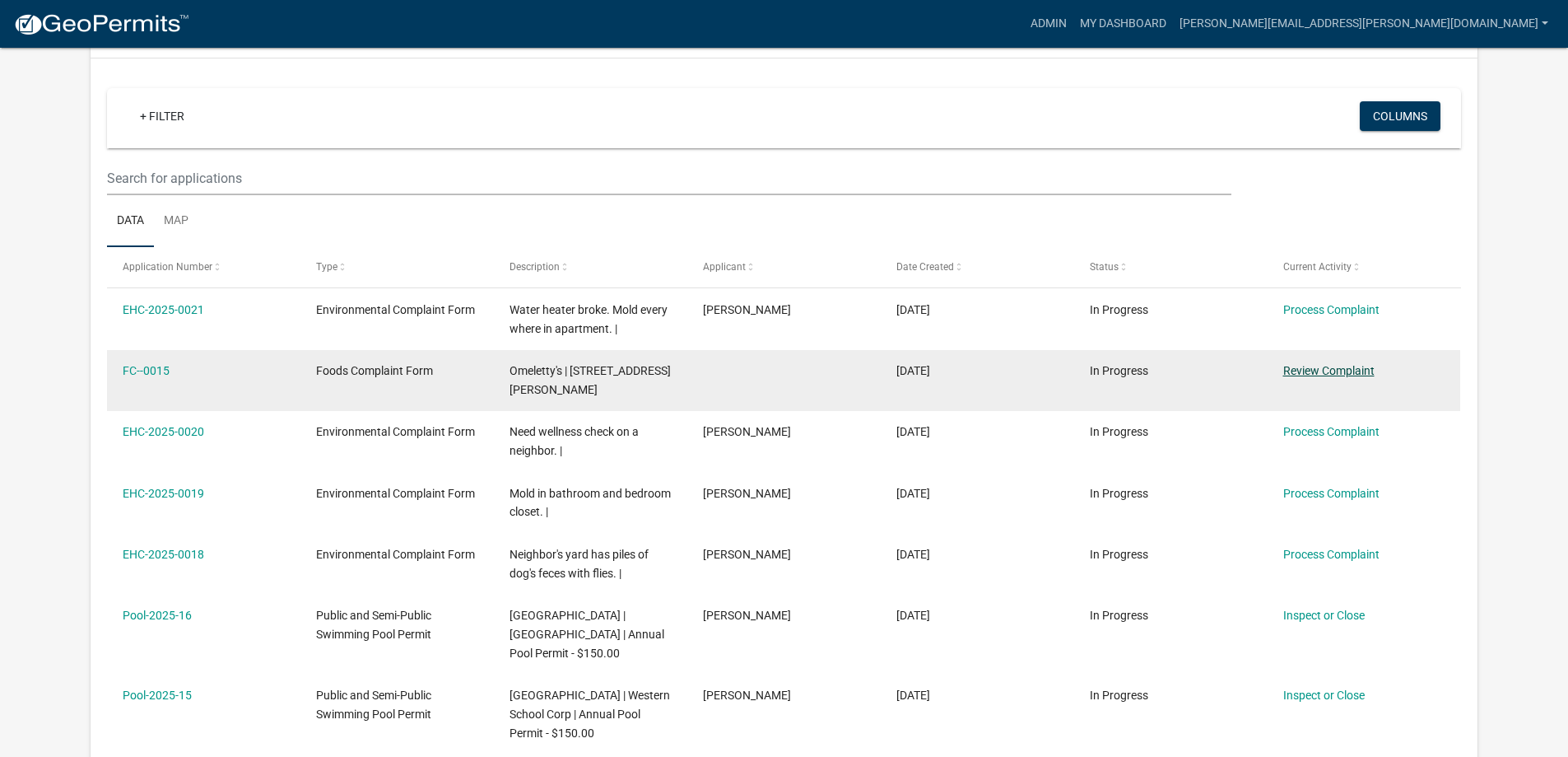
click at [1300, 372] on link "Review Complaint" at bounding box center [1329, 371] width 91 height 14
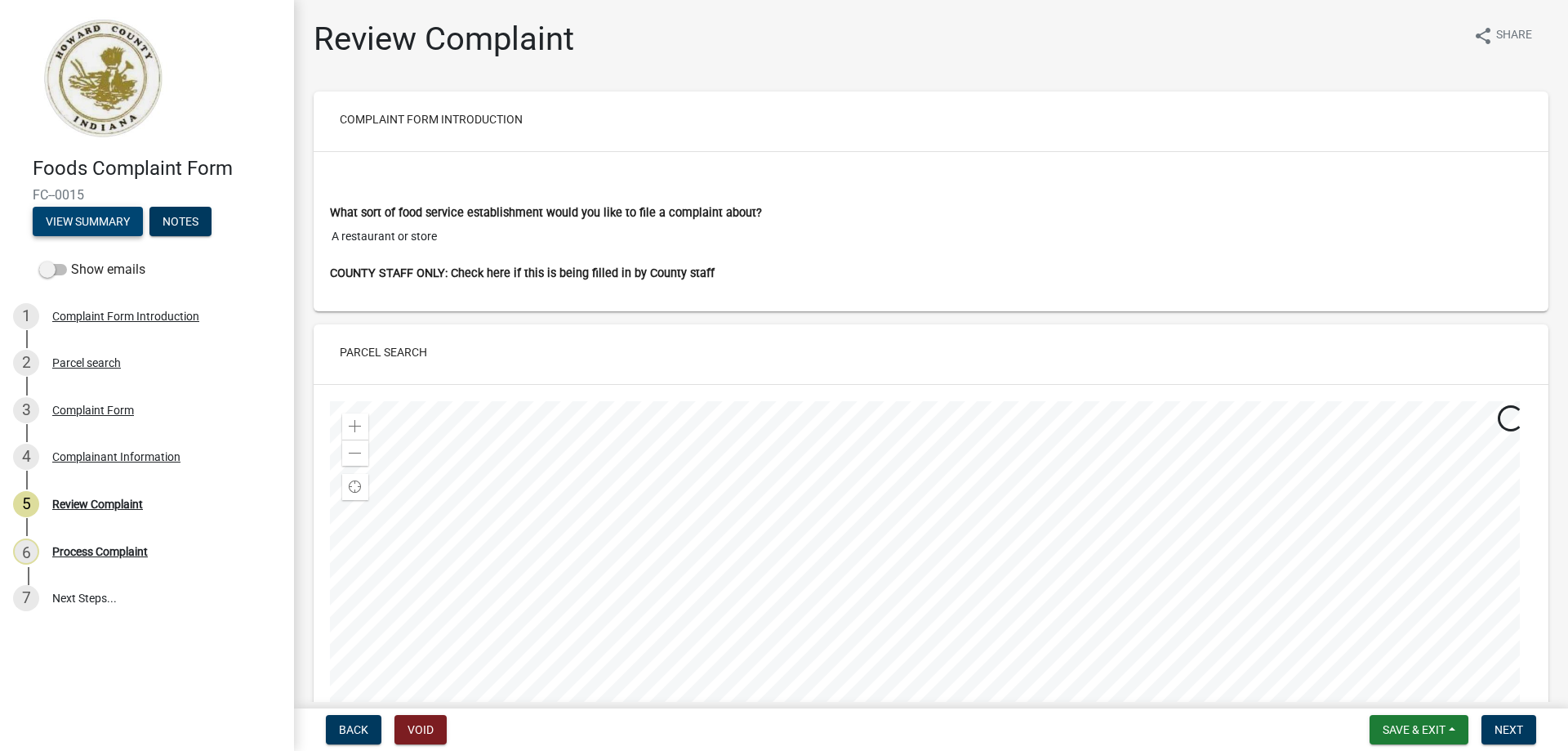
click at [90, 225] on button "View Summary" at bounding box center [88, 221] width 111 height 29
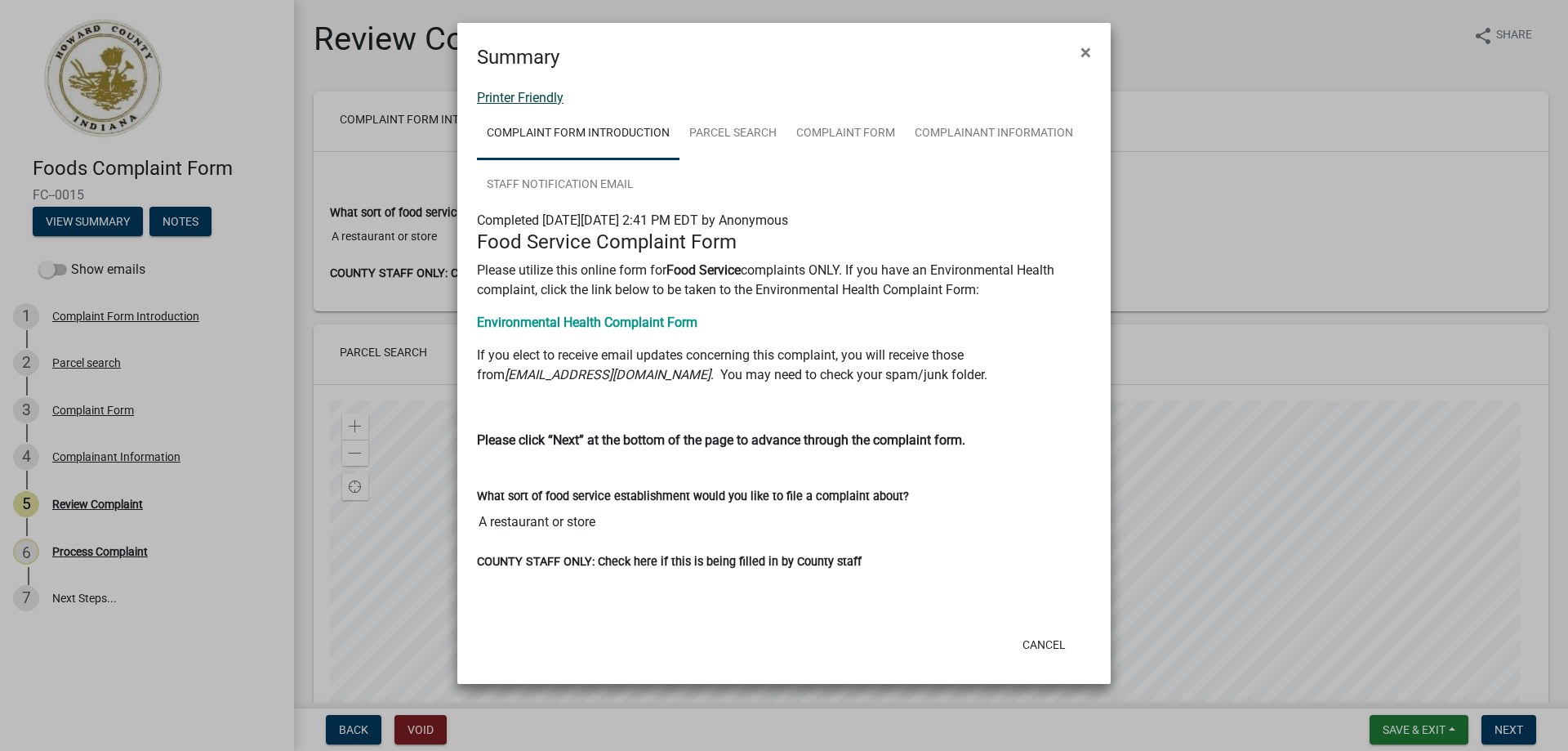
click at [509, 98] on link "Printer Friendly" at bounding box center [520, 97] width 86 height 16
click at [1086, 53] on span "×" at bounding box center [1086, 52] width 11 height 23
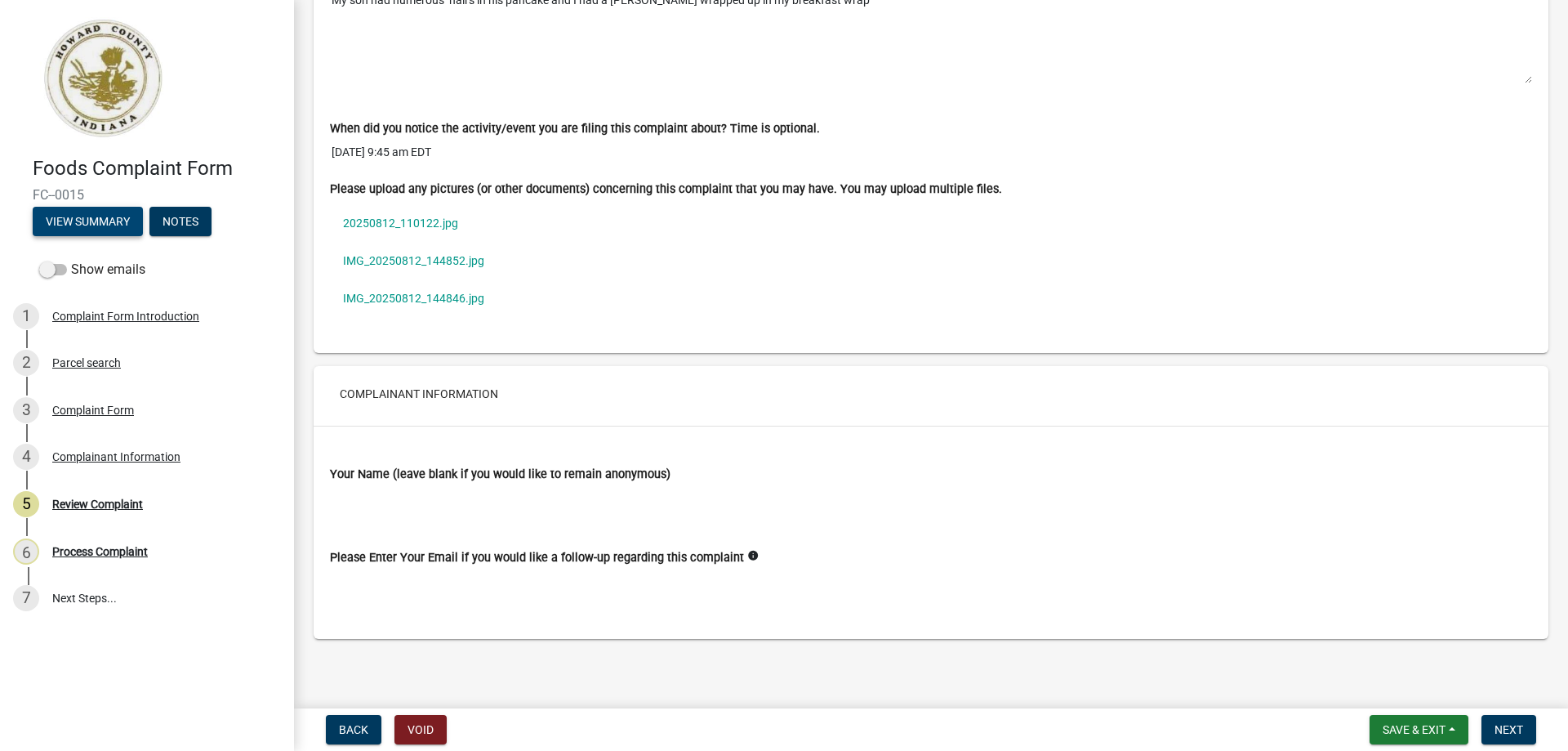
scroll to position [1226, 0]
click at [423, 303] on link "IMG_20250812_144846.jpg" at bounding box center [931, 297] width 1203 height 38
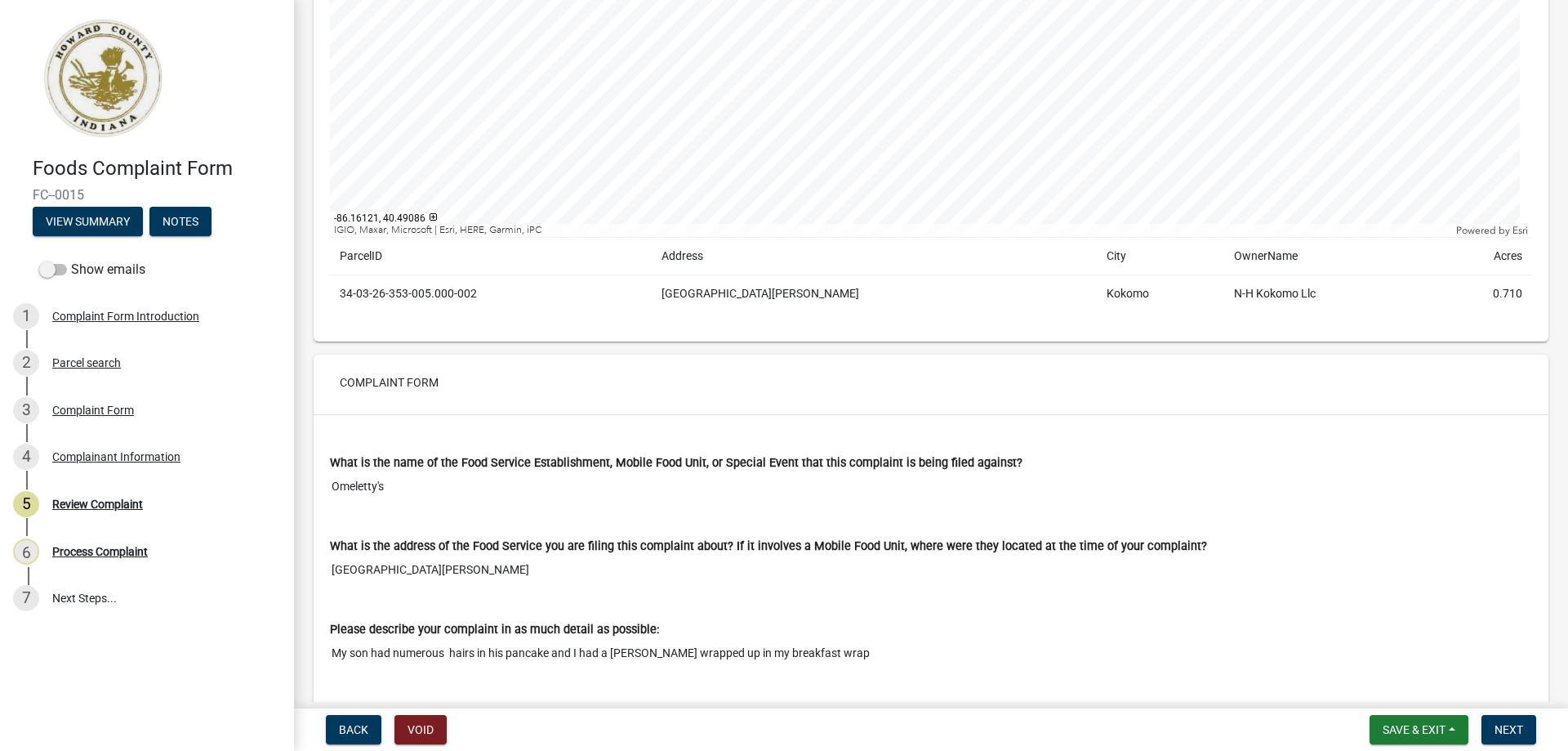
scroll to position [0, 0]
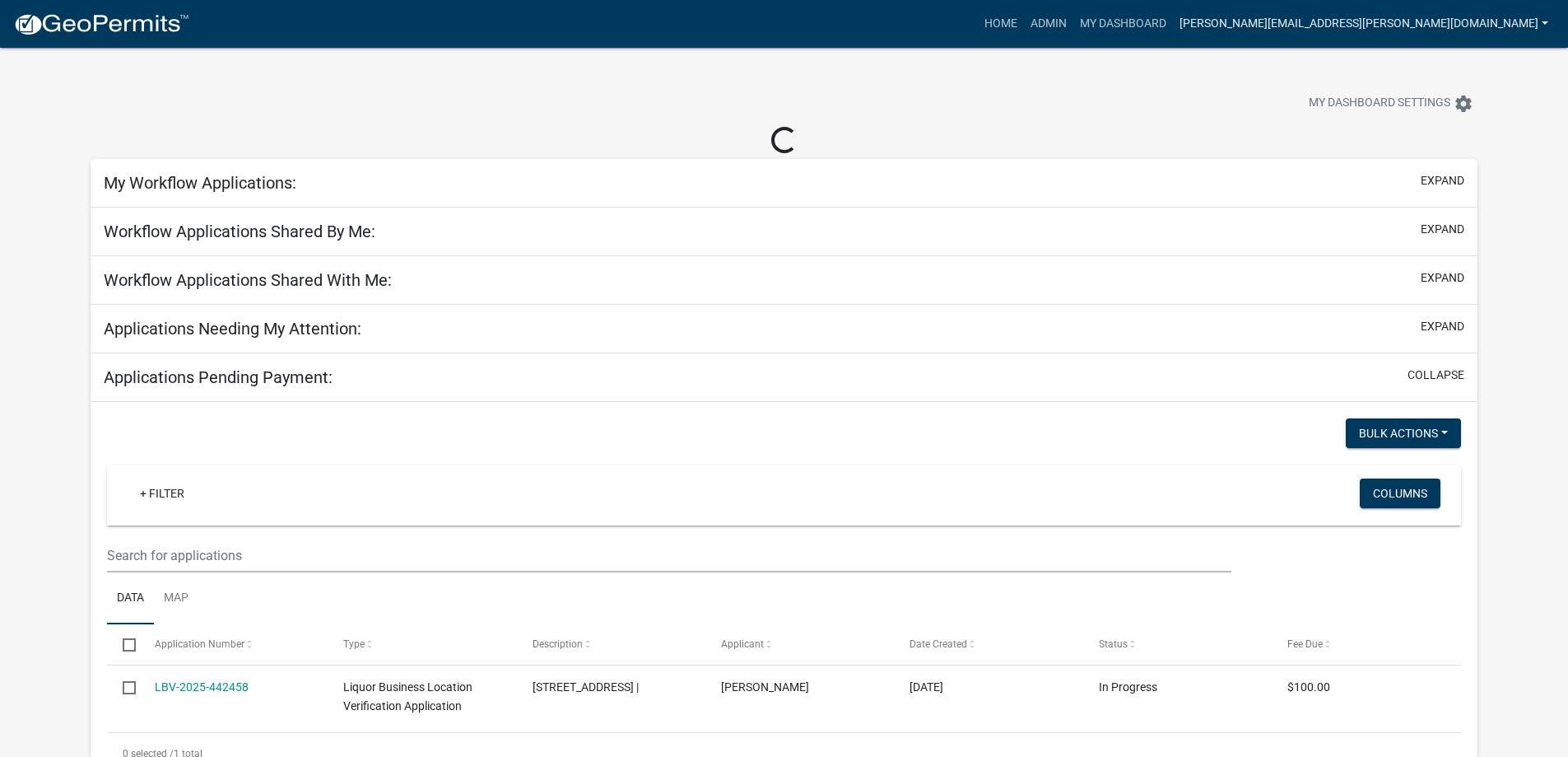
click at [1475, 12] on link "janelle.hunley@howardcountyin.gov" at bounding box center [1364, 24] width 382 height 31
click at [1464, 160] on link "Logout" at bounding box center [1489, 161] width 132 height 40
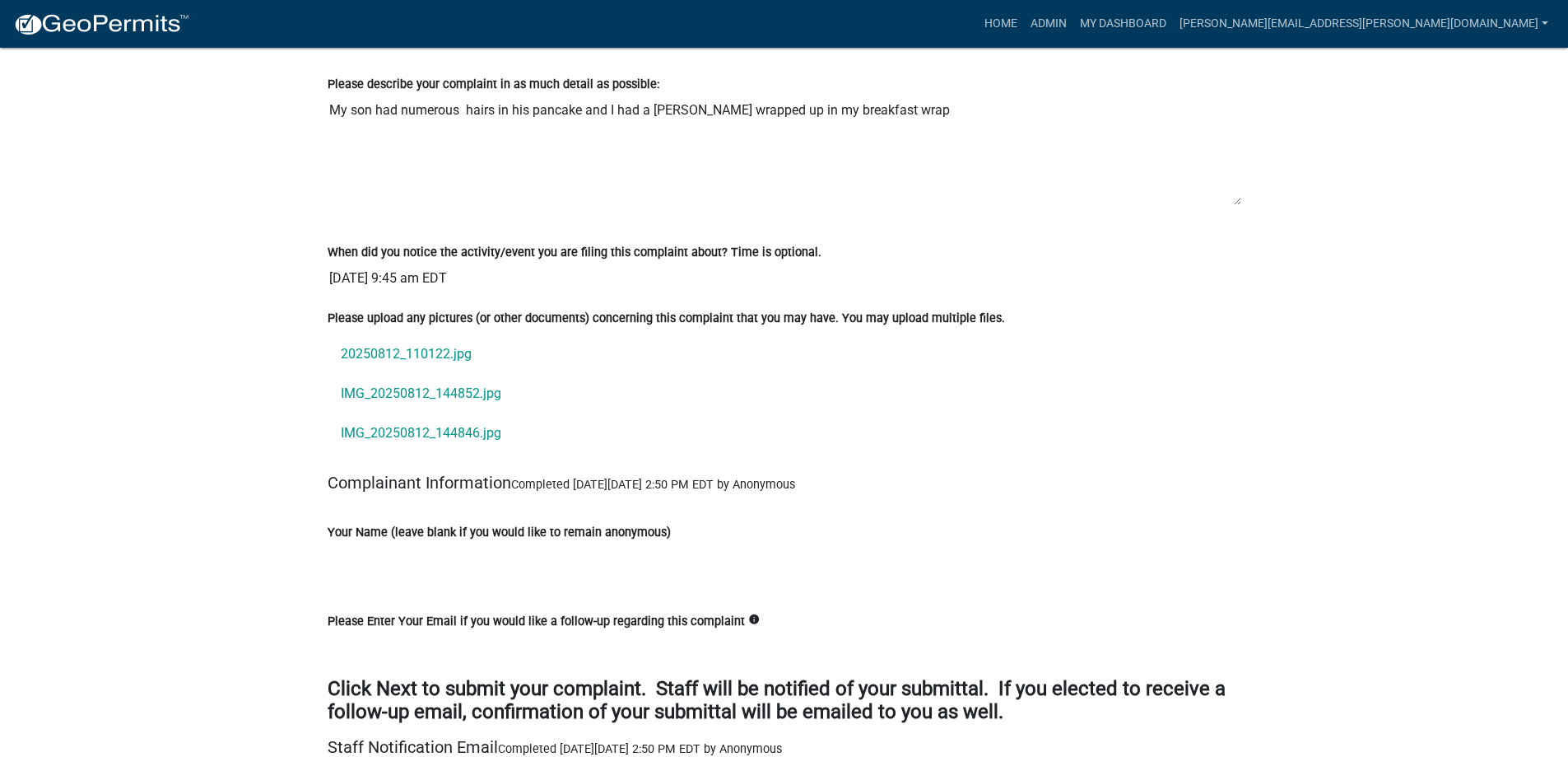
scroll to position [1318, 0]
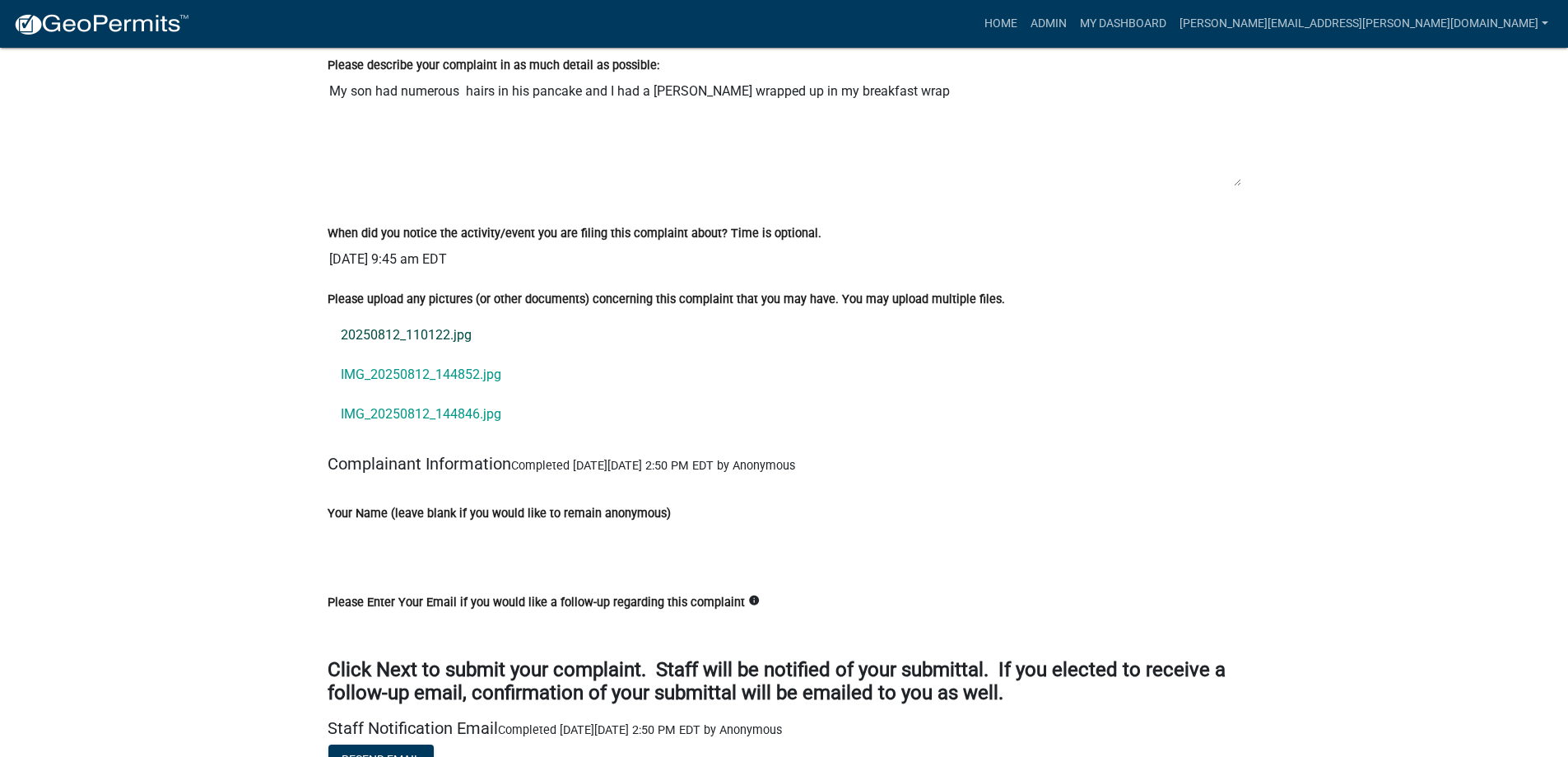
click at [413, 335] on link "20250812_110122.jpg" at bounding box center [784, 335] width 914 height 40
click at [435, 377] on link "IMG_20250812_144852.jpg" at bounding box center [784, 374] width 914 height 40
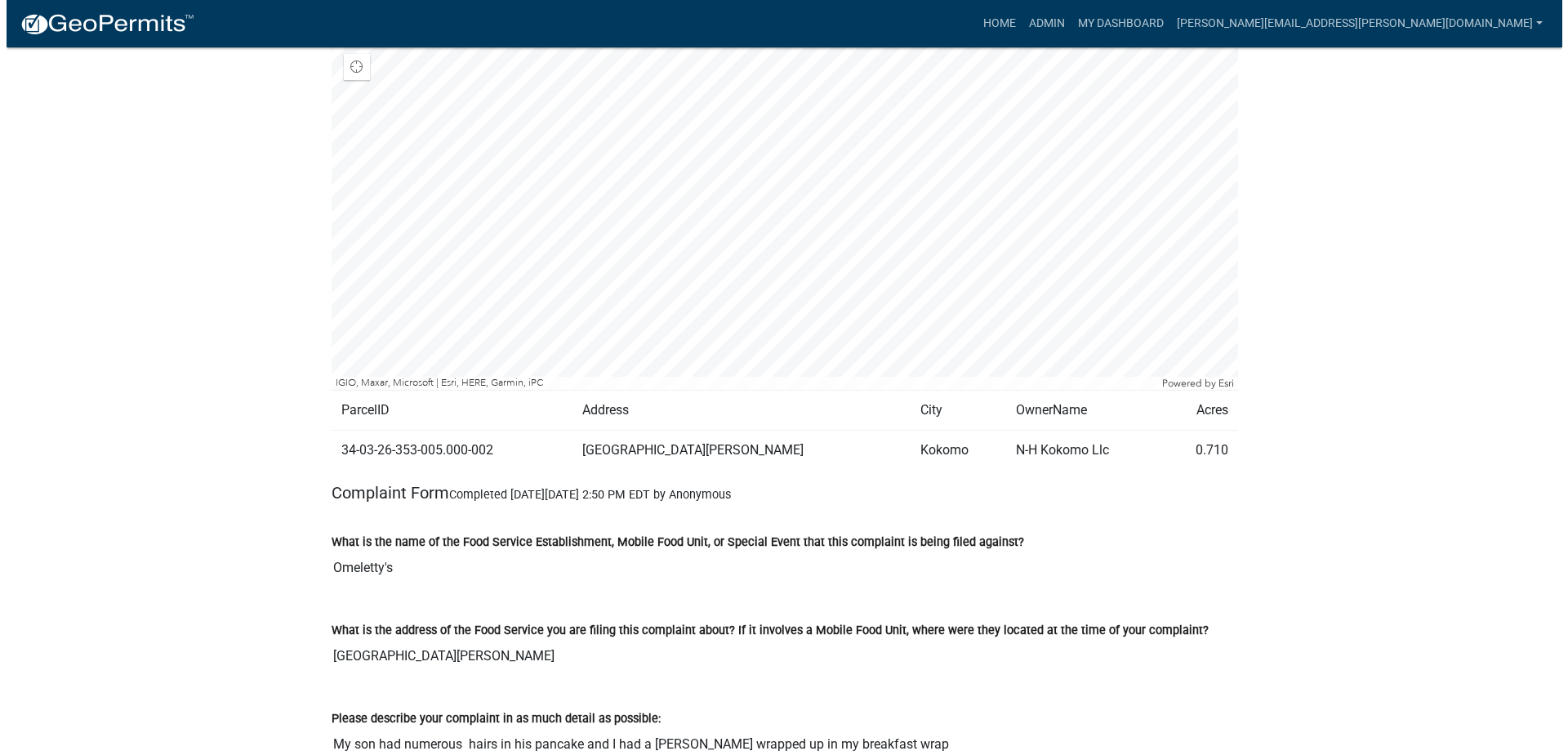
scroll to position [0, 0]
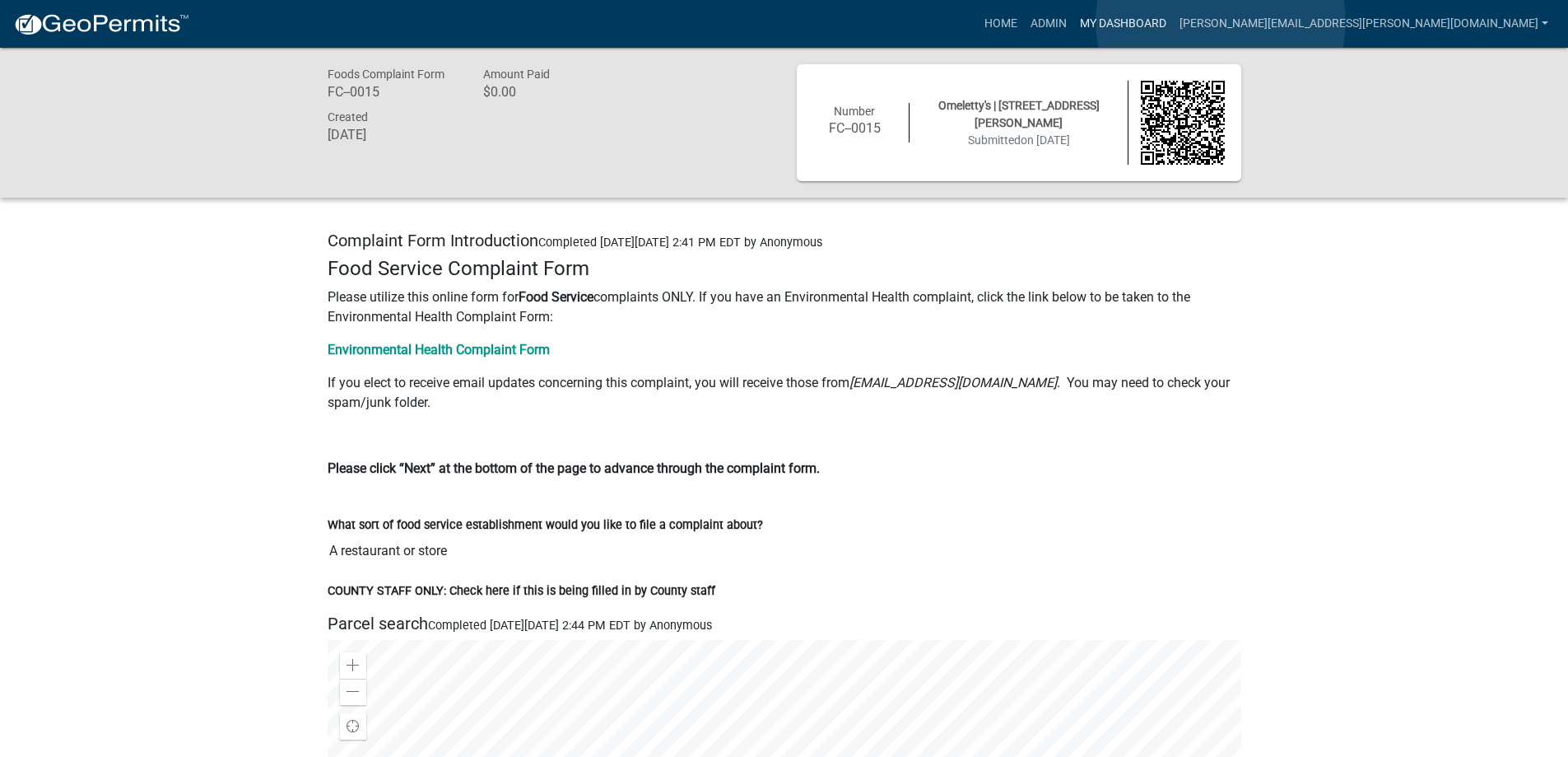
click at [1173, 21] on link "My Dashboard" at bounding box center [1123, 24] width 100 height 31
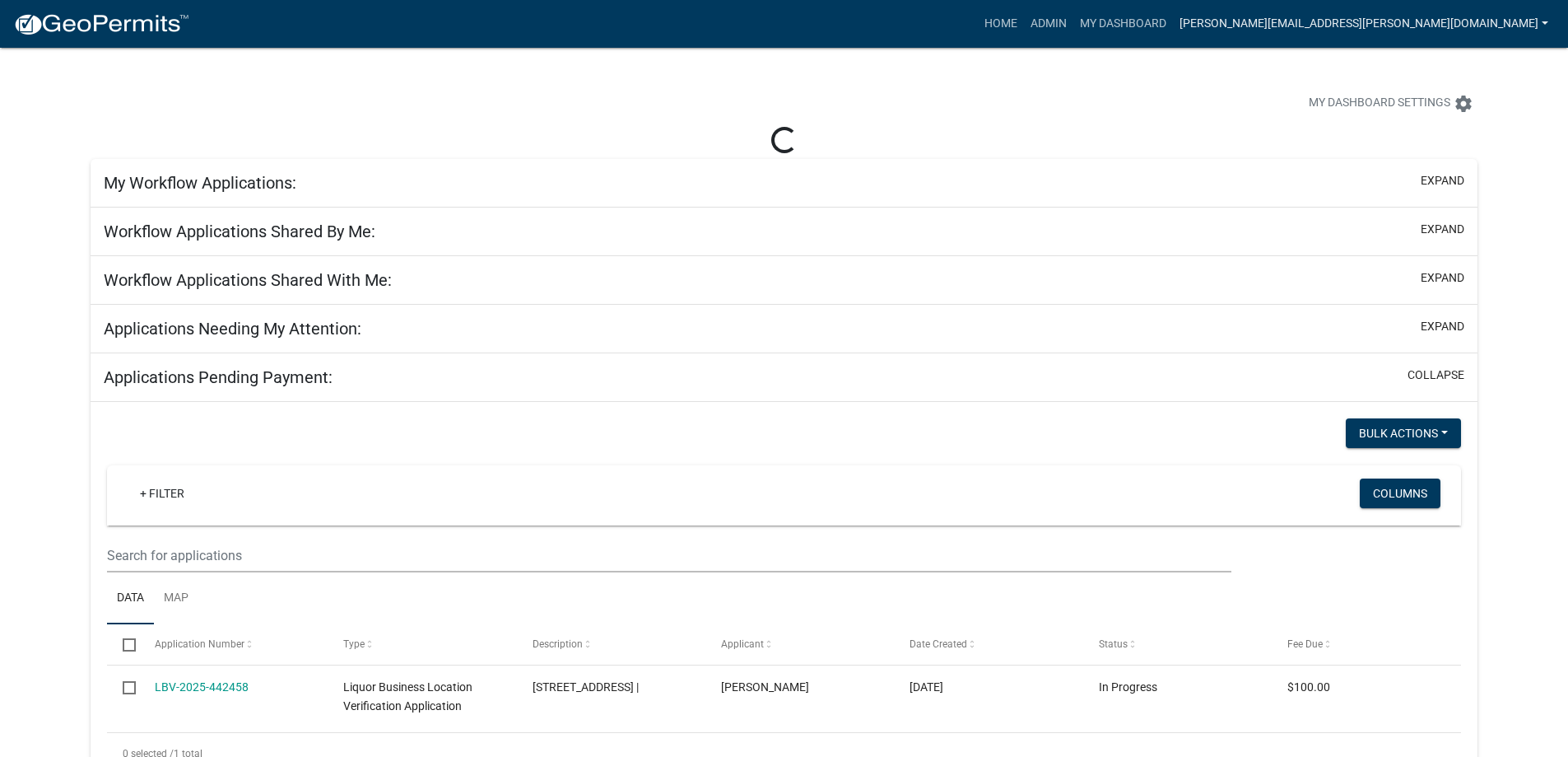
click at [1392, 19] on link "janelle.hunley@howardcountyin.gov" at bounding box center [1364, 24] width 382 height 31
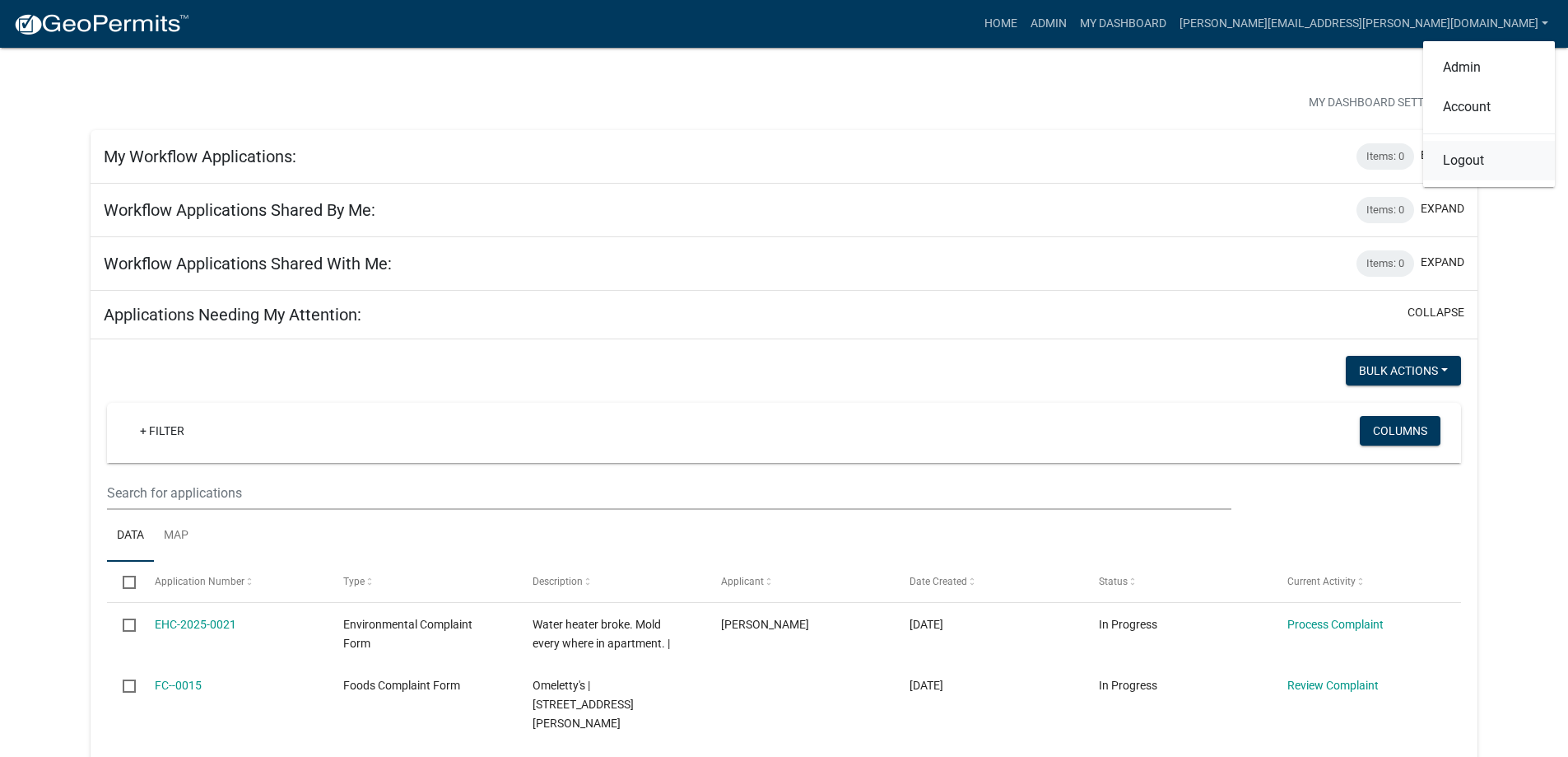
click at [1453, 167] on link "Logout" at bounding box center [1489, 161] width 132 height 40
